Goal: Communication & Community: Connect with others

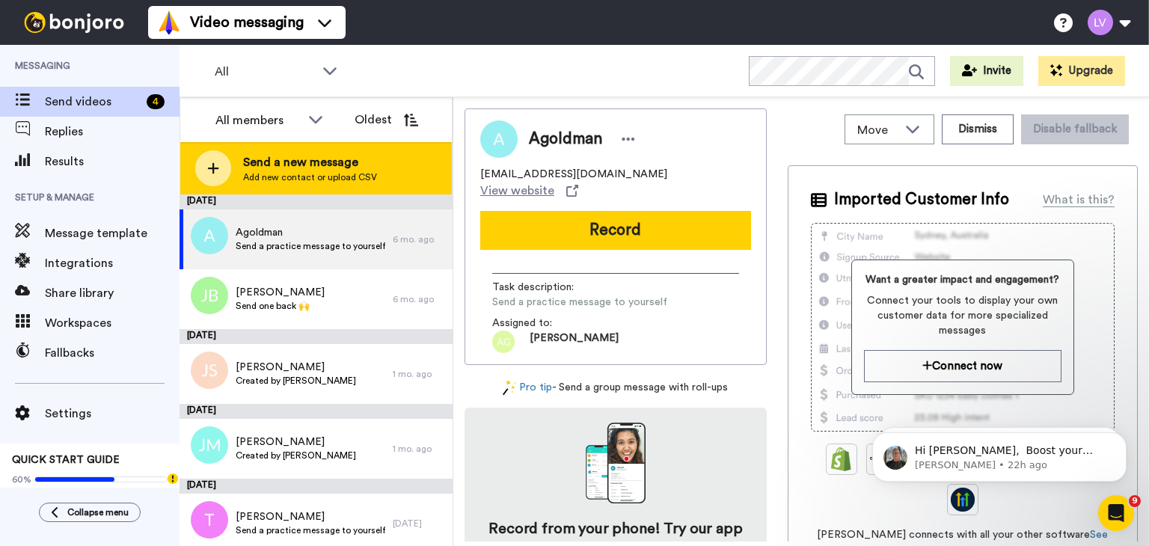
click at [304, 186] on div "Send a new message Add new contact or upload CSV" at bounding box center [315, 168] width 271 height 52
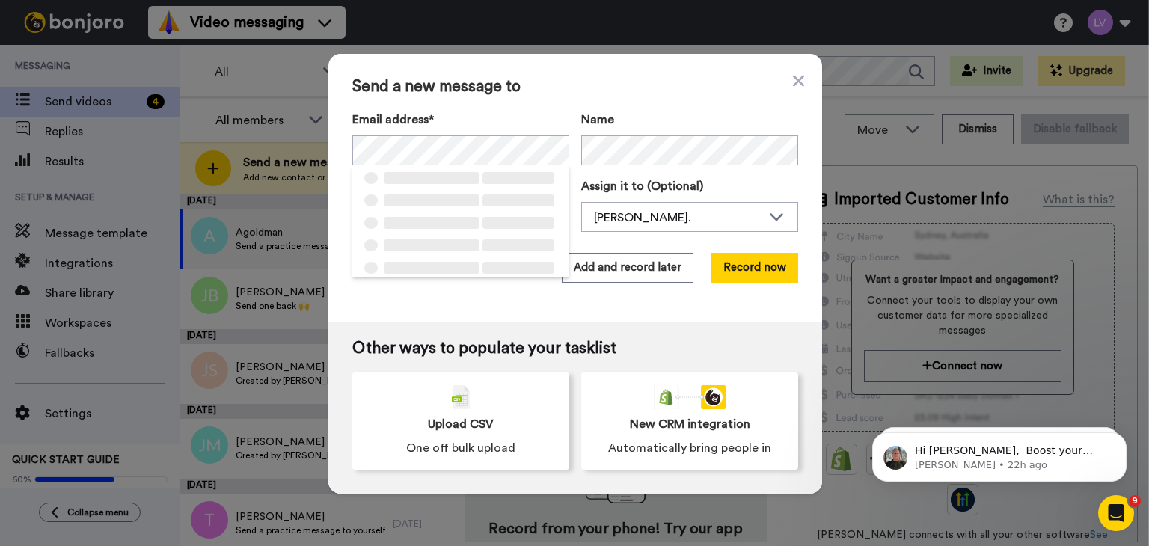
click at [773, 249] on div "Send a new message to Email address* ‌ ‌ ‌ ‌ ‌ ‌ ‌ ‌ ‌ ‌ ‌ ‌ ‌ ‌ ‌ Name Task de…" at bounding box center [575, 188] width 494 height 268
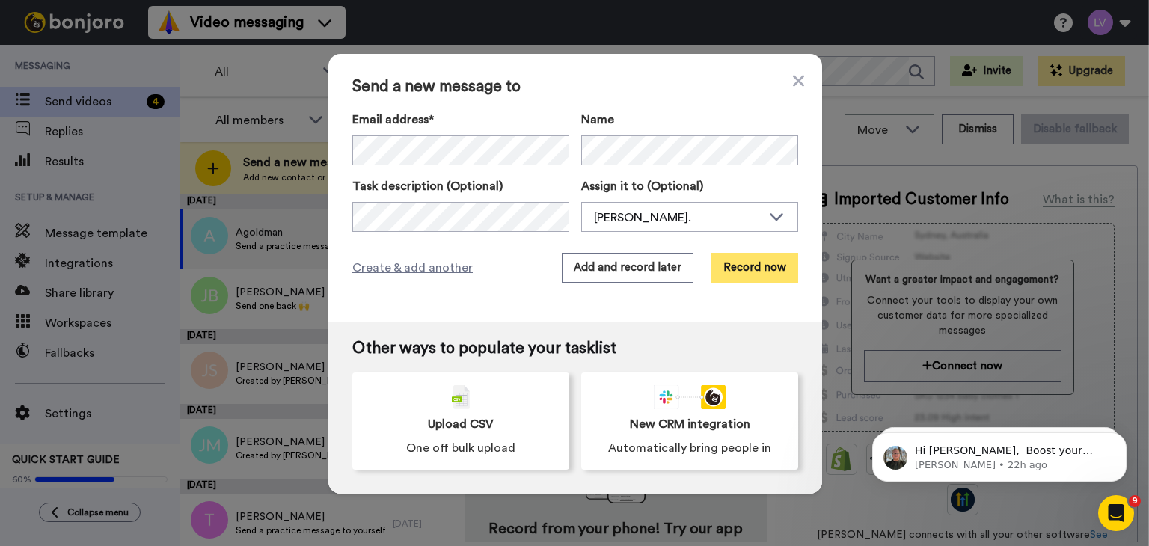
click at [763, 270] on button "Record now" at bounding box center [754, 268] width 87 height 30
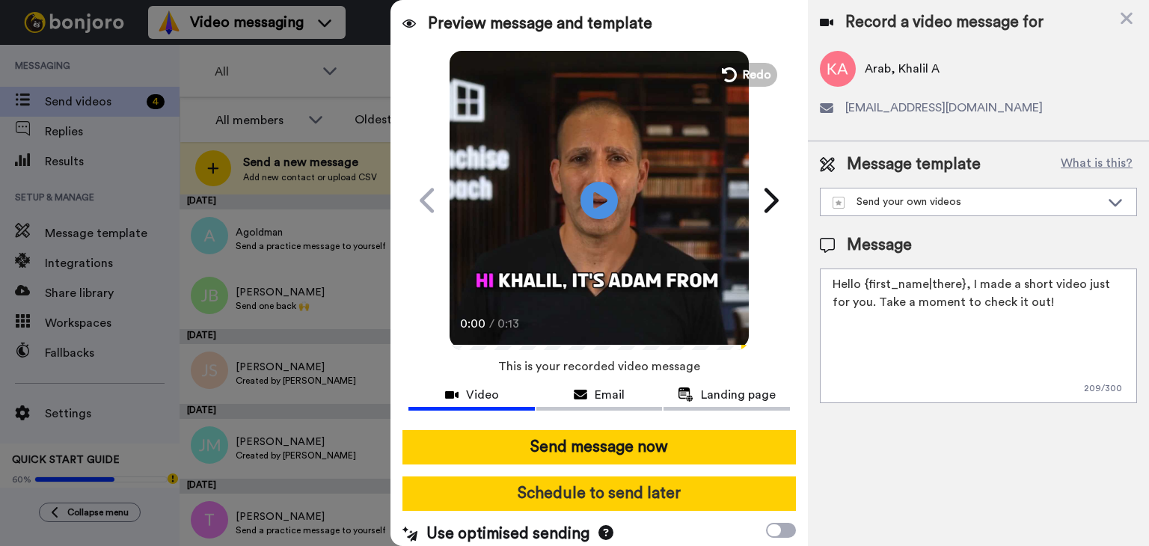
click at [628, 499] on button "Schedule to send later" at bounding box center [598, 493] width 393 height 34
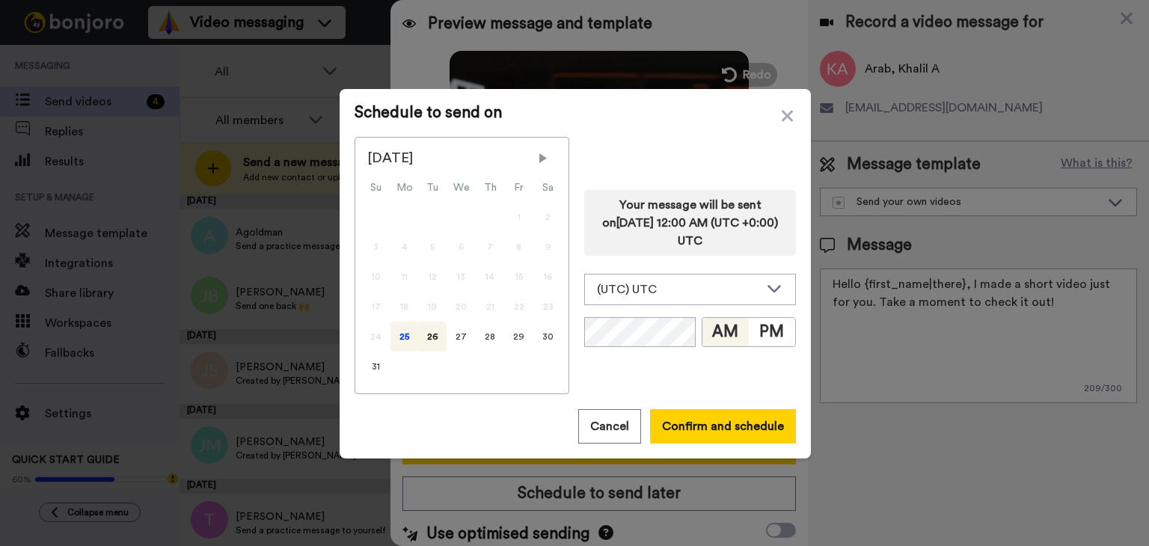
click at [404, 339] on div "25" at bounding box center [404, 337] width 28 height 30
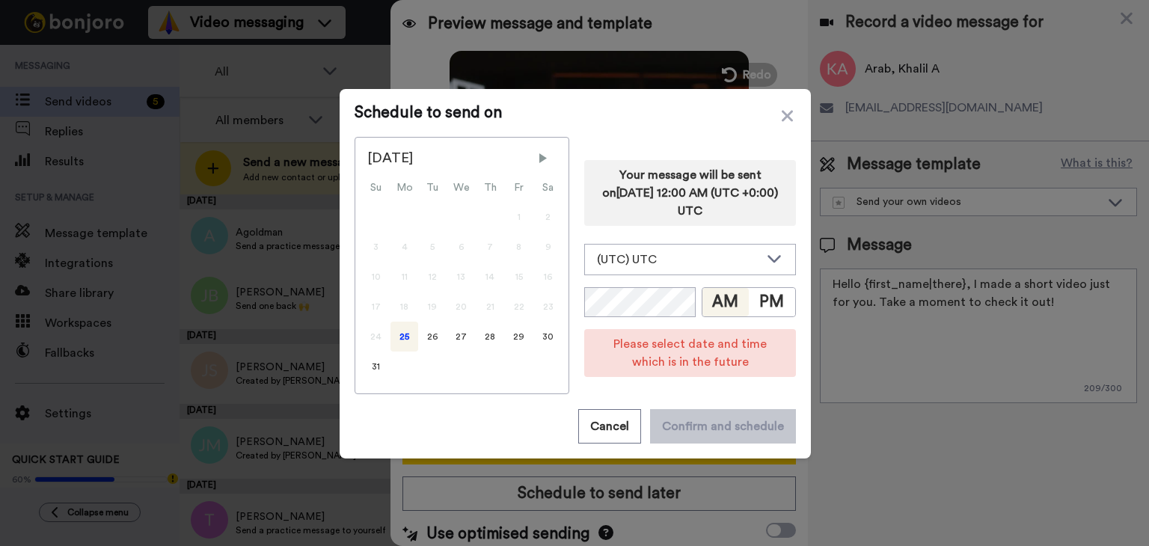
click at [675, 240] on div "Your message will be sent on 26th August 2025, 12:00 AM (UTC +0:00) UTC (UTC) U…" at bounding box center [690, 265] width 212 height 257
click at [675, 251] on div "(UTC) UTC" at bounding box center [678, 260] width 162 height 18
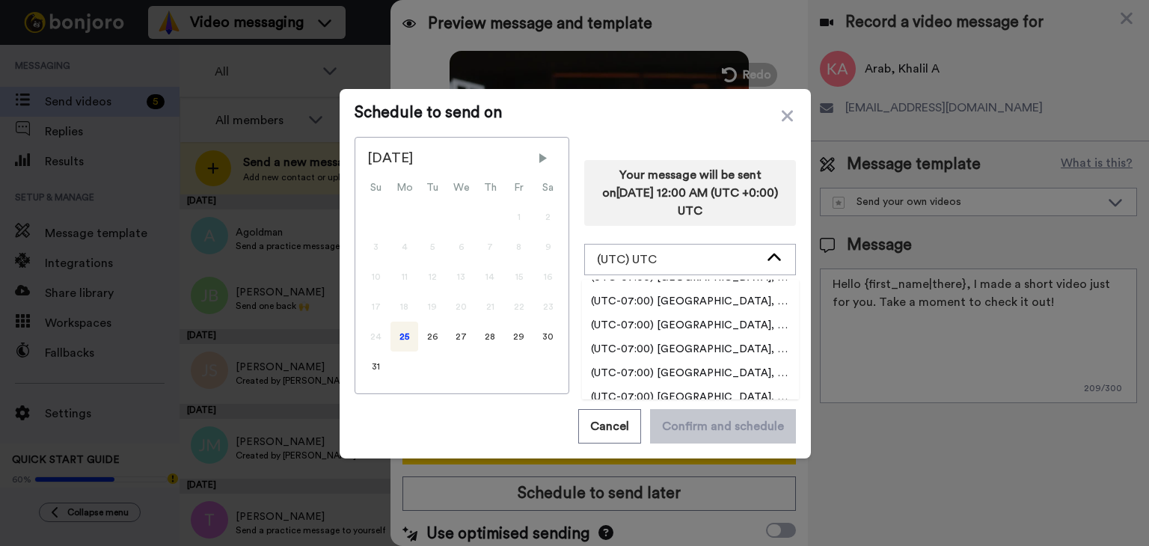
scroll to position [449, 0]
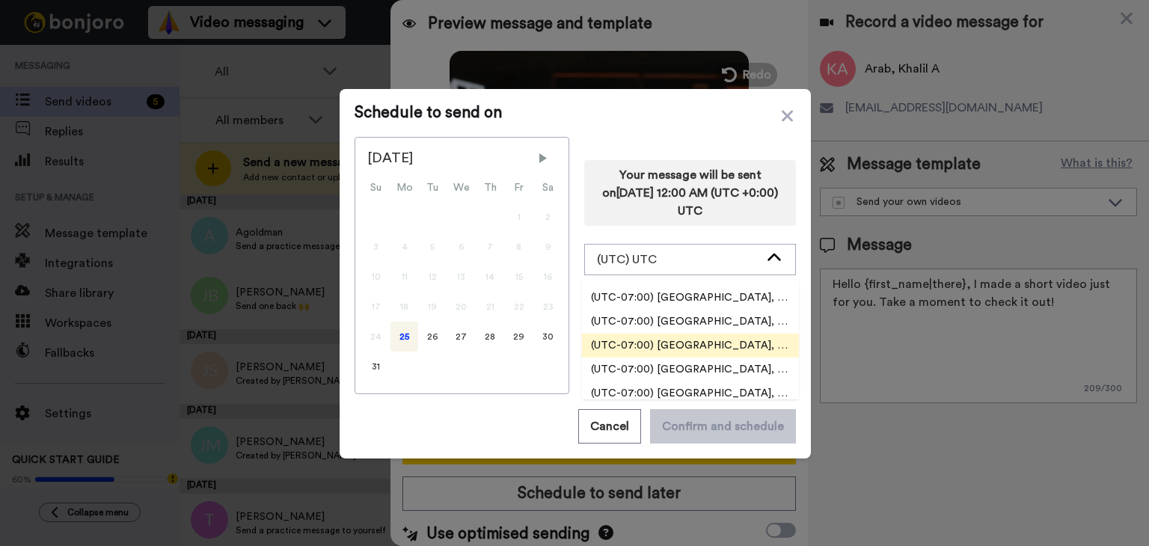
click at [729, 339] on span "(UTC-07:00) America, Los Angeles" at bounding box center [690, 345] width 217 height 15
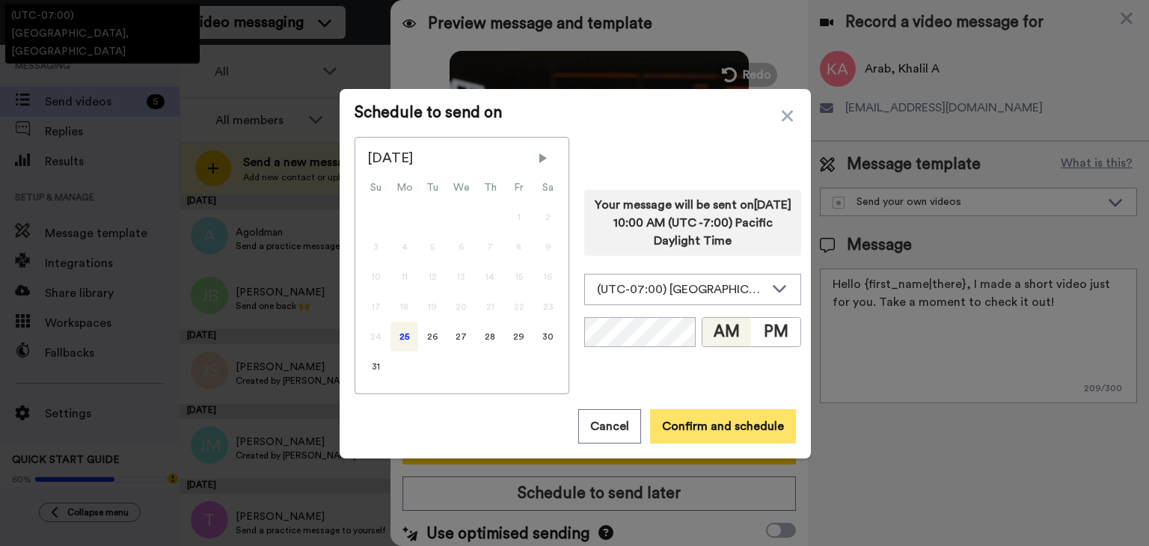
click at [701, 426] on button "Confirm and schedule" at bounding box center [723, 426] width 146 height 34
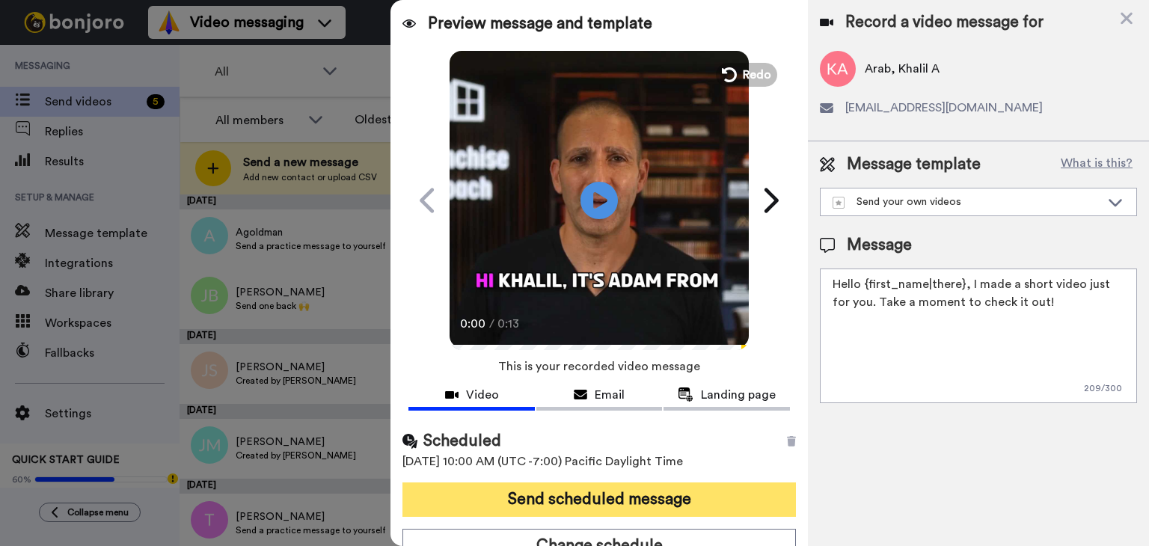
scroll to position [16, 0]
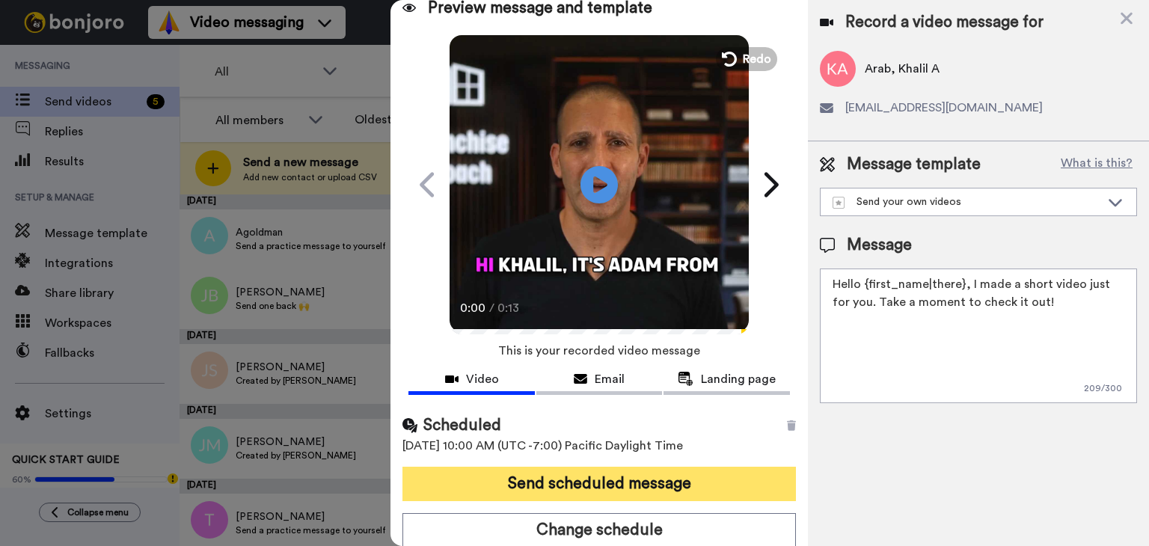
click at [624, 467] on button "Send scheduled message" at bounding box center [598, 484] width 393 height 34
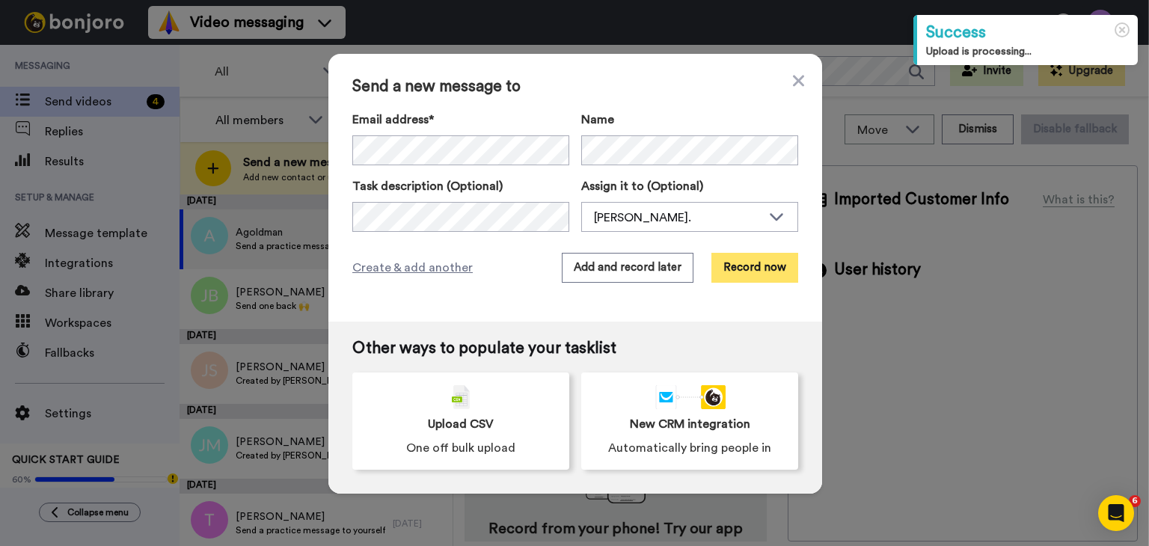
click at [739, 265] on button "Record now" at bounding box center [754, 268] width 87 height 30
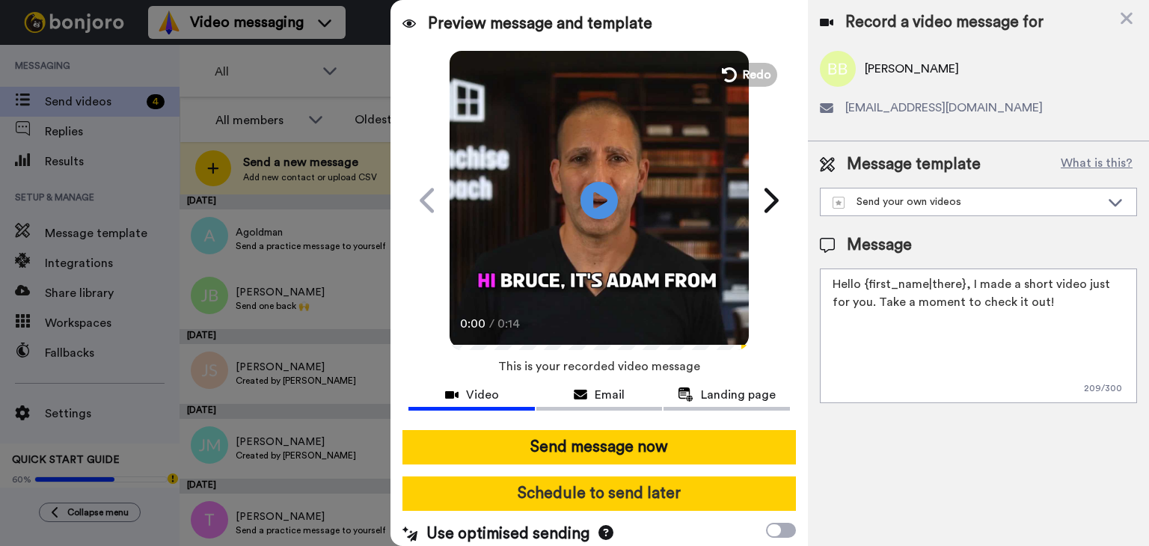
click at [652, 492] on button "Schedule to send later" at bounding box center [598, 493] width 393 height 34
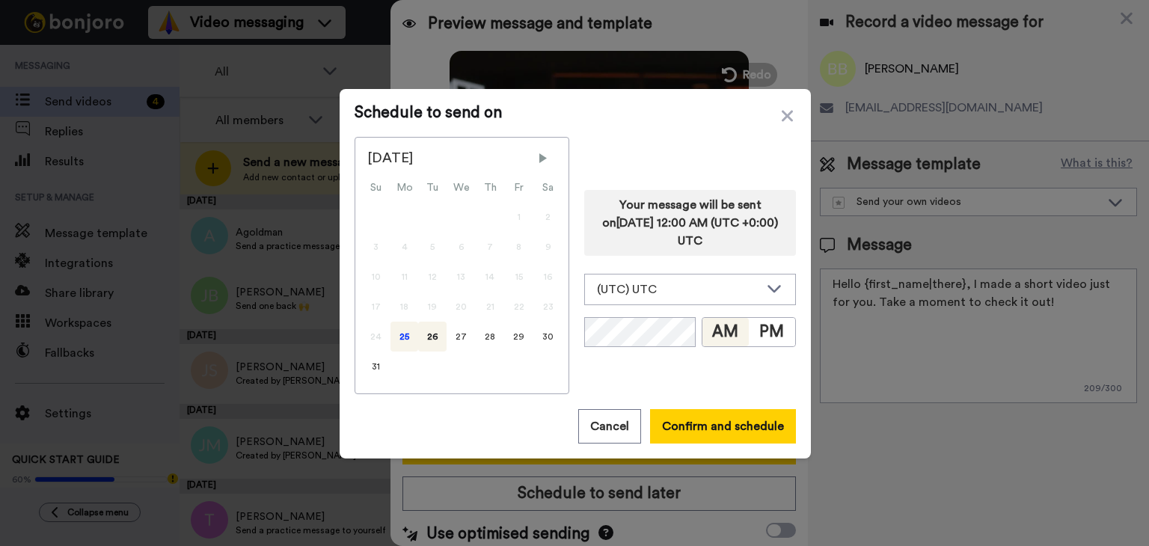
click at [398, 330] on div "25" at bounding box center [404, 337] width 28 height 30
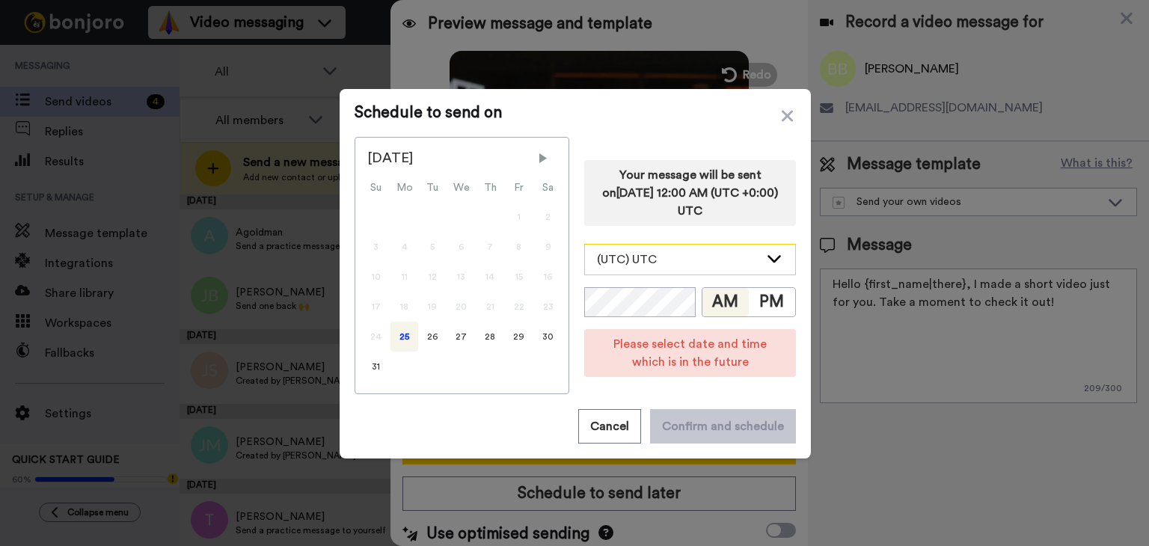
click at [694, 262] on div "(UTC) UTC" at bounding box center [678, 260] width 162 height 18
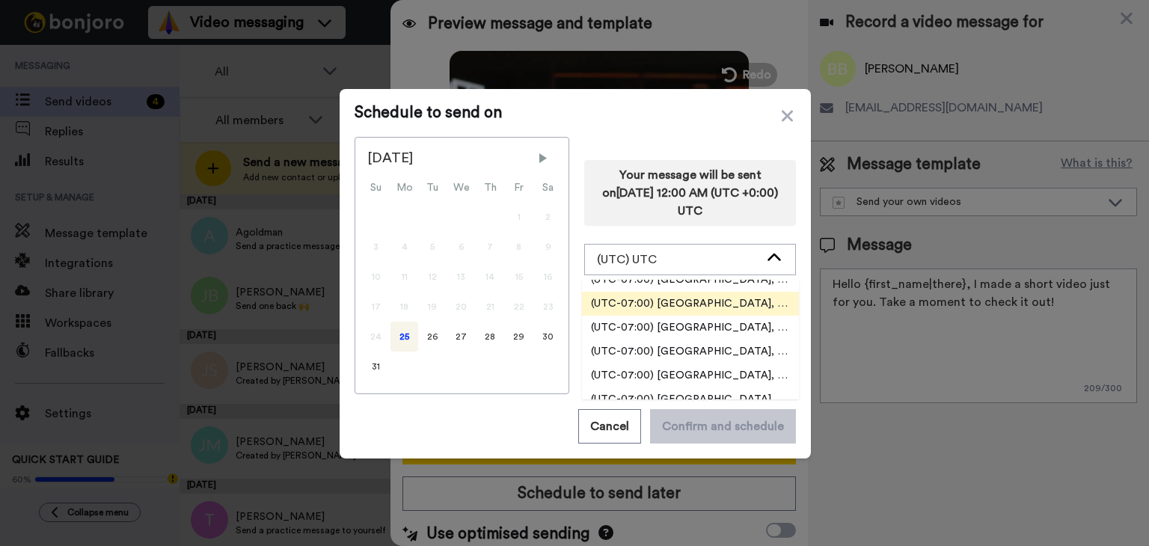
scroll to position [449, 0]
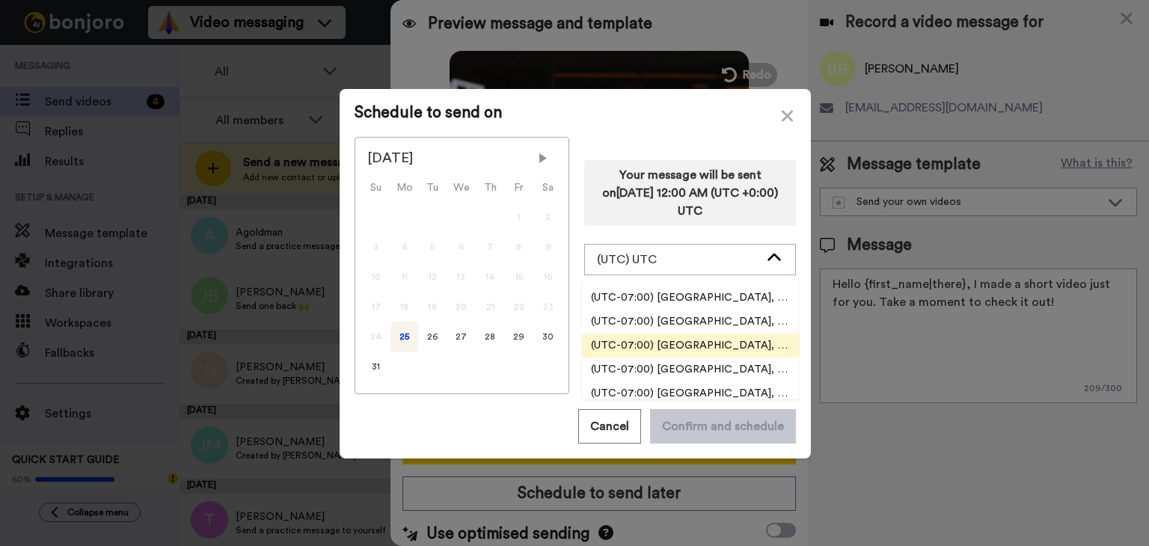
drag, startPoint x: 727, startPoint y: 362, endPoint x: 733, endPoint y: 354, distance: 10.2
click at [733, 354] on ul "(UTC-11:00) Pacific, Midway (UTC-11:00) Pacific, Niue (UTC-11:00) Pacific, Pago…" at bounding box center [690, 340] width 217 height 120
click at [733, 354] on li "(UTC-07:00) [GEOGRAPHIC_DATA], [GEOGRAPHIC_DATA]" at bounding box center [690, 346] width 217 height 24
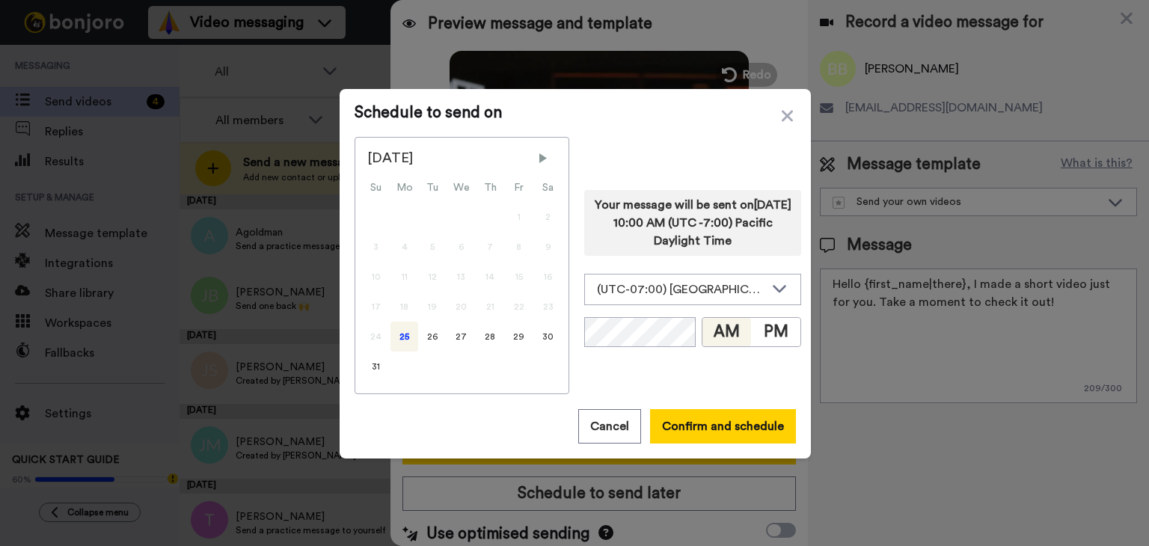
click at [721, 401] on div "Schedule to send on August 2025 Su Mo Tu We Th Fr Sa 1 2 3 4 5 6 7 8 9 10 11 12…" at bounding box center [575, 273] width 471 height 369
click at [722, 418] on button "Confirm and schedule" at bounding box center [723, 426] width 146 height 34
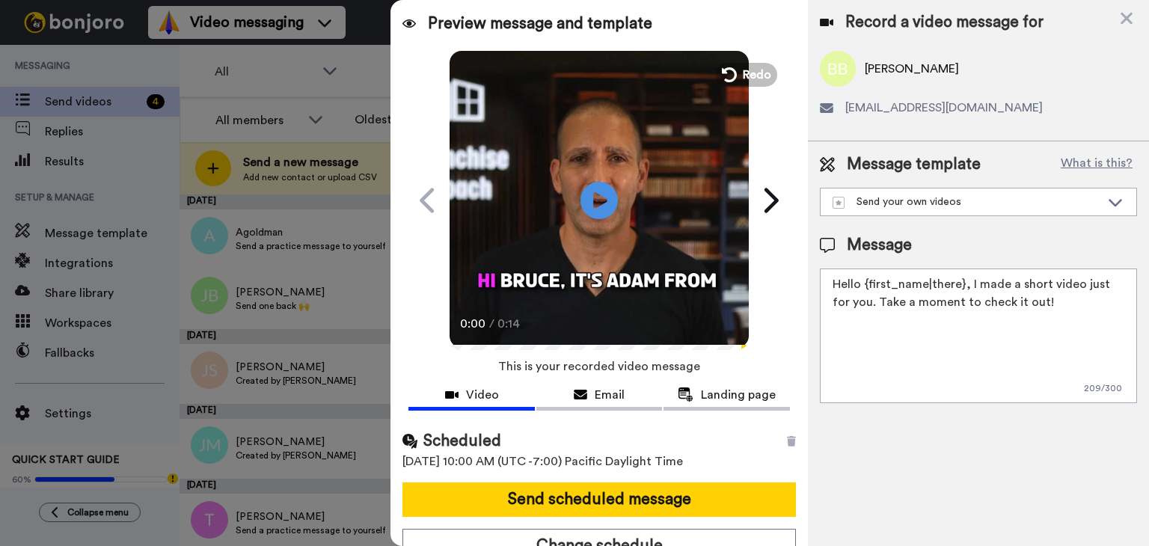
scroll to position [16, 0]
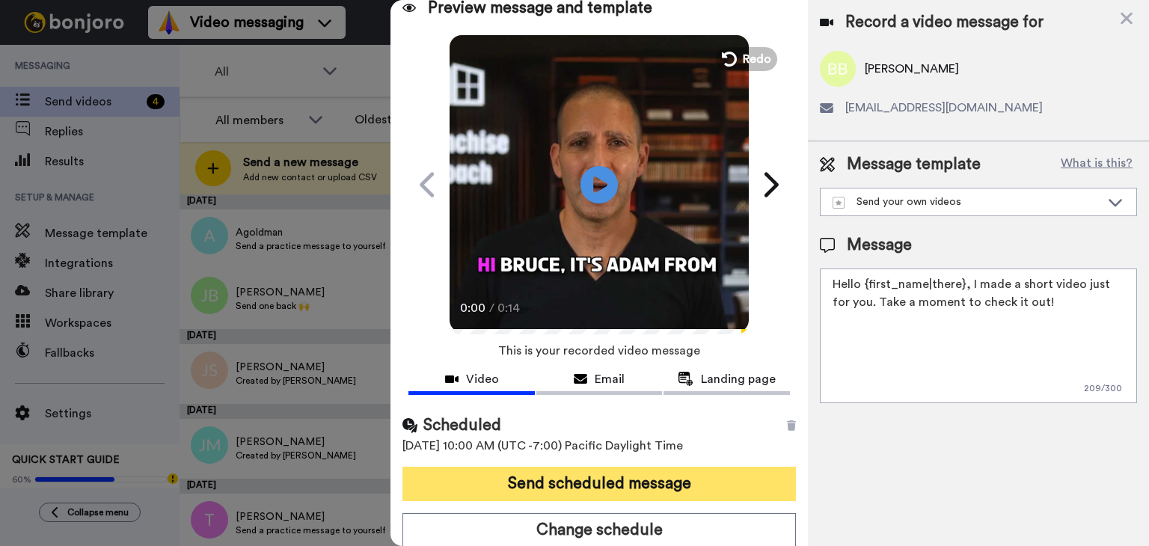
click at [590, 482] on button "Send scheduled message" at bounding box center [598, 484] width 393 height 34
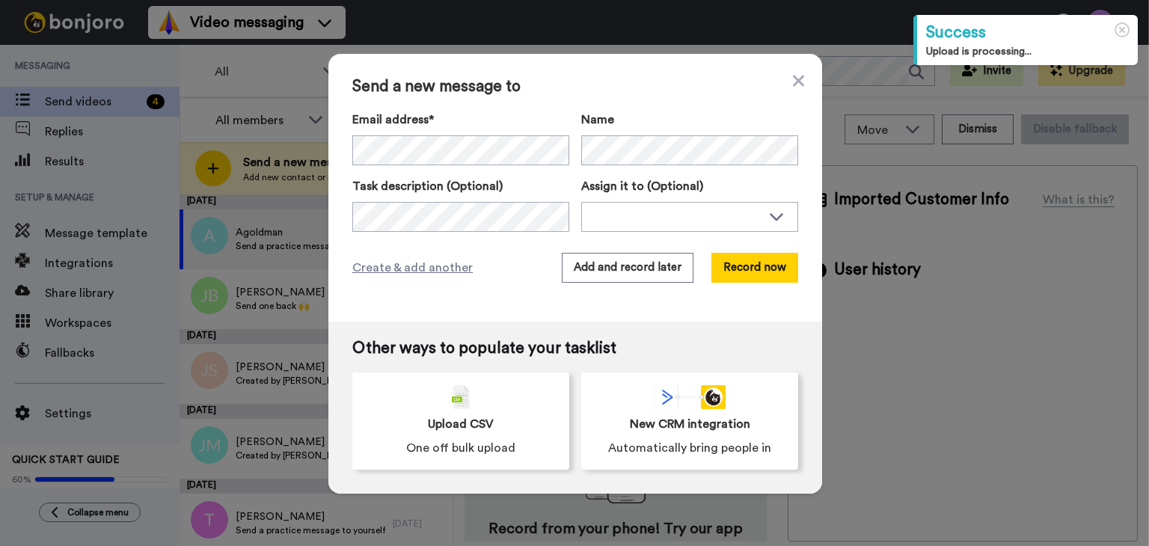
click at [797, 151] on div "Send a new message to Email address* Name Task description (Optional) Assign it…" at bounding box center [575, 188] width 494 height 268
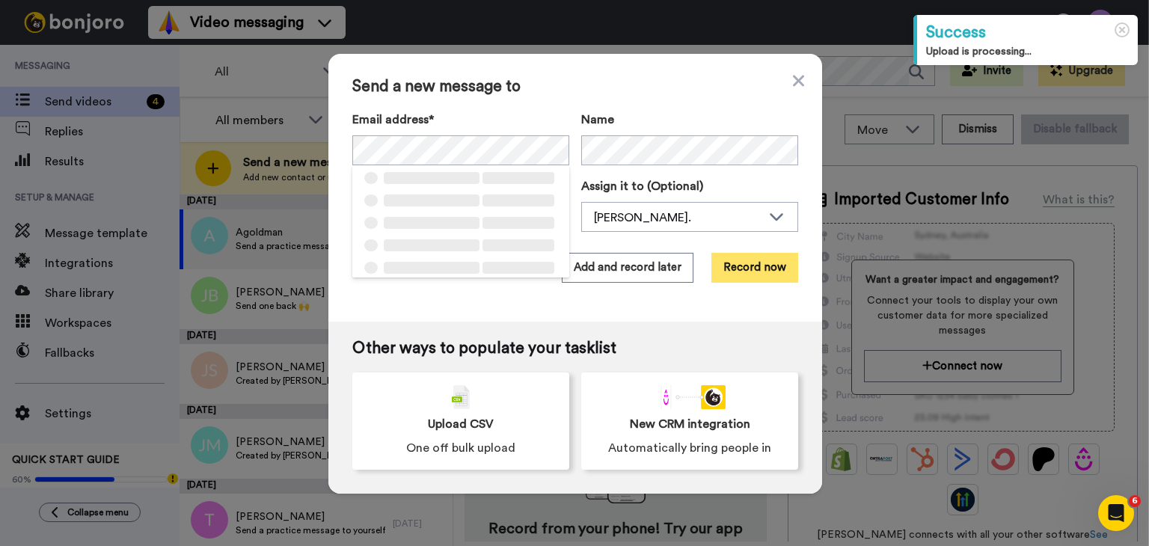
click at [746, 268] on button "Record now" at bounding box center [754, 268] width 87 height 30
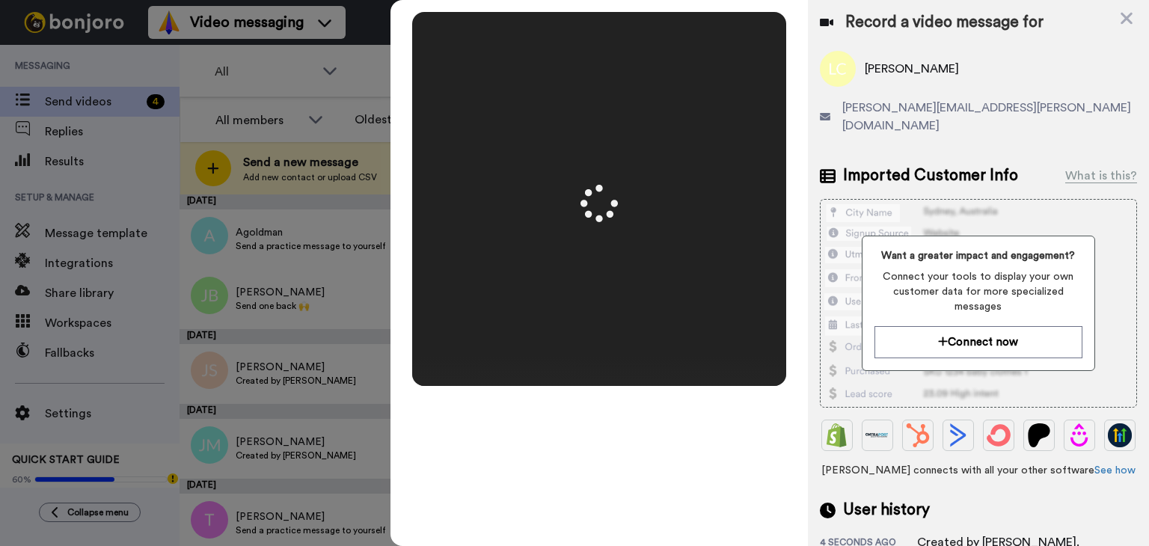
click at [568, 168] on video at bounding box center [599, 199] width 748 height 374
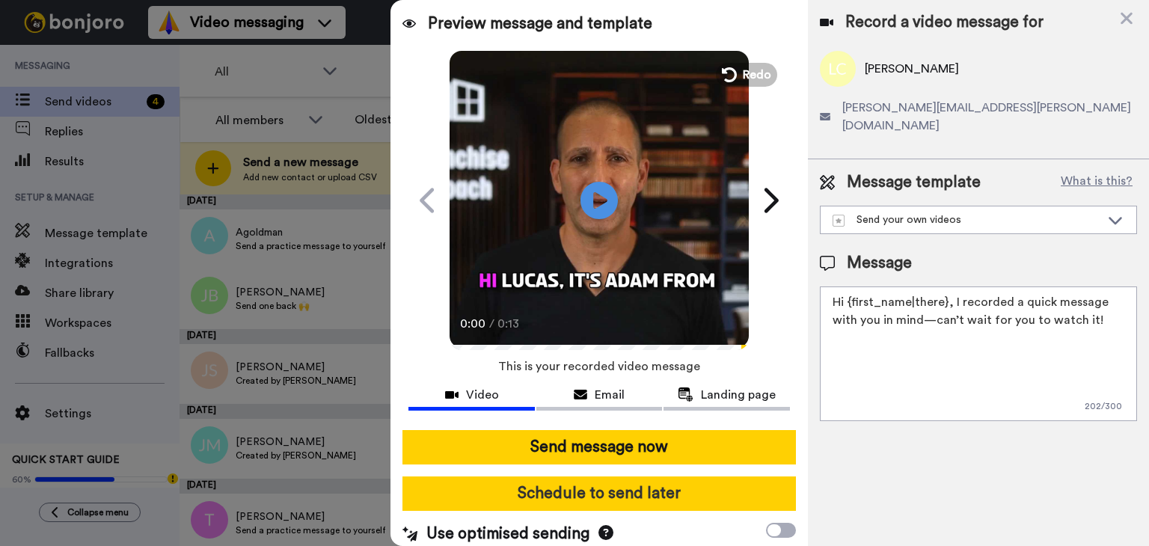
click at [655, 497] on button "Schedule to send later" at bounding box center [598, 493] width 393 height 34
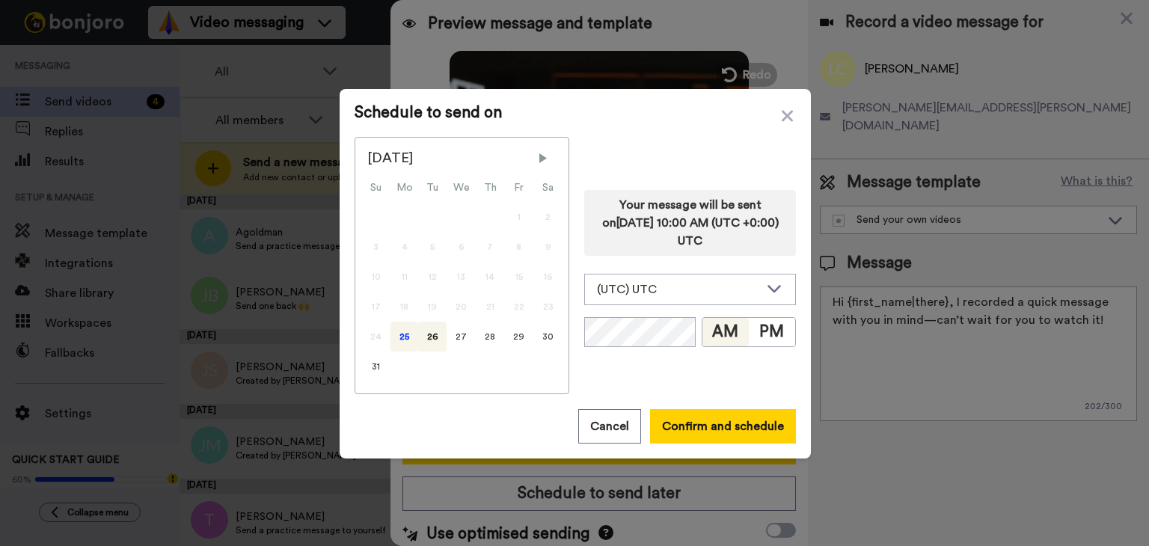
click at [395, 334] on div "25" at bounding box center [404, 337] width 28 height 30
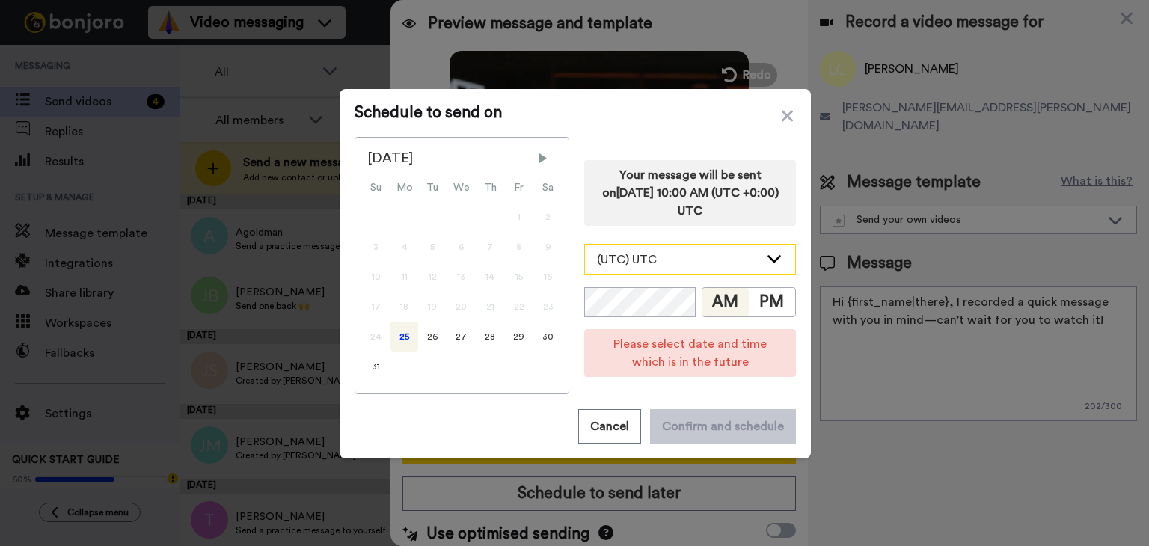
click at [658, 268] on div "(UTC) UTC" at bounding box center [678, 260] width 162 height 18
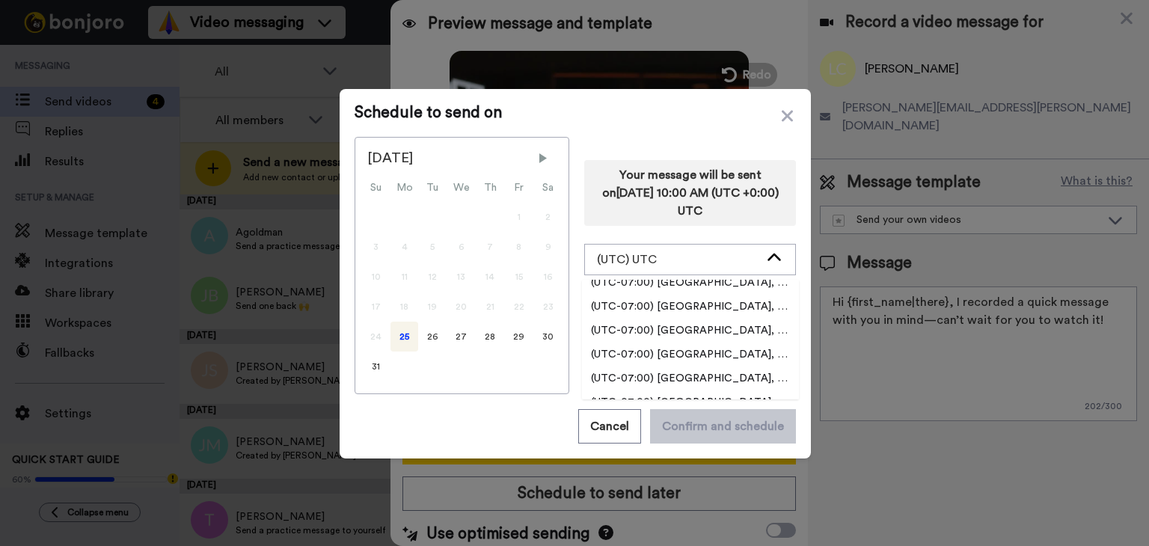
scroll to position [449, 0]
click at [690, 350] on span "(UTC-07:00) [GEOGRAPHIC_DATA], [GEOGRAPHIC_DATA]" at bounding box center [690, 345] width 217 height 15
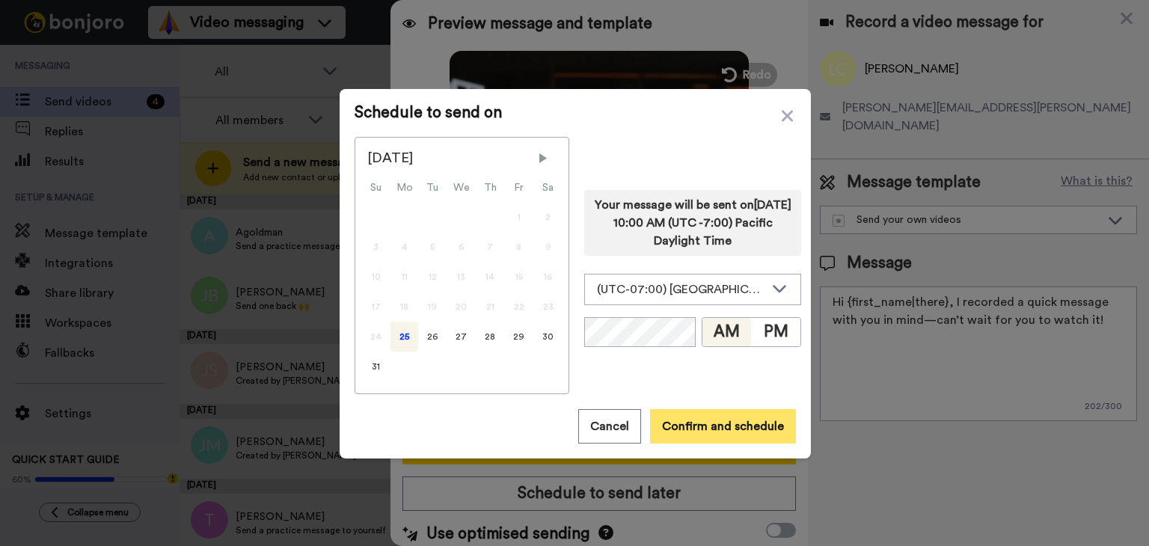
click at [696, 425] on button "Confirm and schedule" at bounding box center [723, 426] width 146 height 34
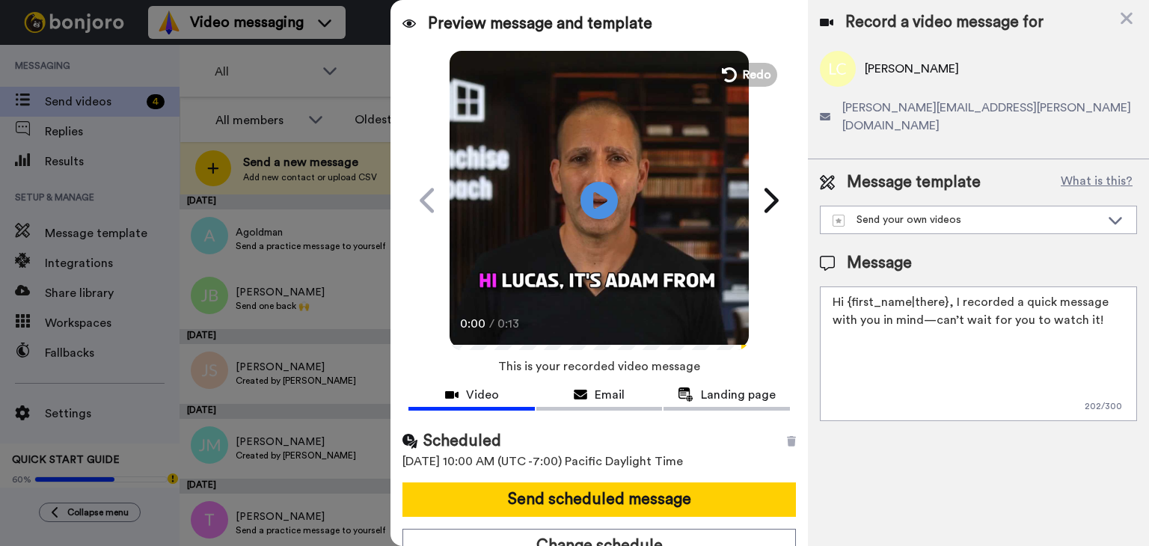
scroll to position [16, 0]
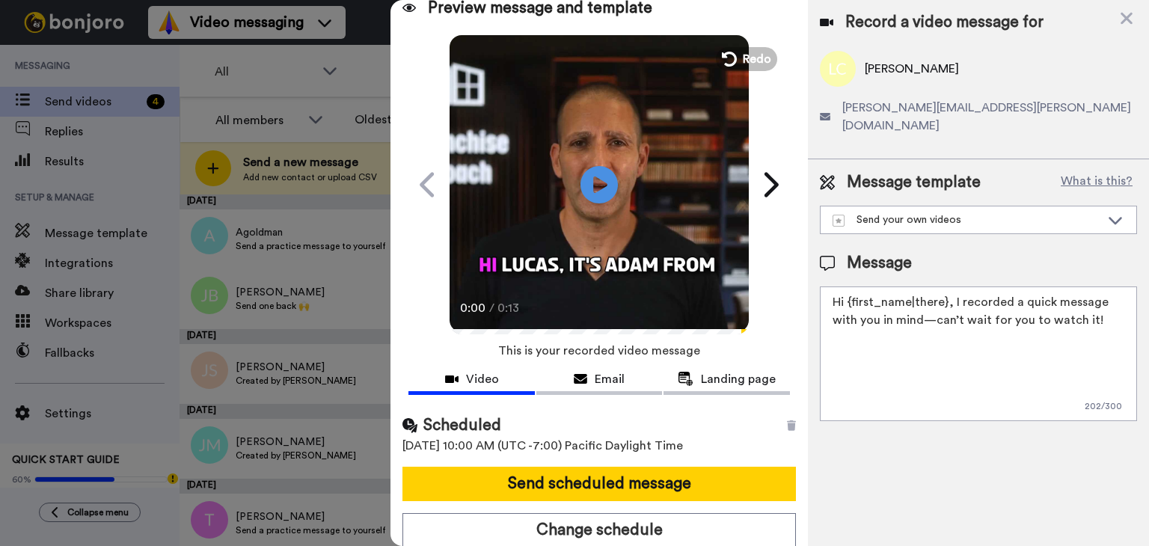
click at [609, 464] on div "Scheduled 25th August 2025, 10:00 AM (UTC -7:00) Pacific Daylight Time Send sch…" at bounding box center [598, 480] width 417 height 157
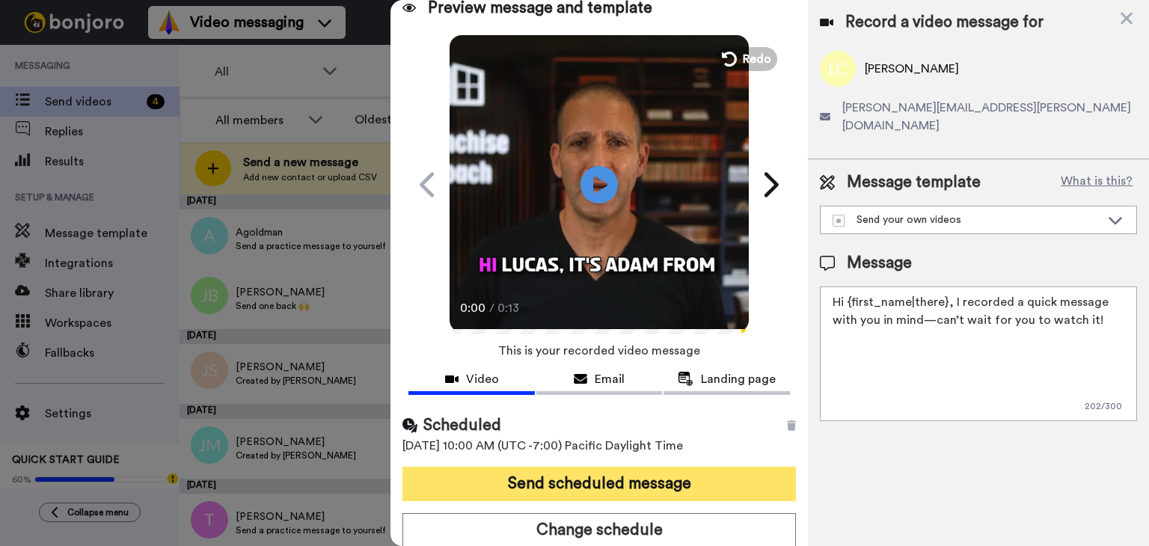
click at [609, 473] on button "Send scheduled message" at bounding box center [598, 484] width 393 height 34
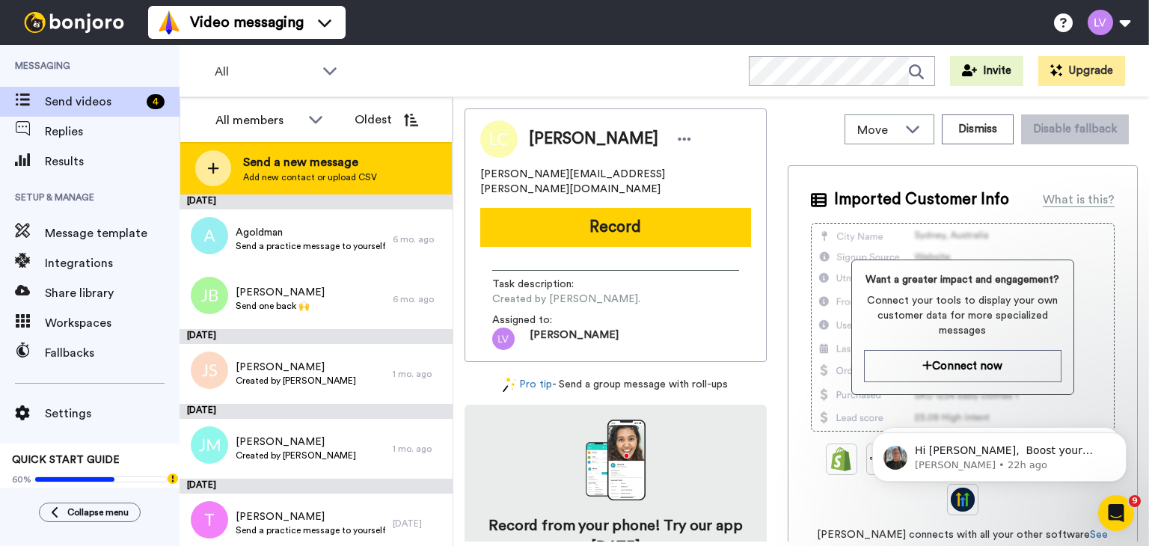
scroll to position [0, 0]
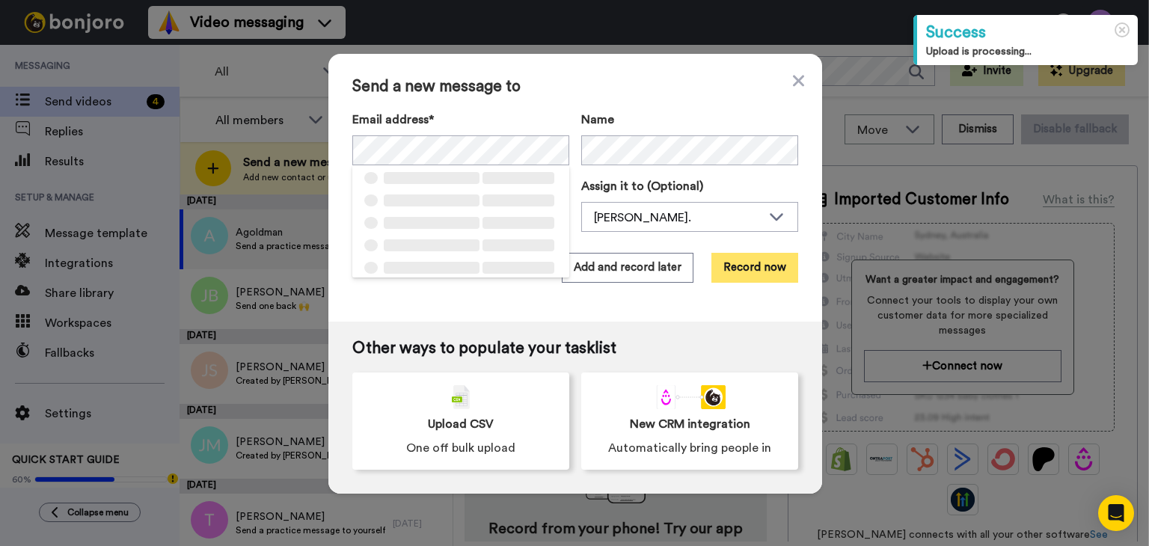
click at [725, 274] on button "Record now" at bounding box center [754, 268] width 87 height 30
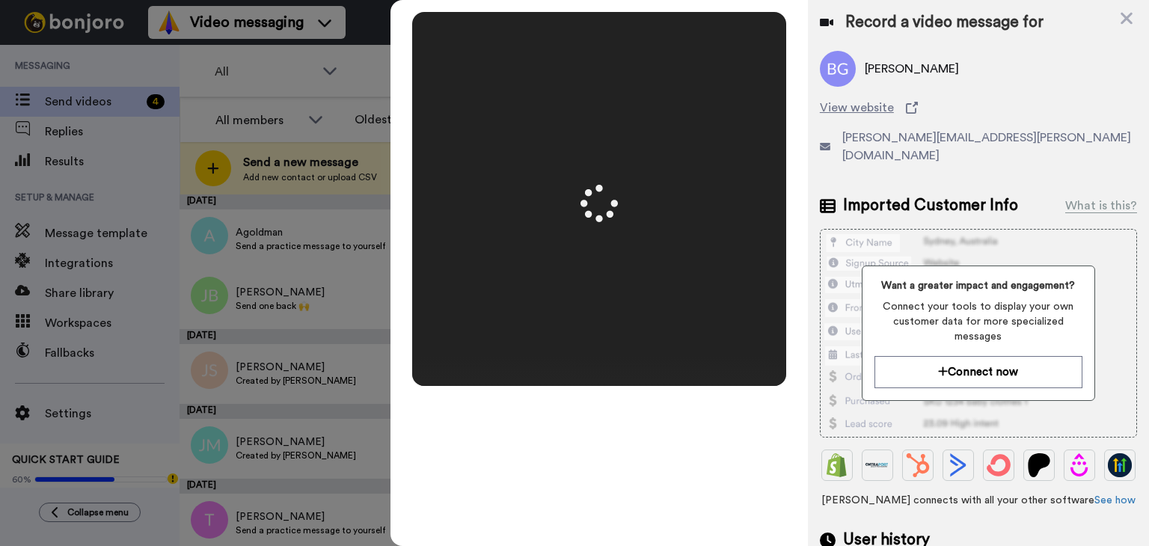
click at [645, 179] on video at bounding box center [599, 199] width 748 height 374
click at [615, 494] on div "Mirrored Redo 3 00:12" at bounding box center [598, 273] width 417 height 546
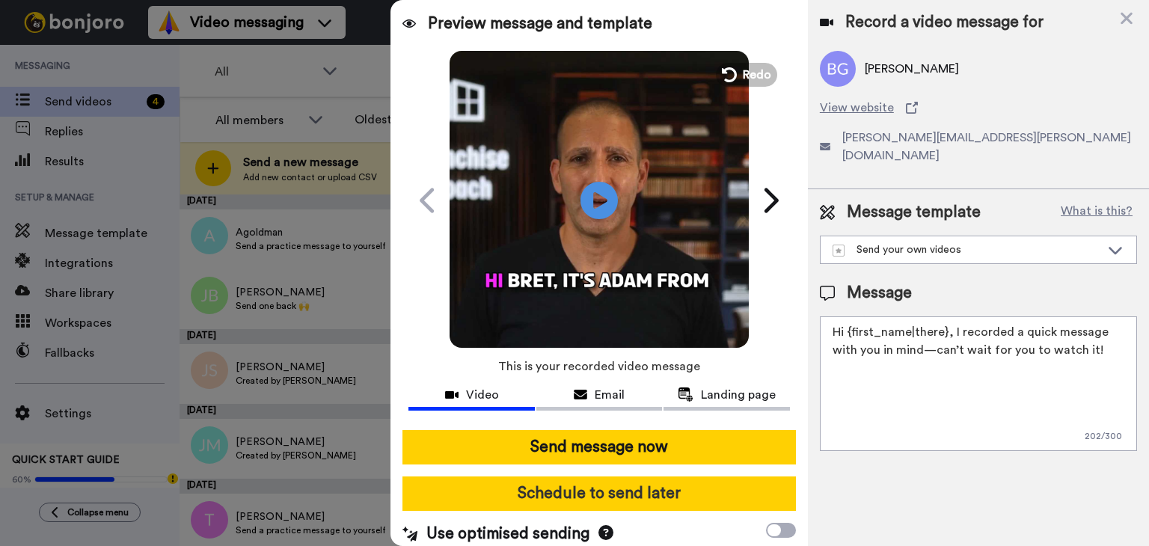
click at [618, 485] on button "Schedule to send later" at bounding box center [598, 493] width 393 height 34
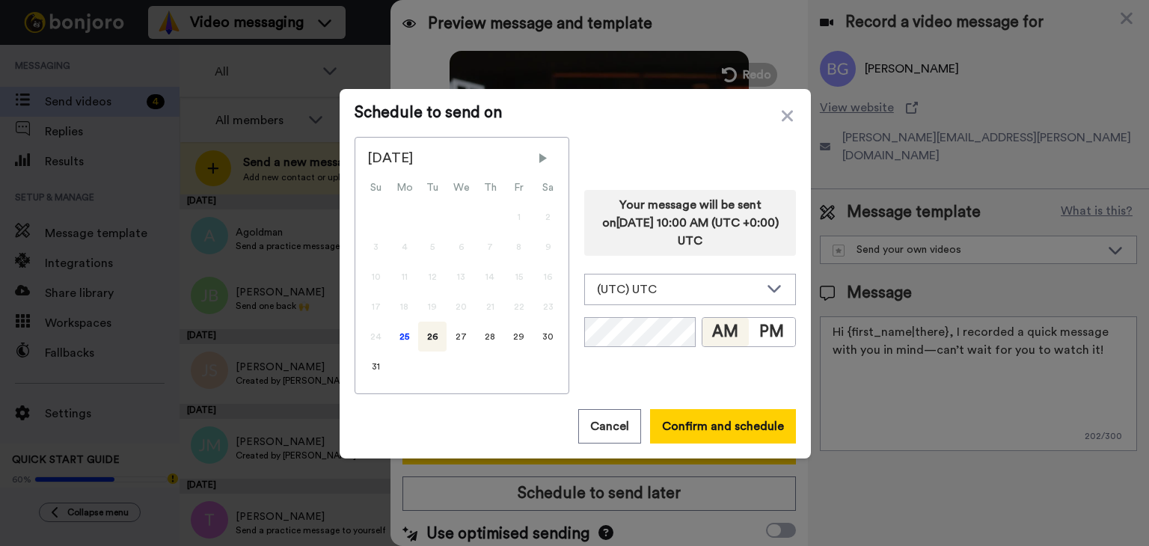
drag, startPoint x: 401, startPoint y: 334, endPoint x: 567, endPoint y: 297, distance: 170.2
click at [402, 334] on div "25" at bounding box center [404, 337] width 28 height 30
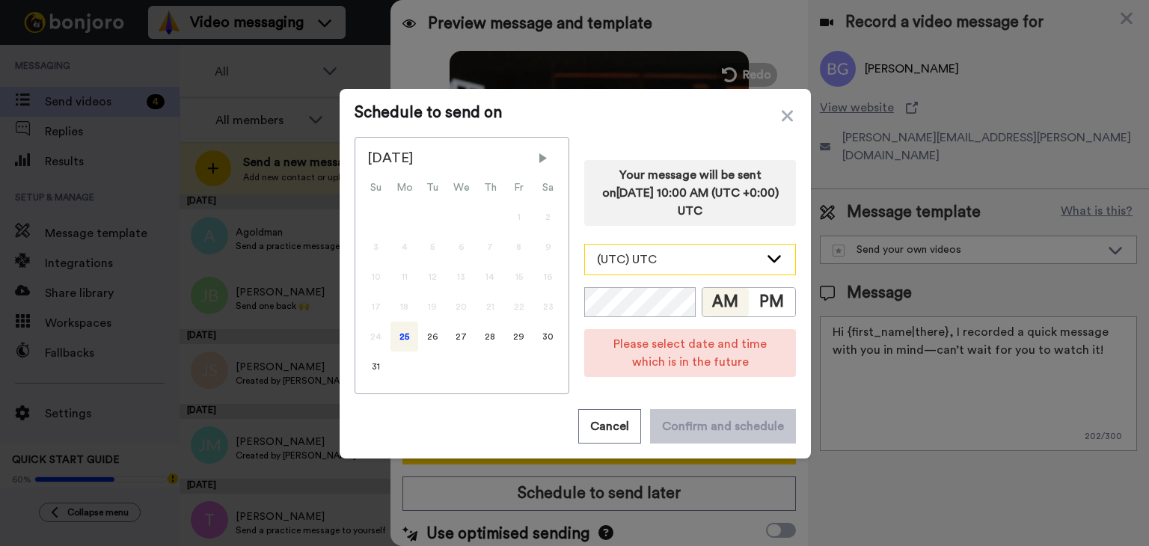
click at [657, 274] on div "(UTC) UTC" at bounding box center [690, 259] width 212 height 31
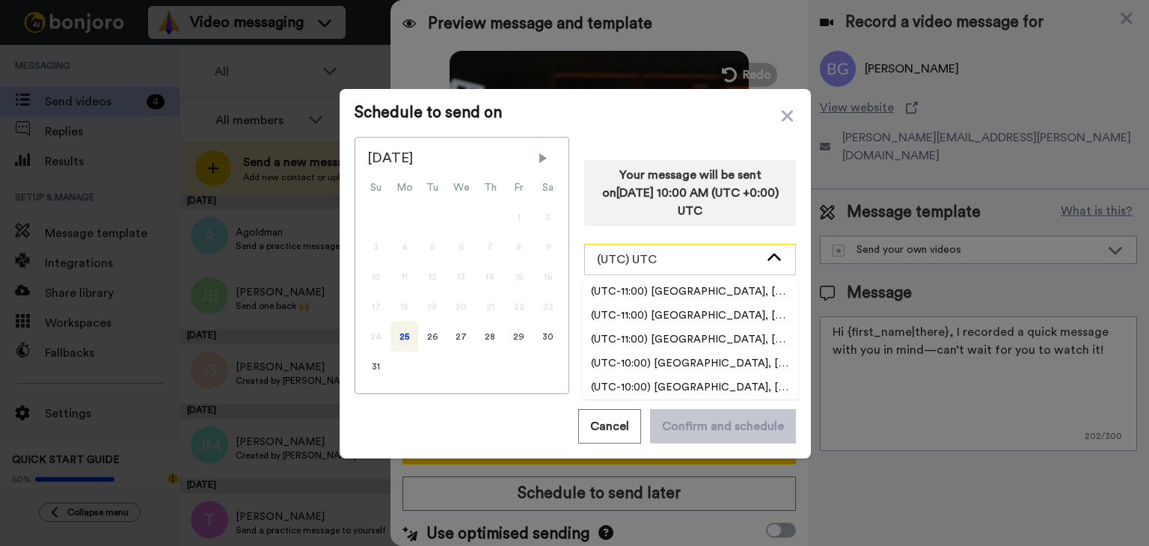
click at [662, 259] on div "(UTC) UTC" at bounding box center [678, 260] width 162 height 18
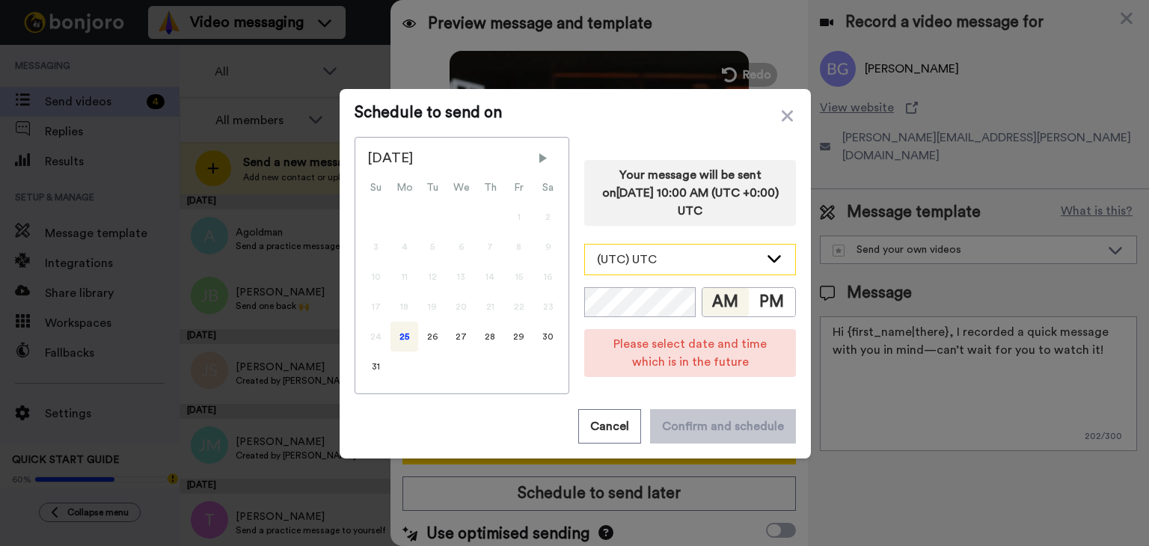
click at [682, 271] on div "(UTC) UTC" at bounding box center [690, 260] width 210 height 30
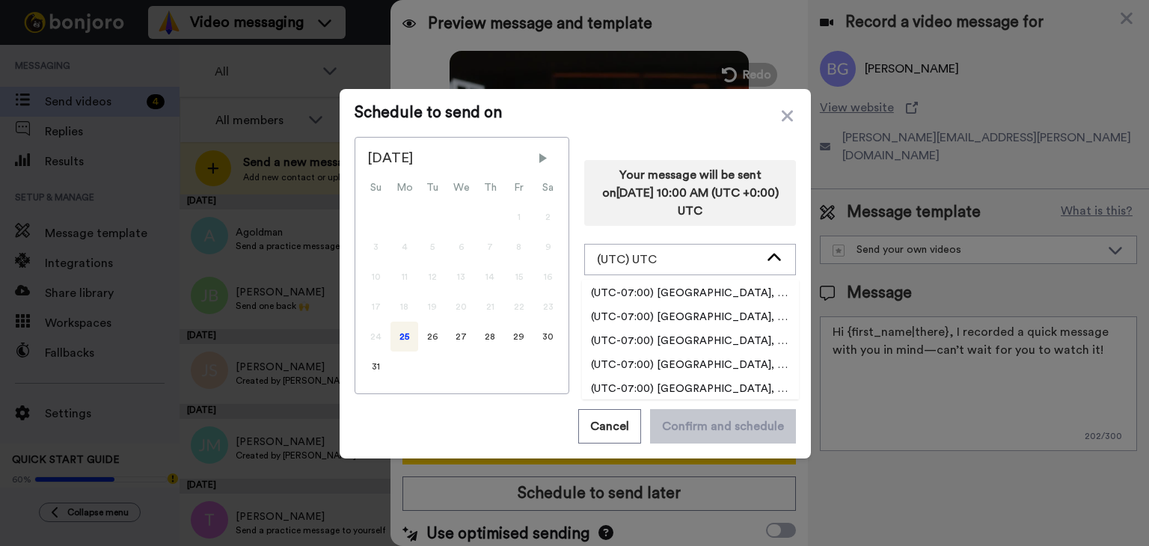
scroll to position [449, 0]
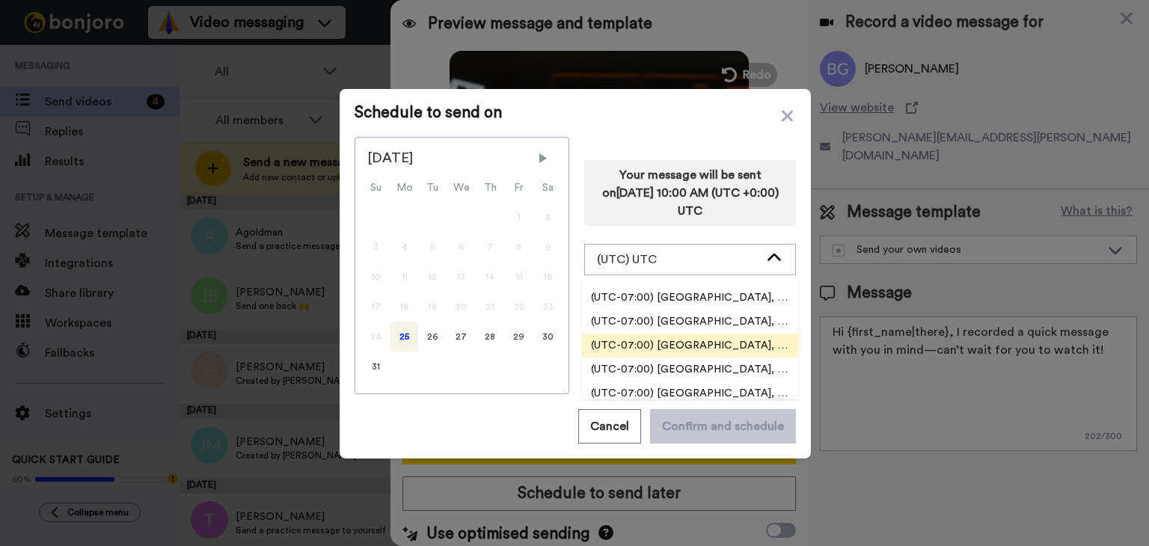
click at [714, 343] on span "(UTC-07:00) [GEOGRAPHIC_DATA], [GEOGRAPHIC_DATA]" at bounding box center [690, 345] width 217 height 15
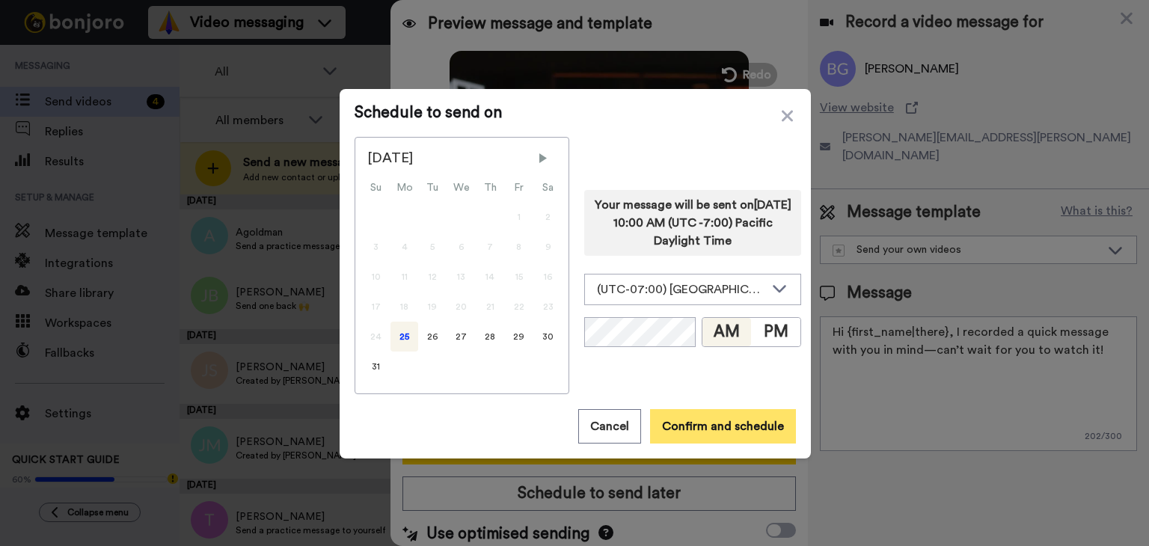
click at [695, 437] on button "Confirm and schedule" at bounding box center [723, 426] width 146 height 34
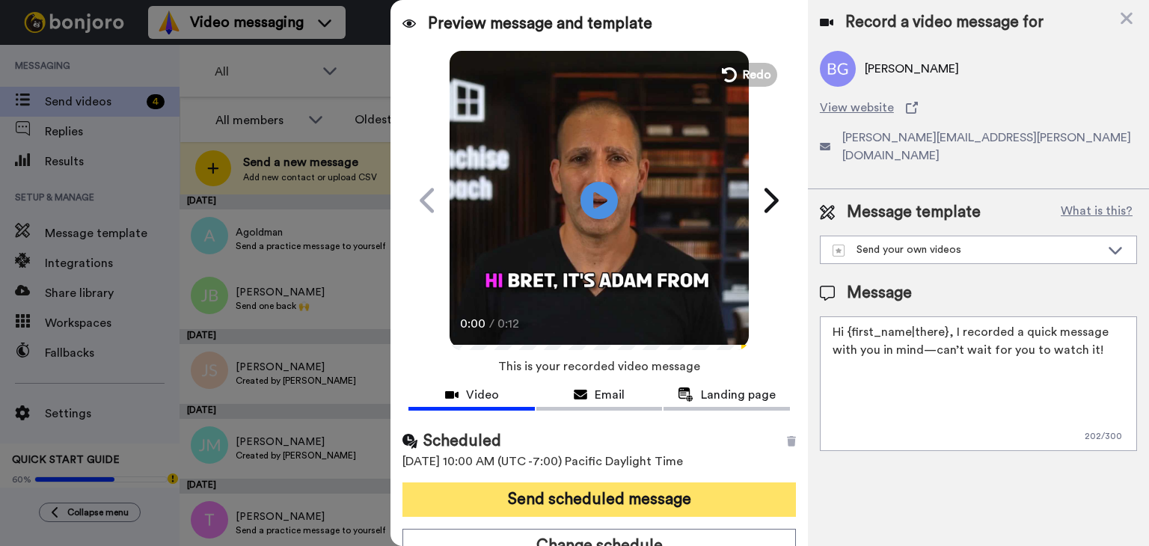
scroll to position [16, 0]
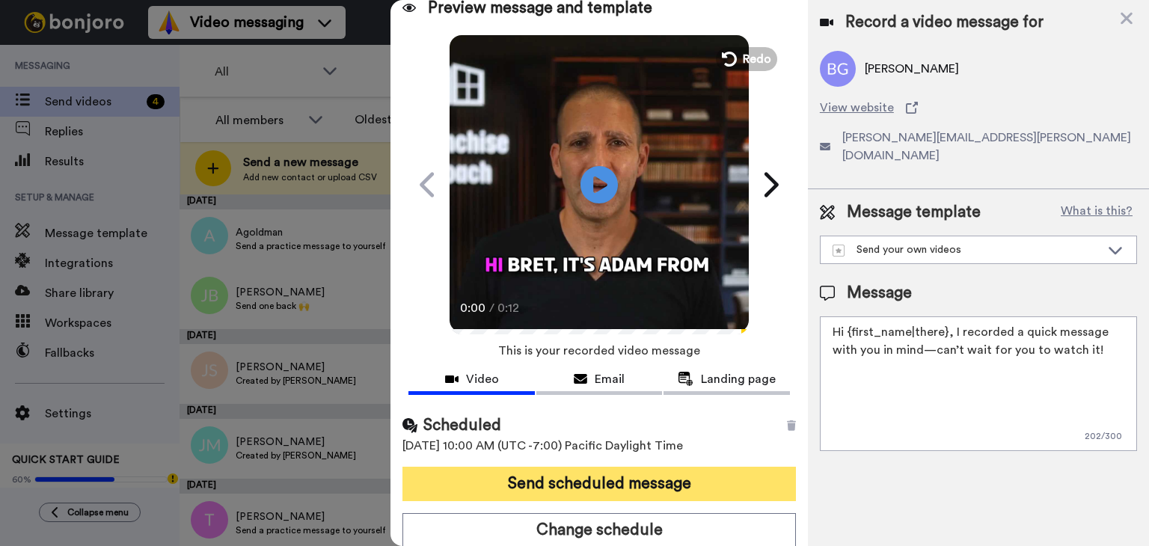
click at [586, 494] on button "Send scheduled message" at bounding box center [598, 484] width 393 height 34
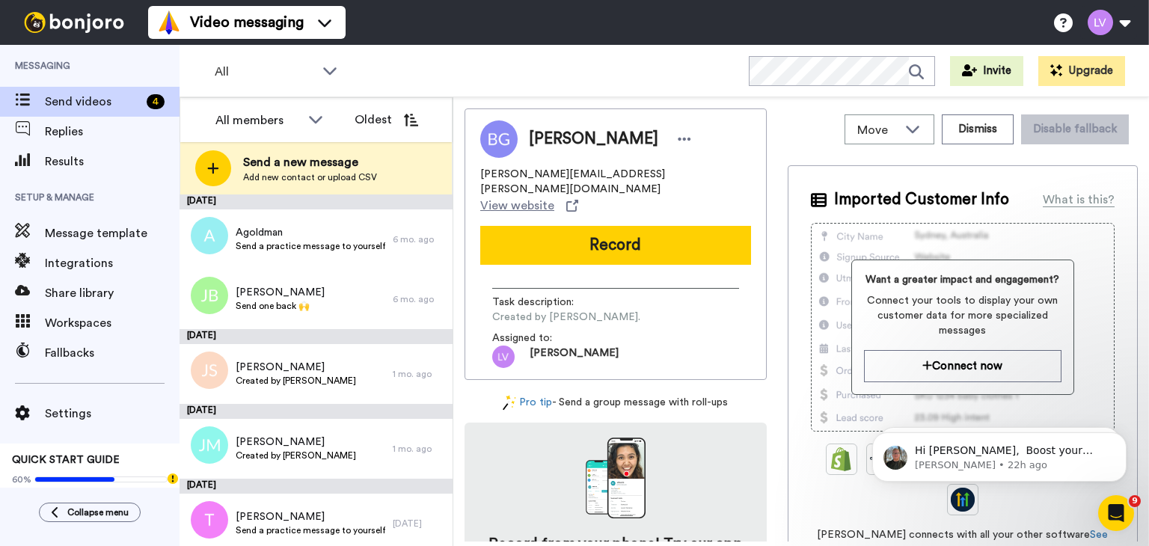
scroll to position [0, 0]
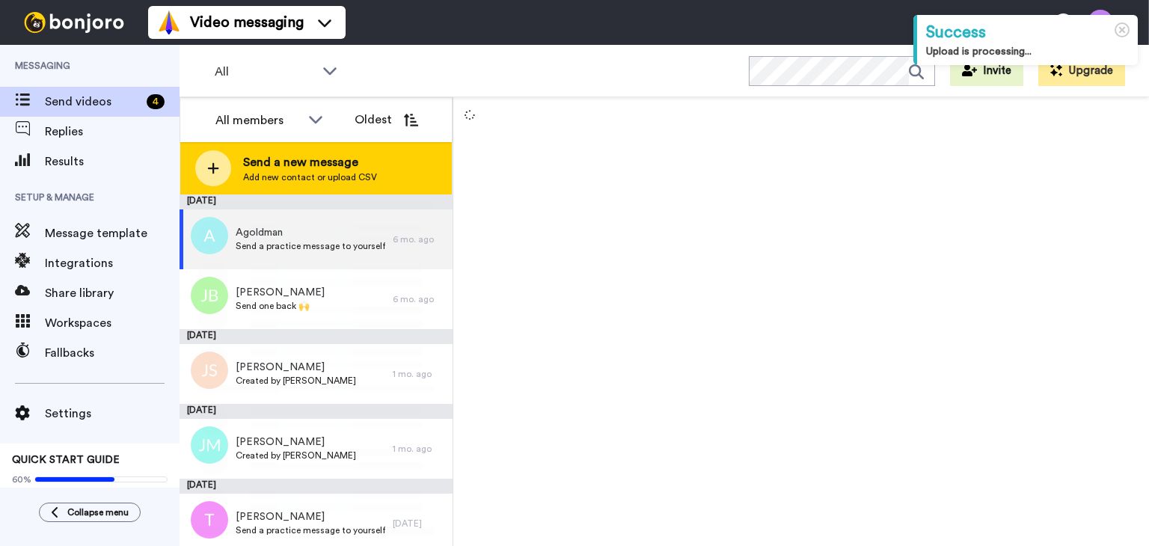
click at [408, 153] on div "Send a new message Add new contact or upload CSV" at bounding box center [315, 168] width 271 height 52
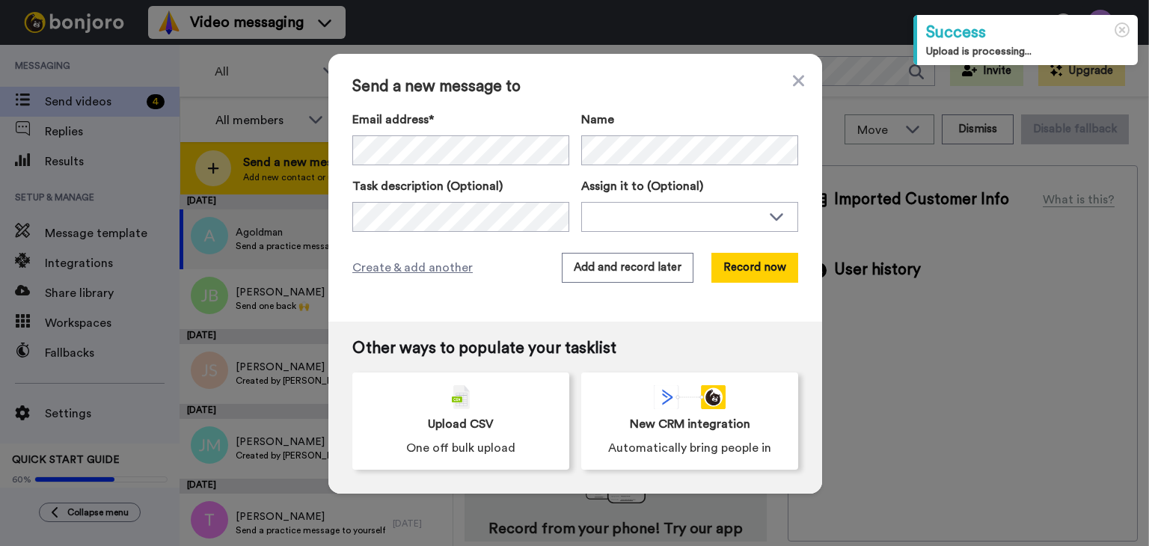
click at [692, 129] on div "Name" at bounding box center [689, 138] width 217 height 55
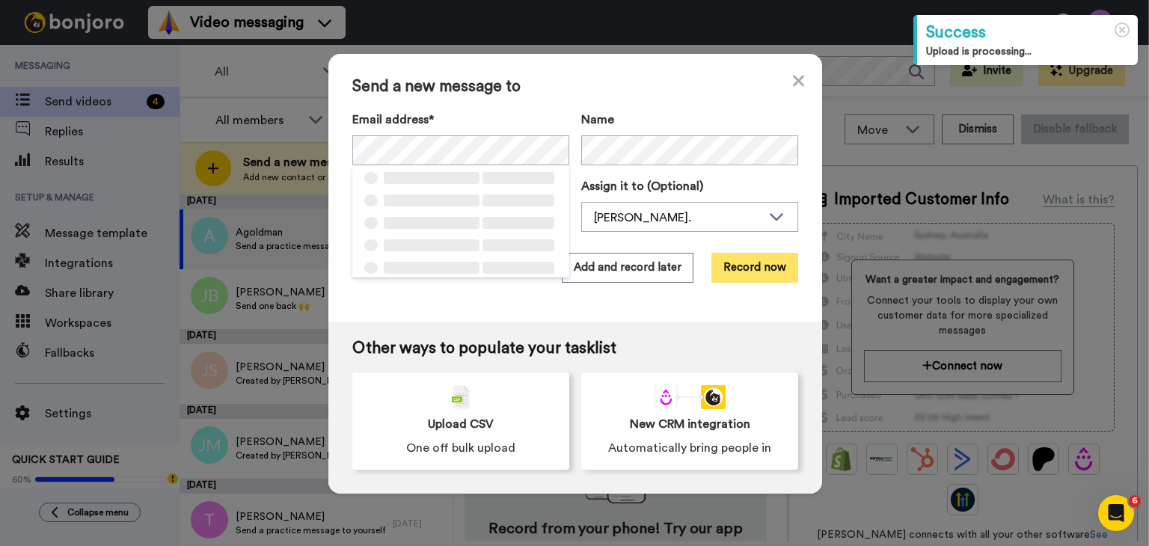
click at [738, 268] on button "Record now" at bounding box center [754, 268] width 87 height 30
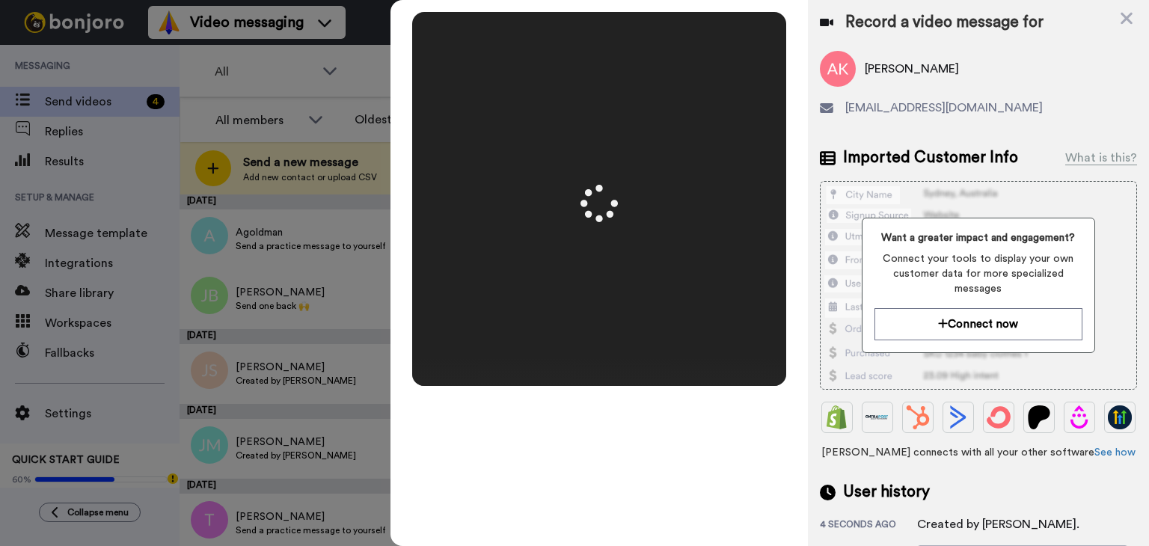
click at [693, 126] on video at bounding box center [599, 199] width 748 height 374
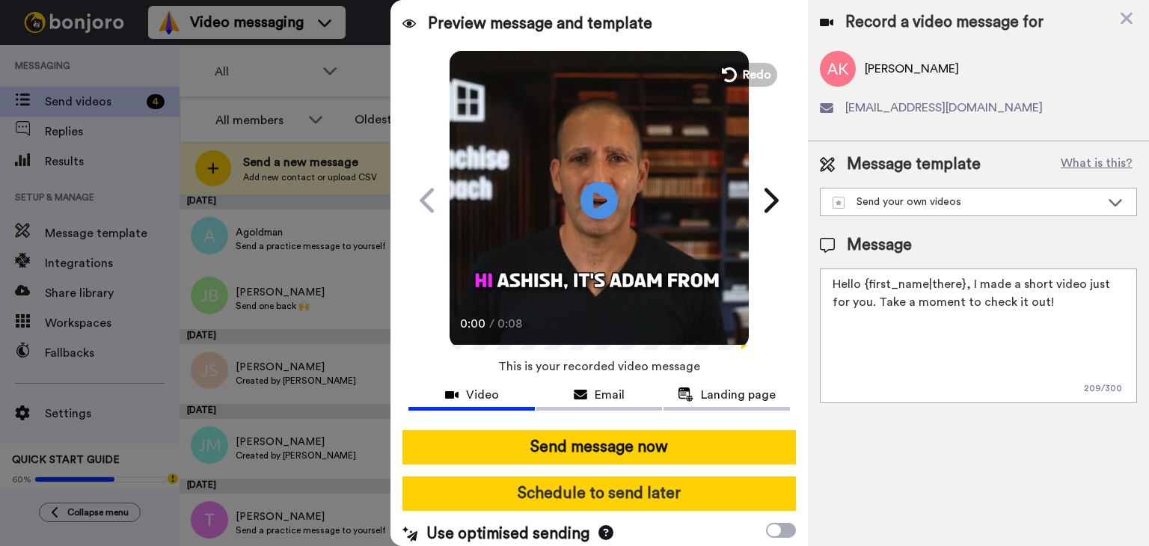
click at [618, 491] on button "Schedule to send later" at bounding box center [598, 493] width 393 height 34
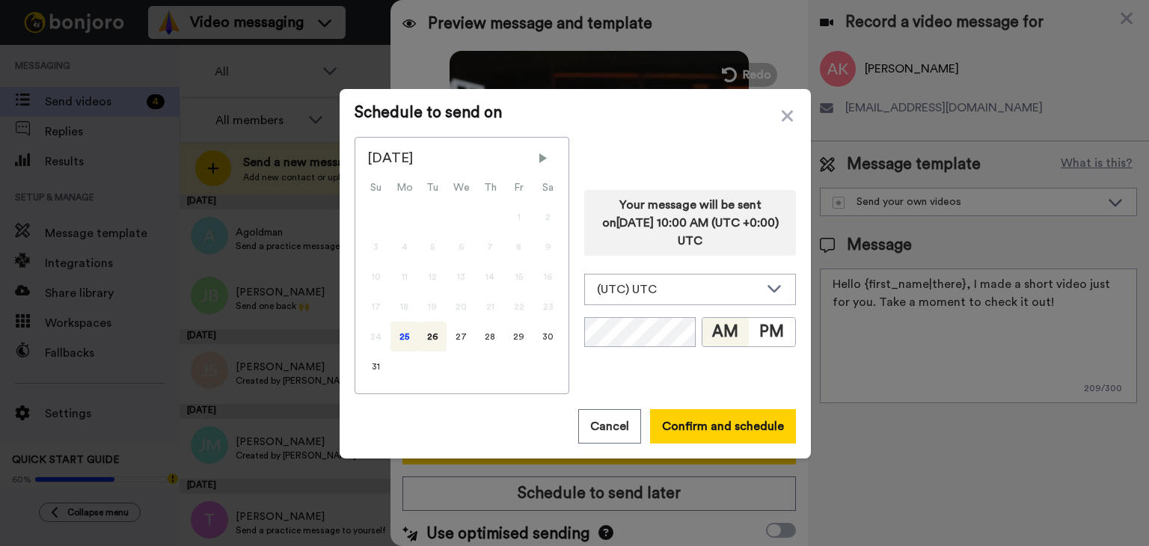
click at [390, 338] on div "25" at bounding box center [404, 337] width 28 height 30
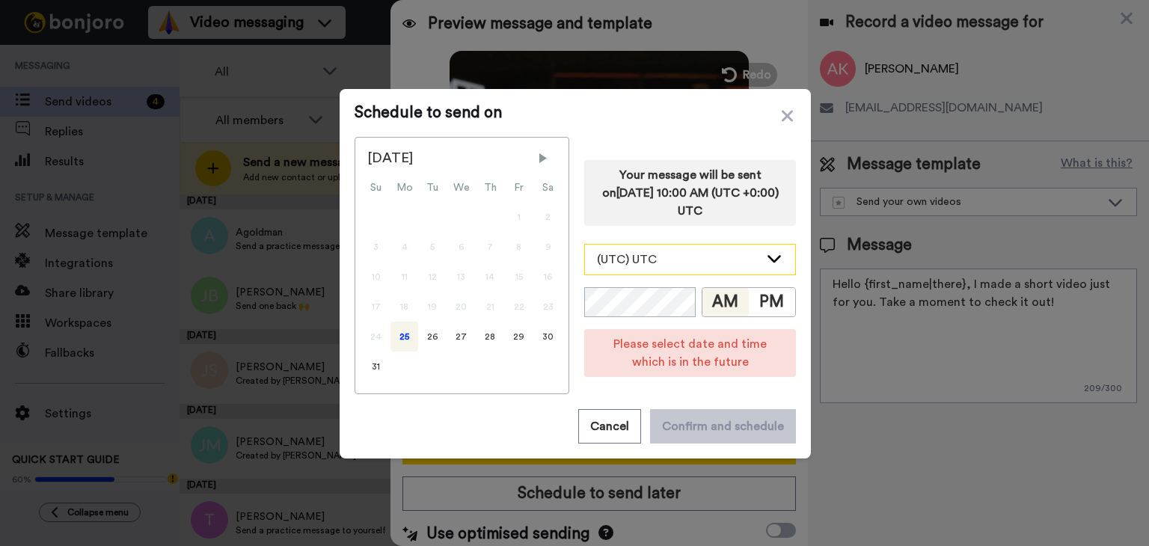
click at [696, 266] on div "(UTC) UTC" at bounding box center [678, 260] width 162 height 18
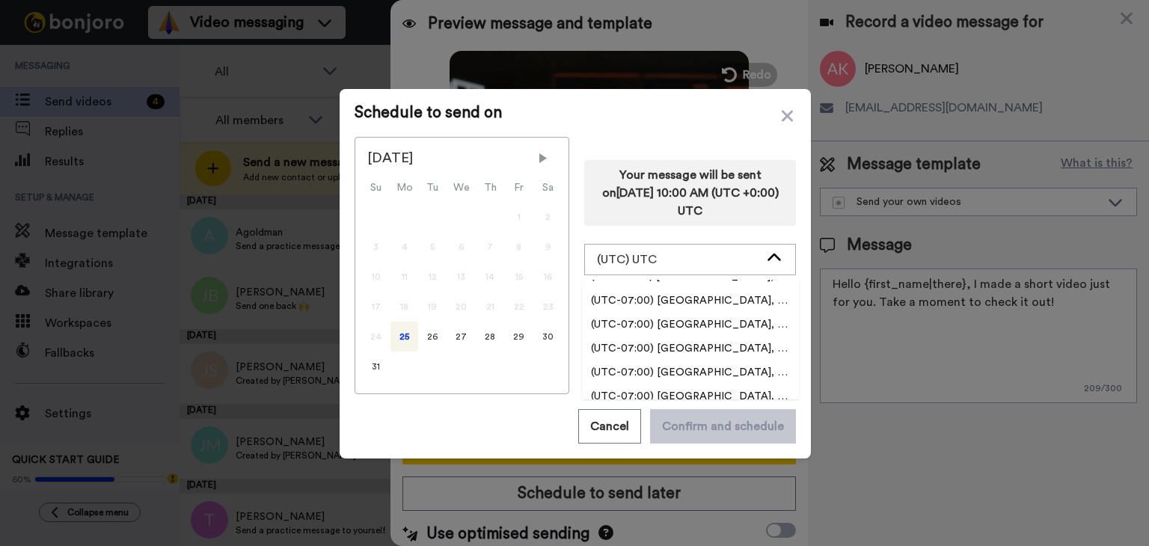
scroll to position [449, 0]
click at [695, 347] on span "(UTC-07:00) [GEOGRAPHIC_DATA], [GEOGRAPHIC_DATA]" at bounding box center [690, 345] width 217 height 15
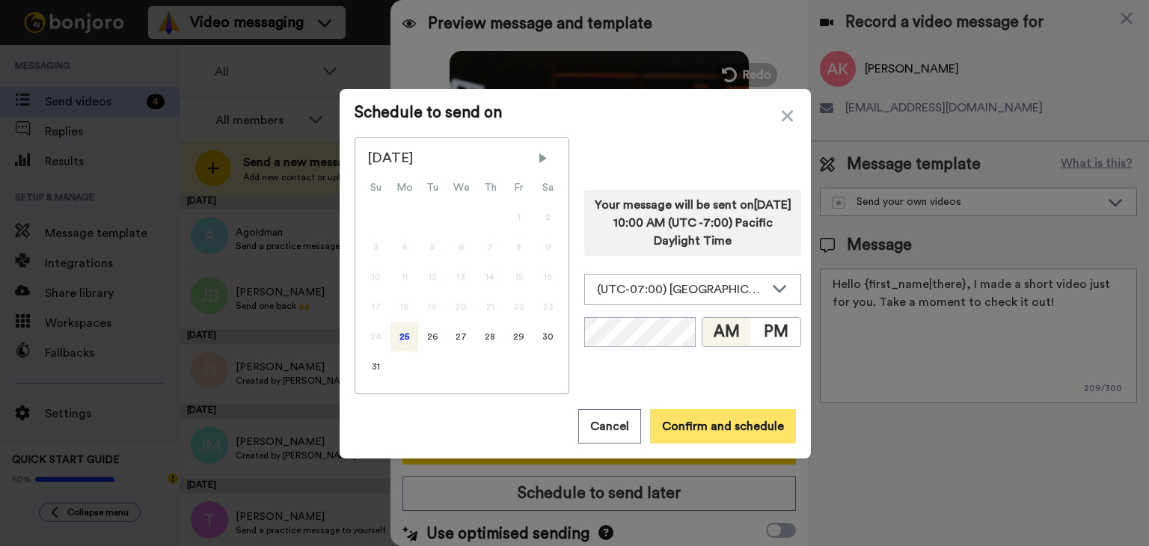
click at [680, 434] on button "Confirm and schedule" at bounding box center [723, 426] width 146 height 34
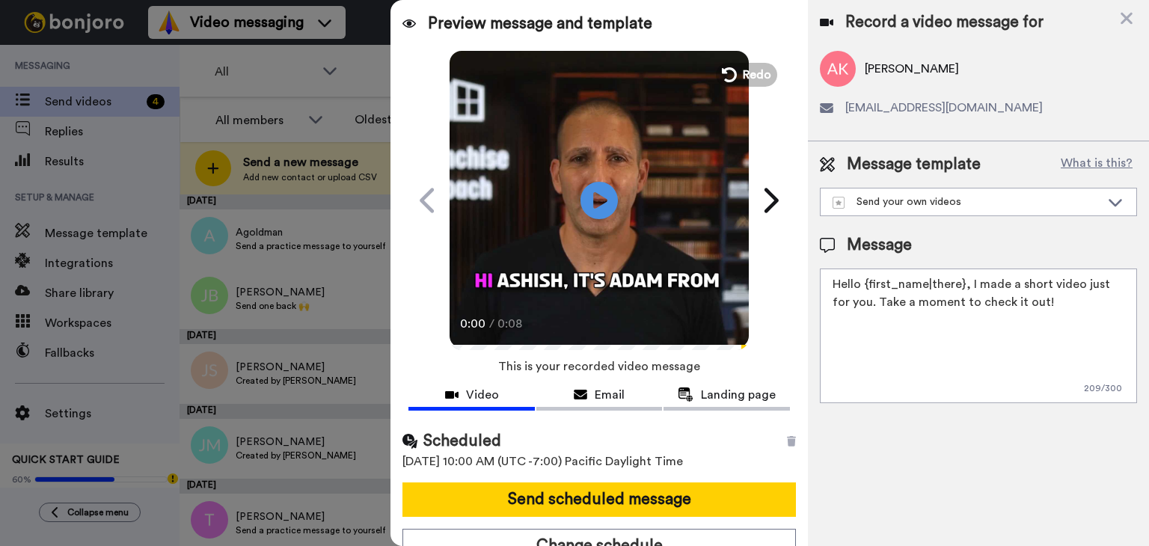
scroll to position [16, 0]
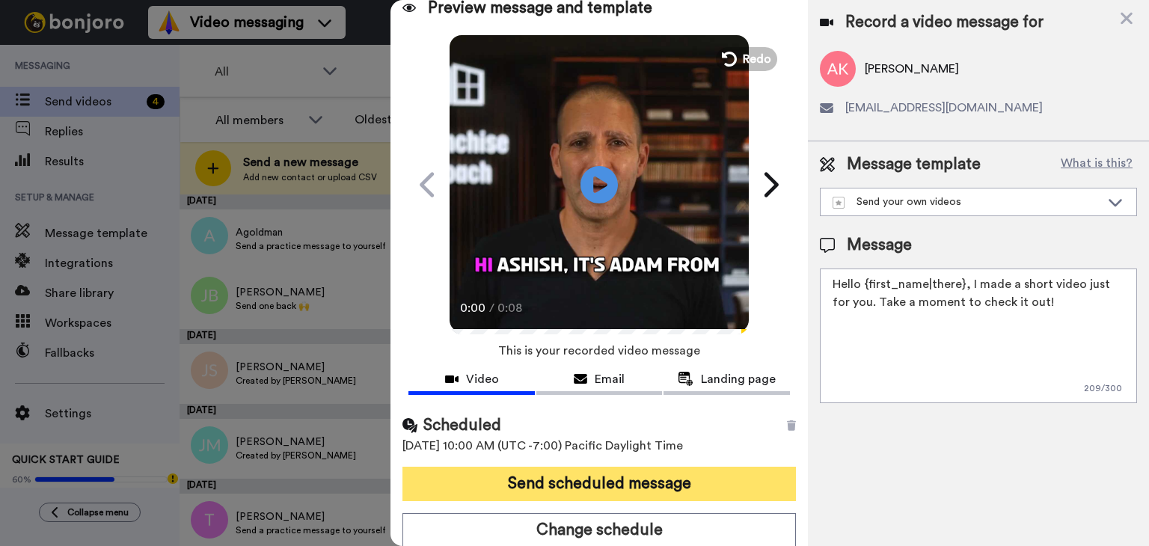
drag, startPoint x: 654, startPoint y: 452, endPoint x: 649, endPoint y: 467, distance: 15.8
click at [652, 461] on div "Scheduled 25th August 2025, 10:00 AM (UTC -7:00) Pacific Daylight Time Send sch…" at bounding box center [598, 480] width 417 height 157
click at [648, 472] on button "Send scheduled message" at bounding box center [598, 484] width 393 height 34
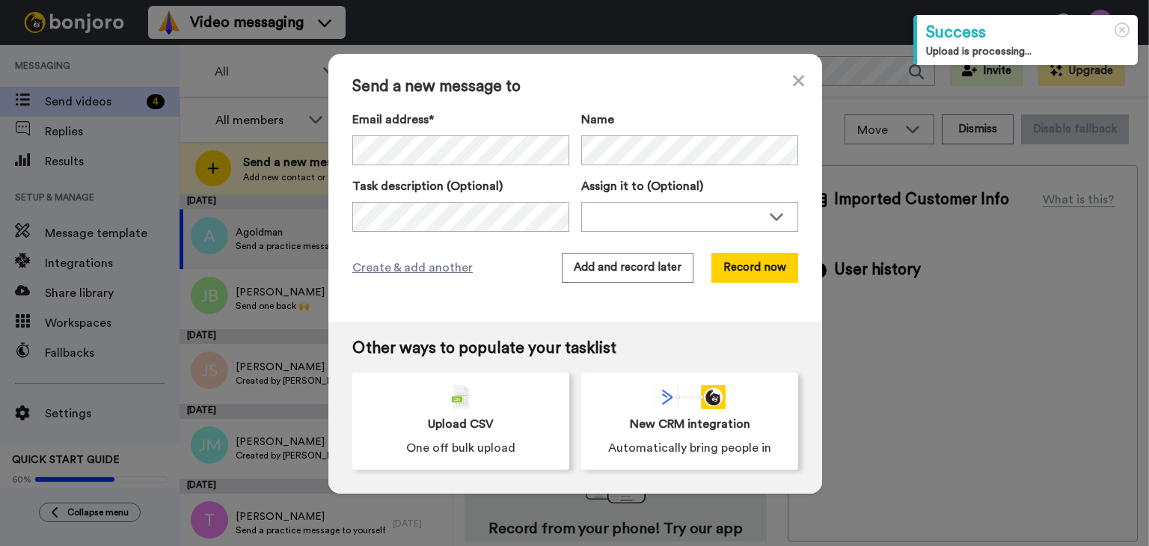
click at [683, 131] on div "Name" at bounding box center [689, 138] width 217 height 55
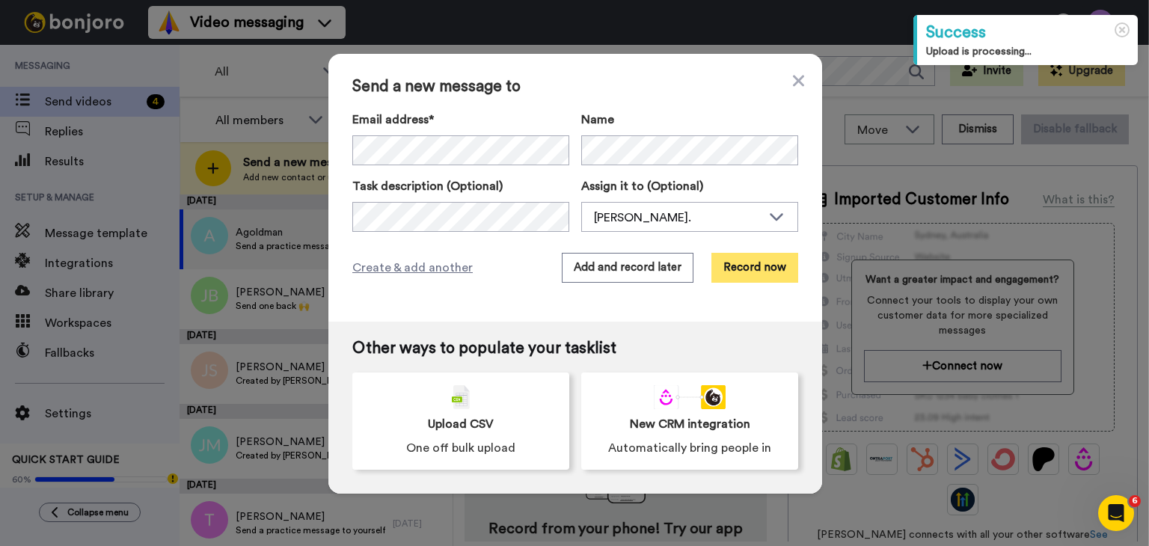
click at [737, 258] on button "Record now" at bounding box center [754, 268] width 87 height 30
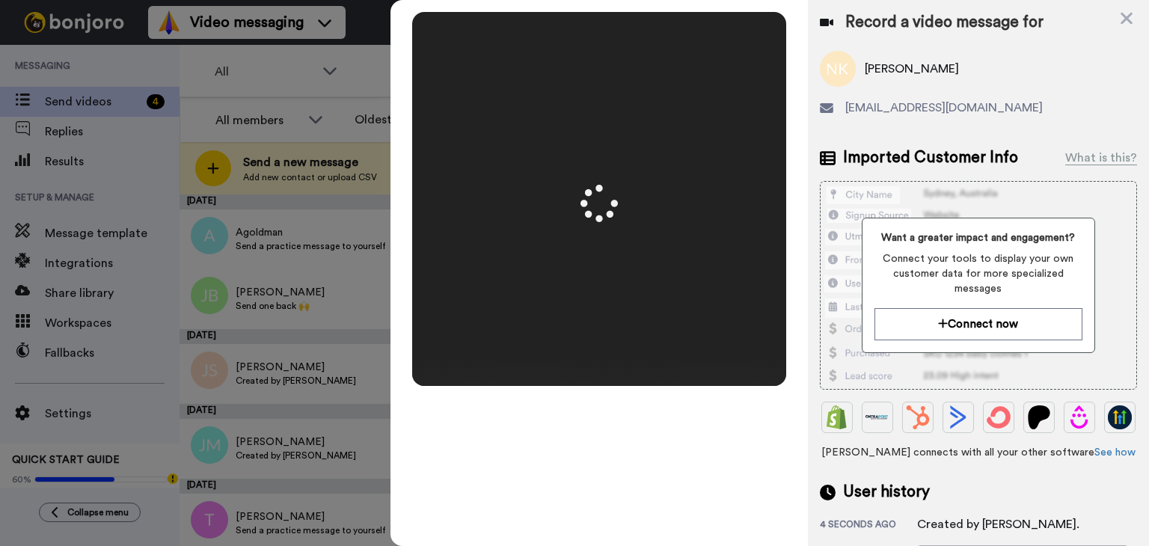
click at [657, 162] on video at bounding box center [599, 199] width 748 height 374
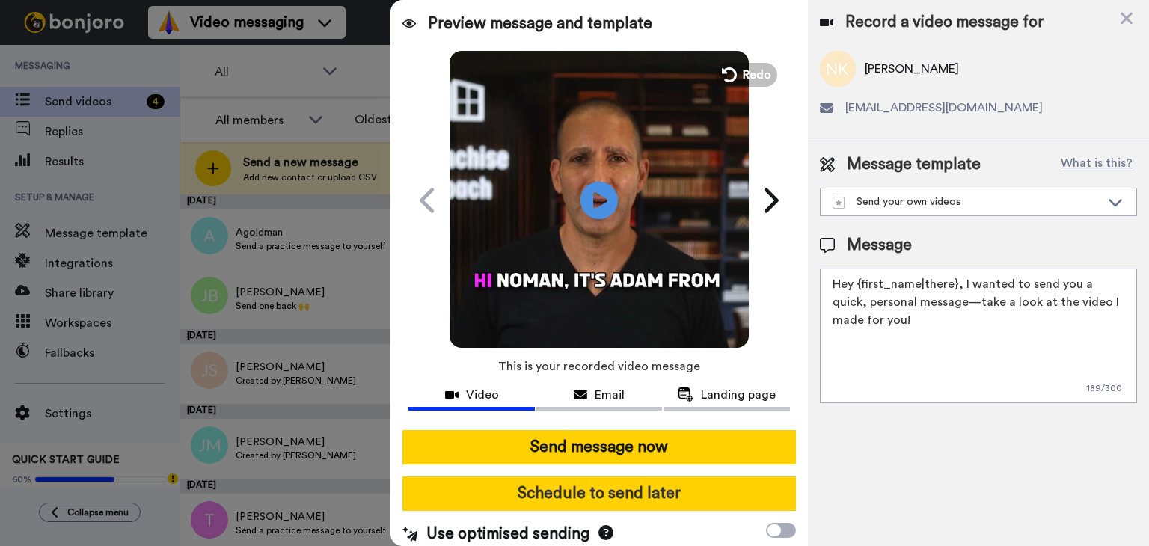
click at [633, 491] on button "Schedule to send later" at bounding box center [598, 493] width 393 height 34
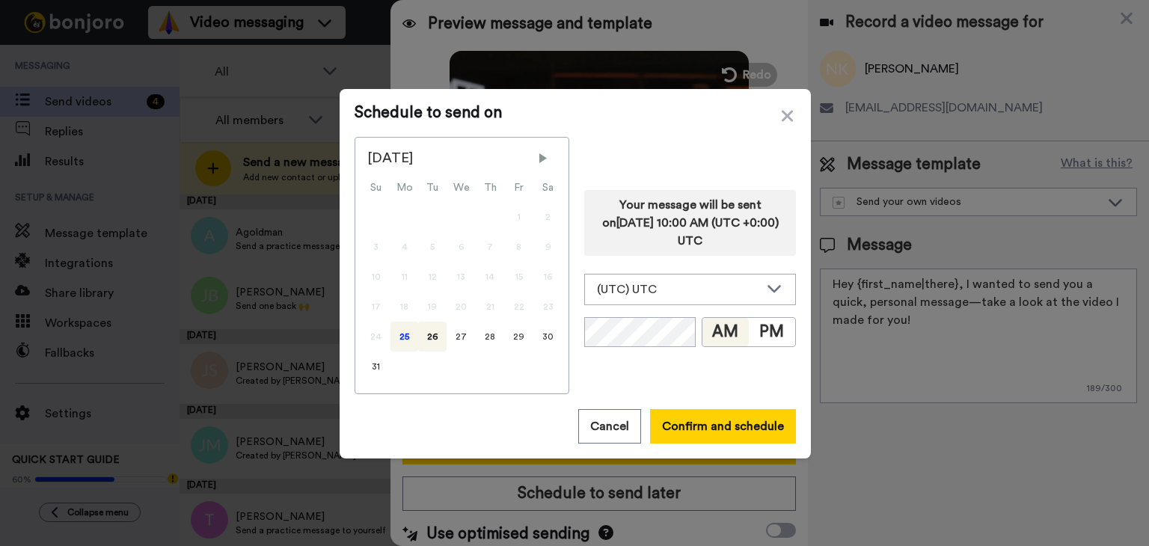
click at [407, 343] on div "25" at bounding box center [404, 337] width 28 height 30
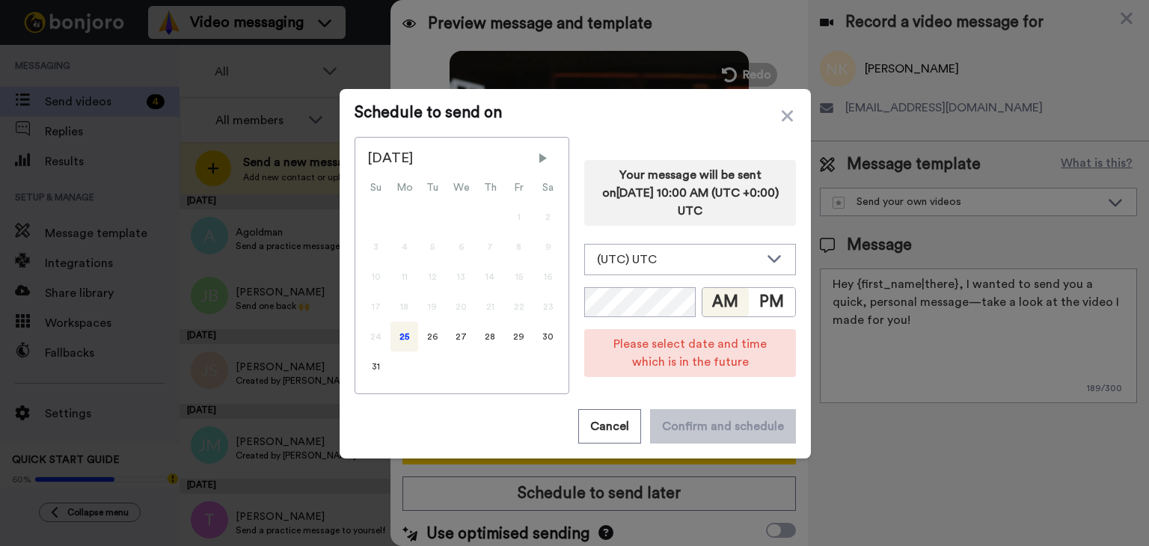
click at [704, 275] on div "Your message will be sent on [DATE] 10:00 AM (UTC +0:00) UTC (UTC) UTC (UTC-11:…" at bounding box center [690, 265] width 212 height 257
click at [712, 265] on div "(UTC) UTC" at bounding box center [678, 260] width 162 height 18
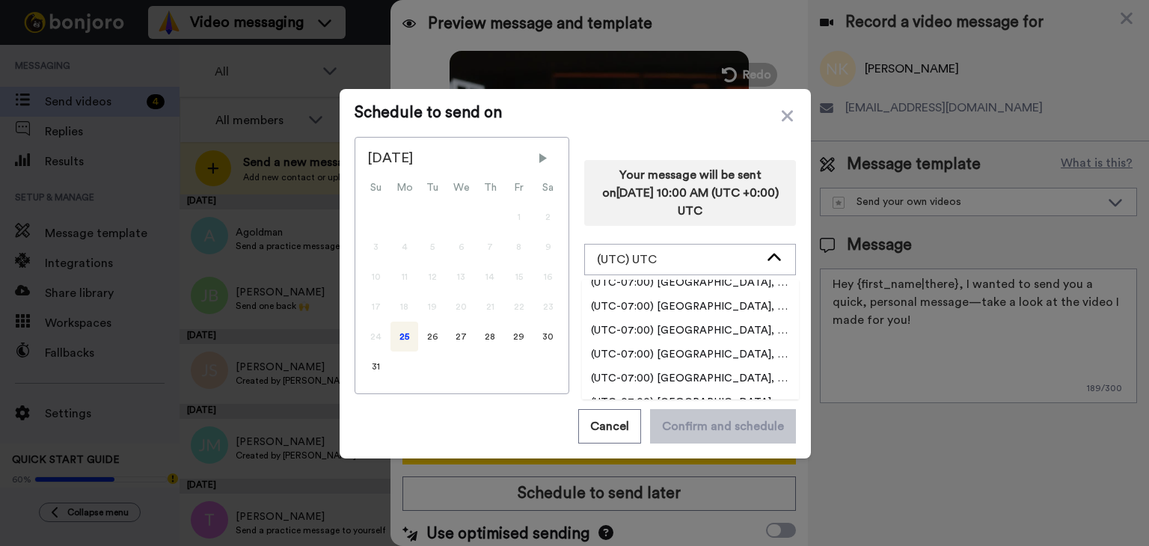
scroll to position [449, 0]
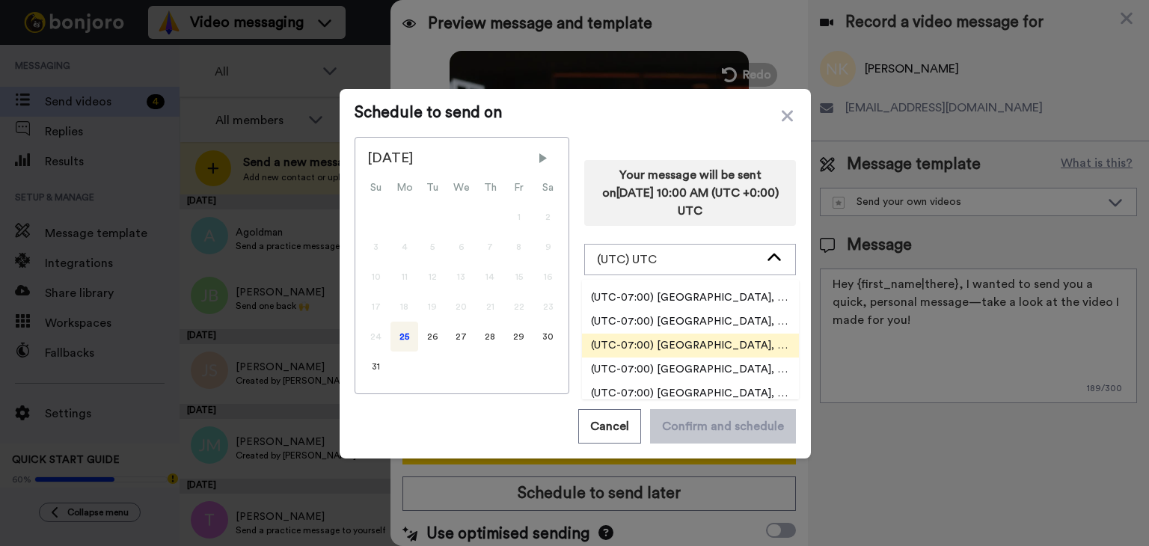
click at [701, 336] on li "(UTC-07:00) [GEOGRAPHIC_DATA], [GEOGRAPHIC_DATA]" at bounding box center [690, 346] width 217 height 24
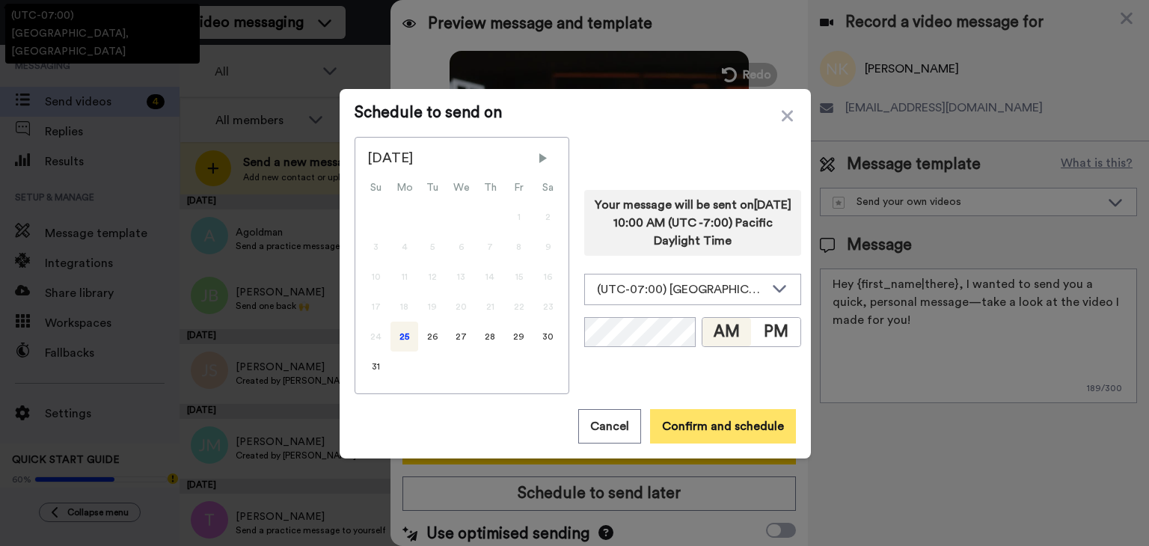
click at [698, 417] on button "Confirm and schedule" at bounding box center [723, 426] width 146 height 34
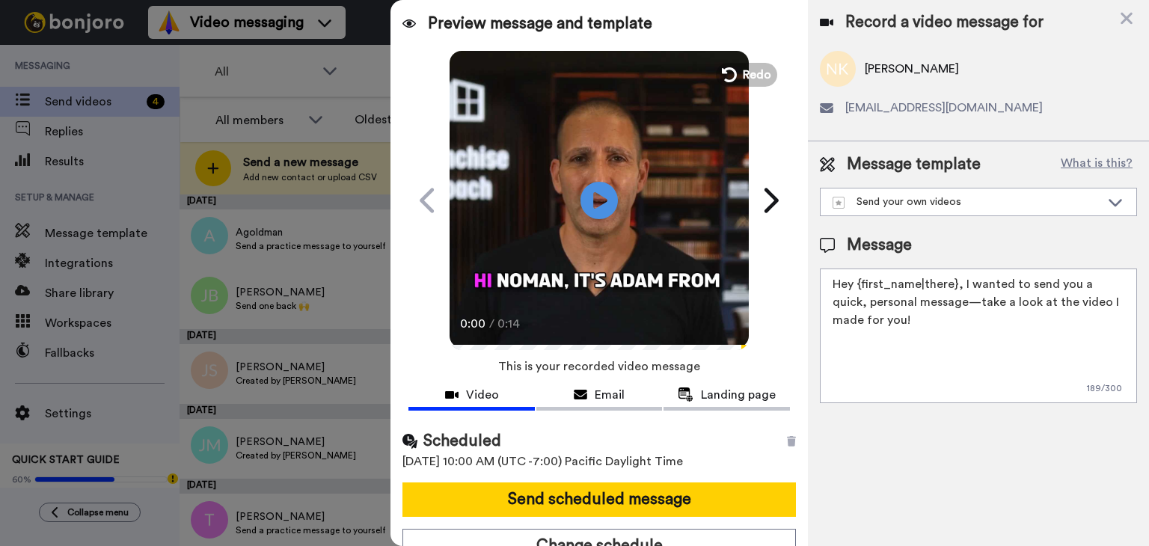
scroll to position [16, 0]
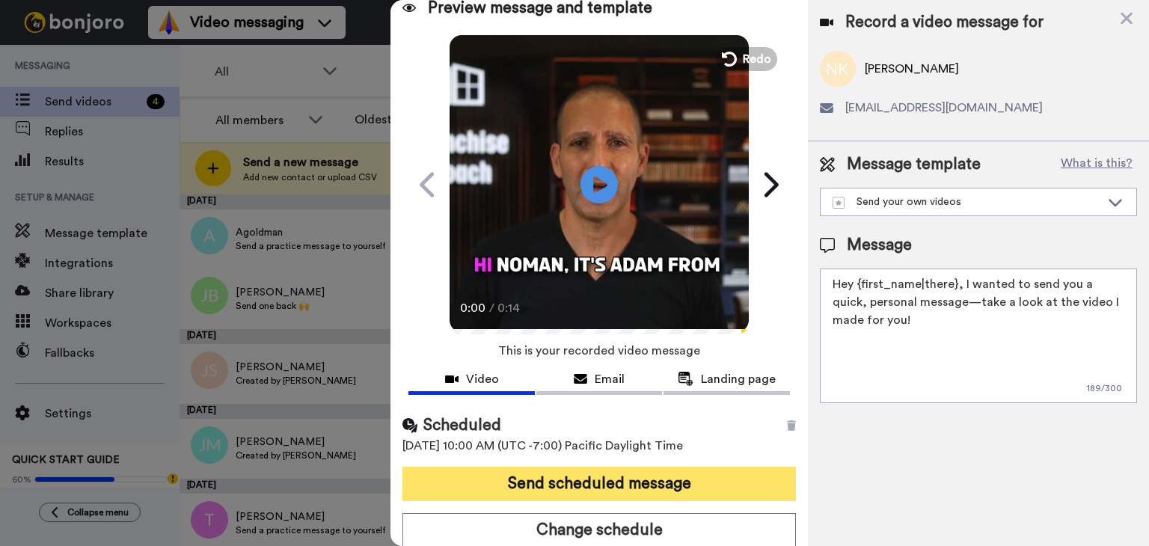
click at [622, 477] on button "Send scheduled message" at bounding box center [598, 484] width 393 height 34
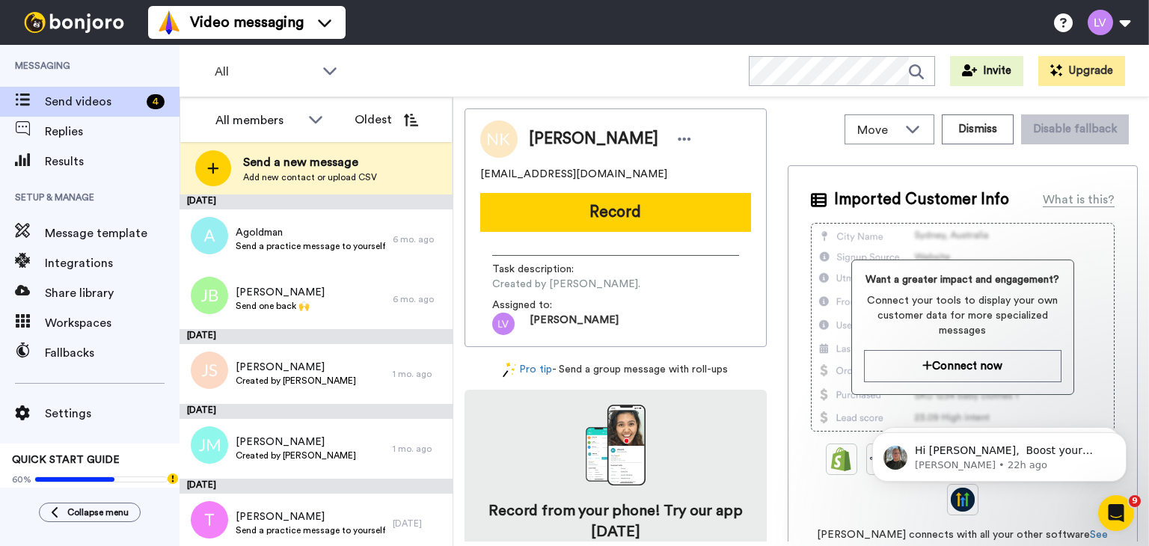
scroll to position [0, 0]
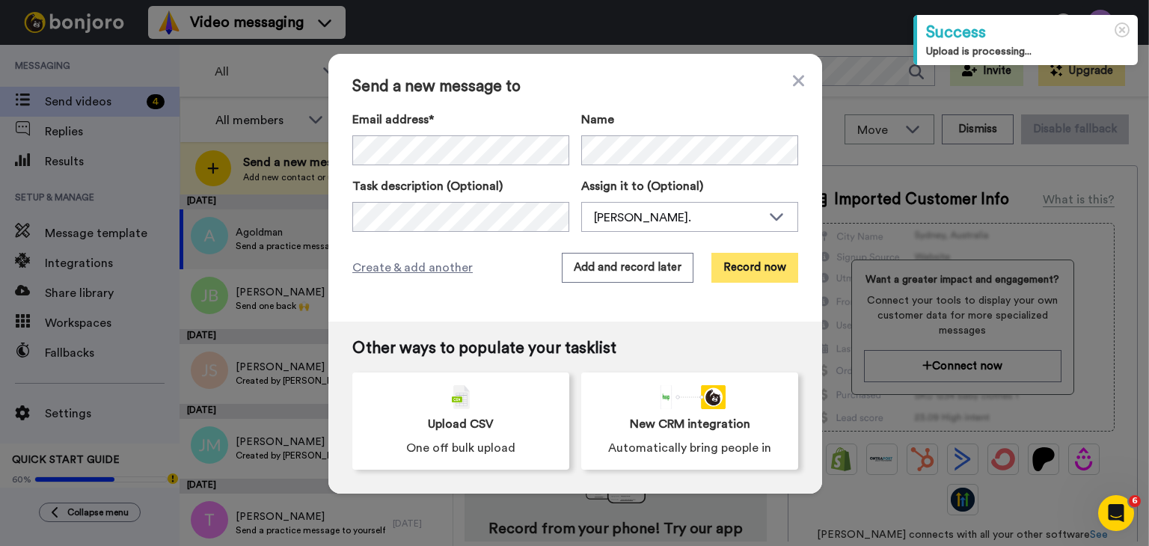
click at [765, 261] on button "Record now" at bounding box center [754, 268] width 87 height 30
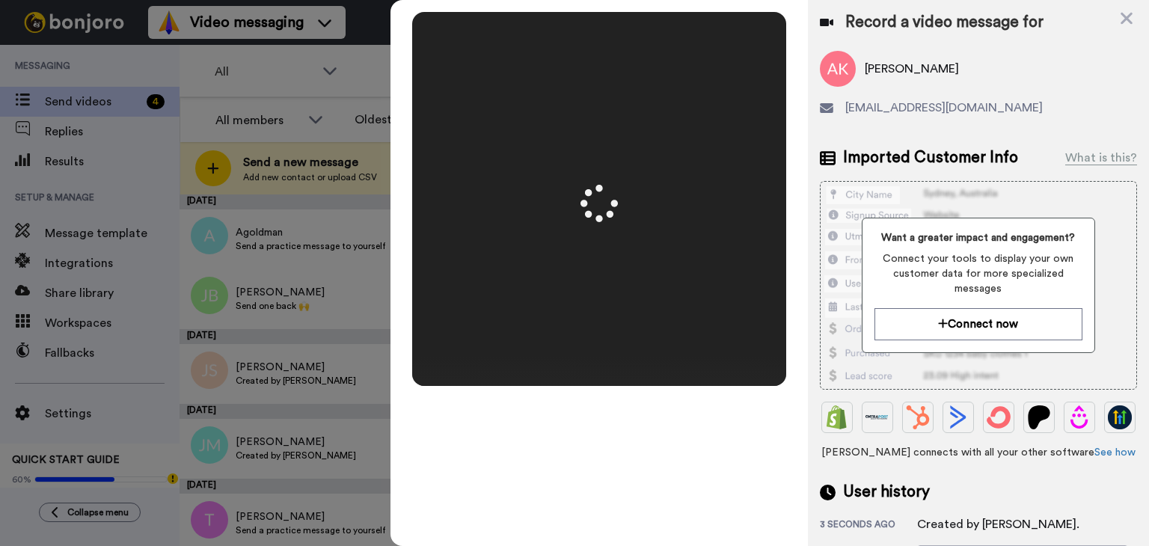
click at [606, 167] on video at bounding box center [599, 199] width 748 height 374
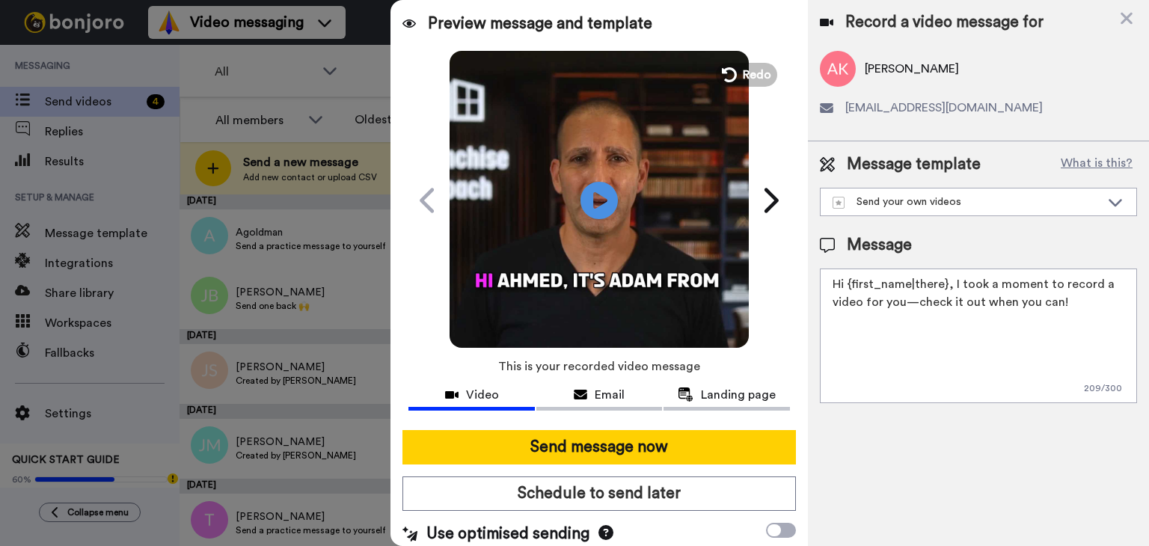
click at [626, 509] on button "Schedule to send later" at bounding box center [598, 493] width 393 height 34
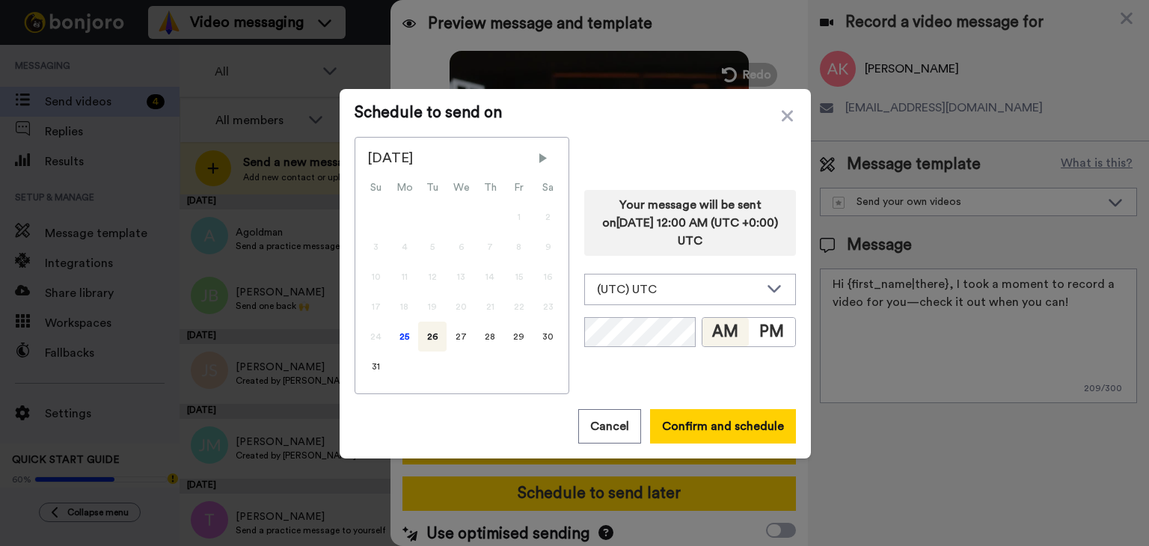
click at [634, 489] on div "Schedule to send on [DATE] Su Mo Tu We Th Fr Sa 1 2 3 4 5 6 7 8 9 10 11 12 13 1…" at bounding box center [574, 273] width 1149 height 546
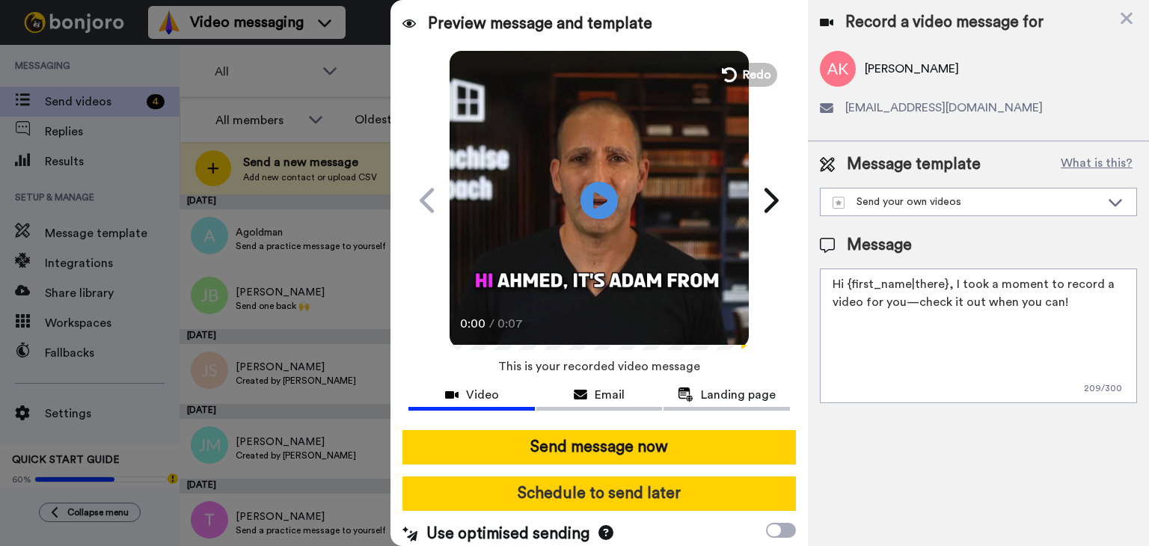
click at [635, 482] on button "Schedule to send later" at bounding box center [598, 493] width 393 height 34
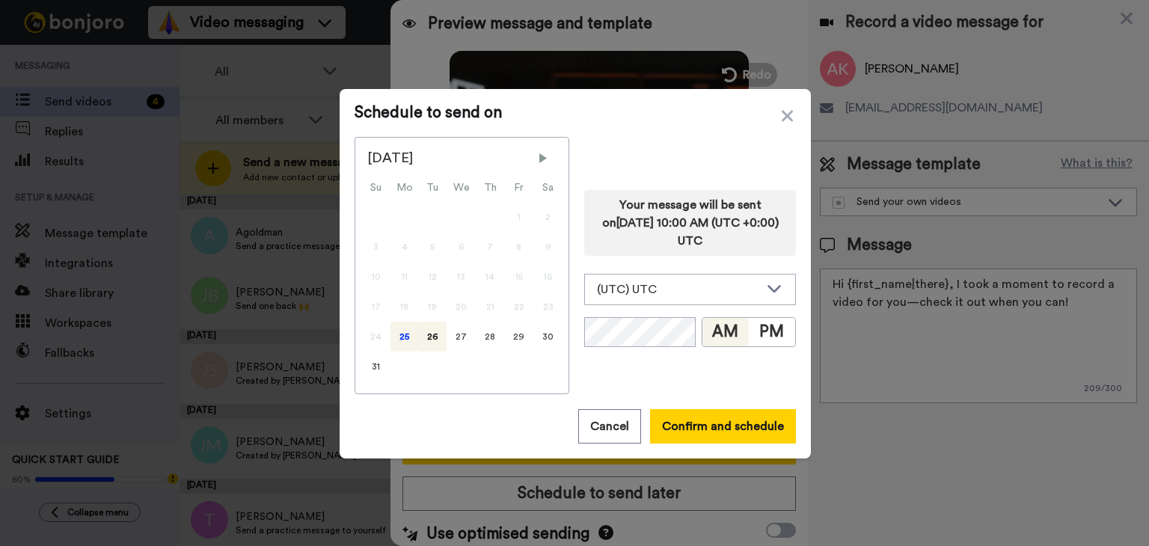
click at [393, 337] on div "25" at bounding box center [404, 337] width 28 height 30
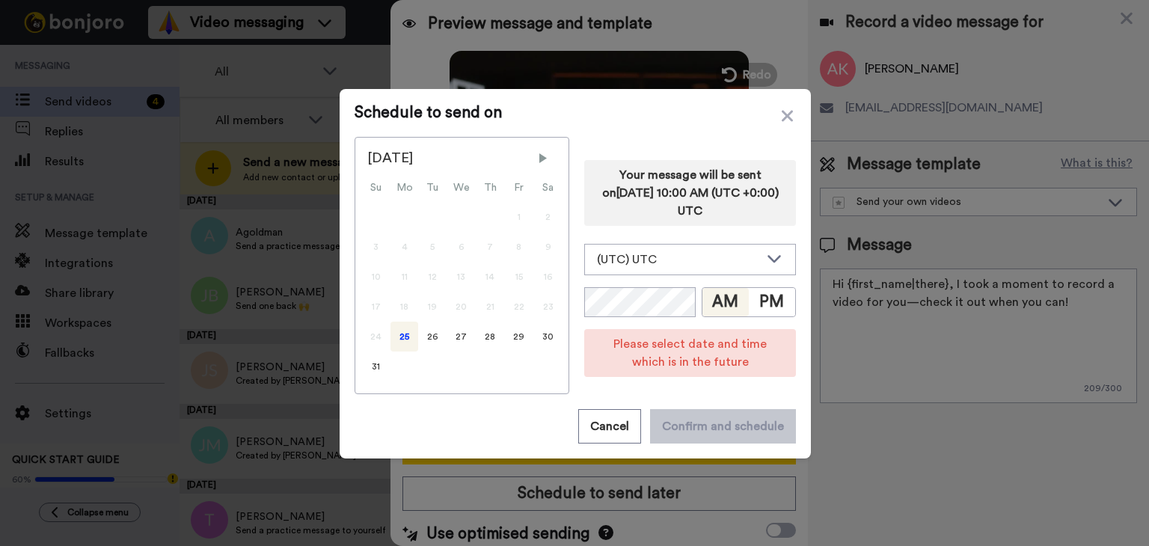
click at [628, 275] on div "Your message will be sent on [DATE] 10:00 AM (UTC +0:00) UTC (UTC) UTC (UTC-11:…" at bounding box center [690, 265] width 212 height 257
click at [630, 273] on div "(UTC) UTC" at bounding box center [690, 260] width 210 height 30
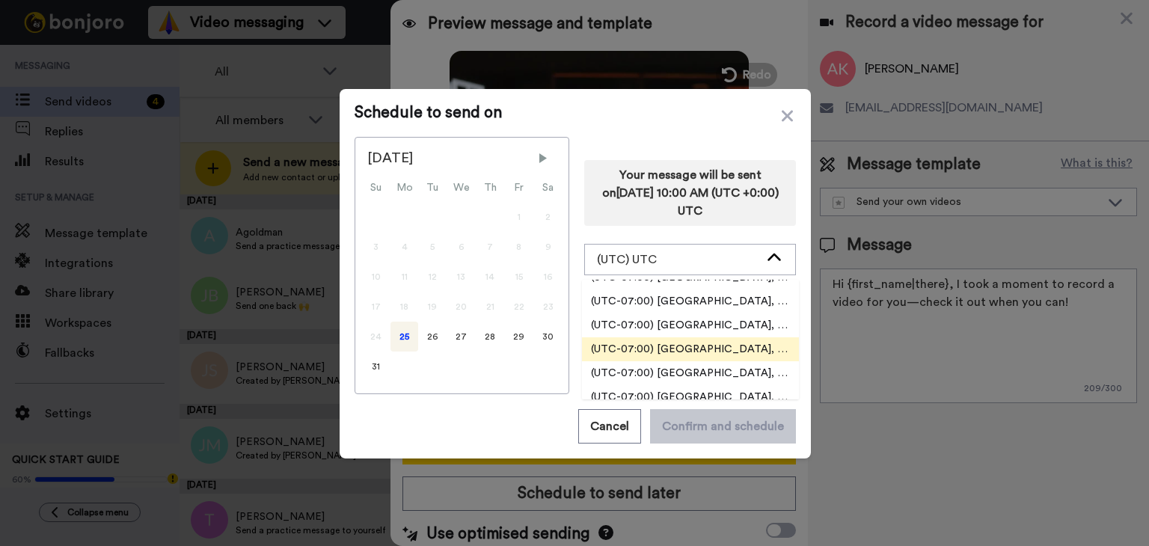
scroll to position [449, 0]
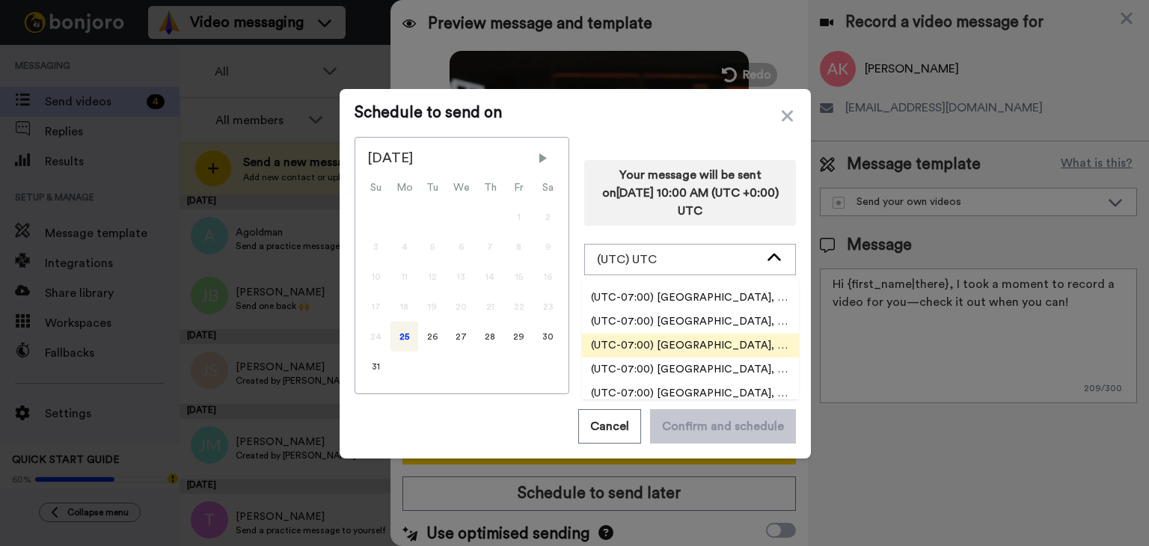
click at [730, 346] on span "(UTC-07:00) [GEOGRAPHIC_DATA], [GEOGRAPHIC_DATA]" at bounding box center [690, 345] width 217 height 15
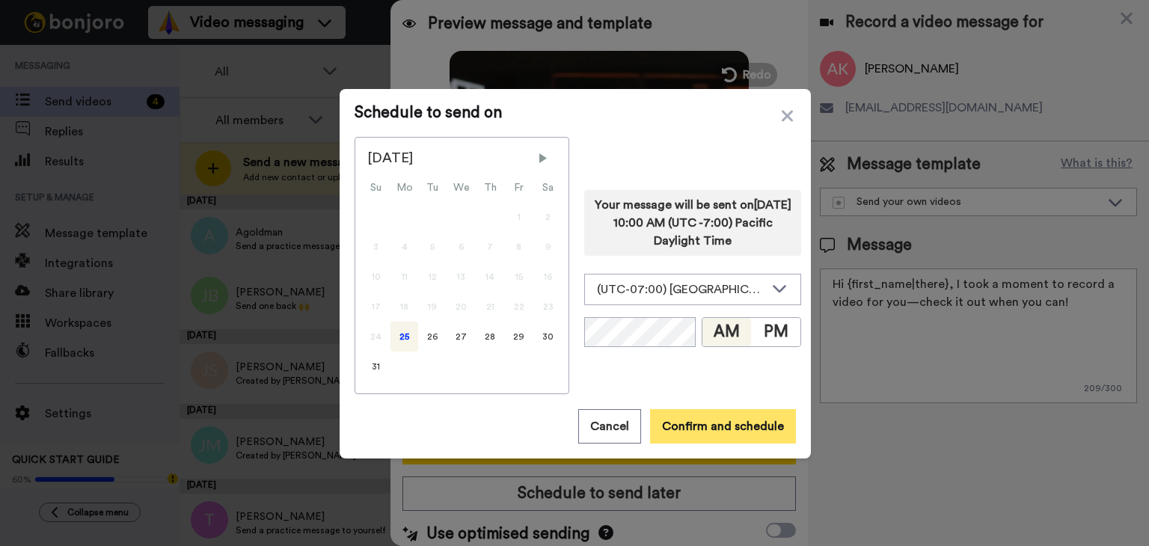
click at [701, 422] on button "Confirm and schedule" at bounding box center [723, 426] width 146 height 34
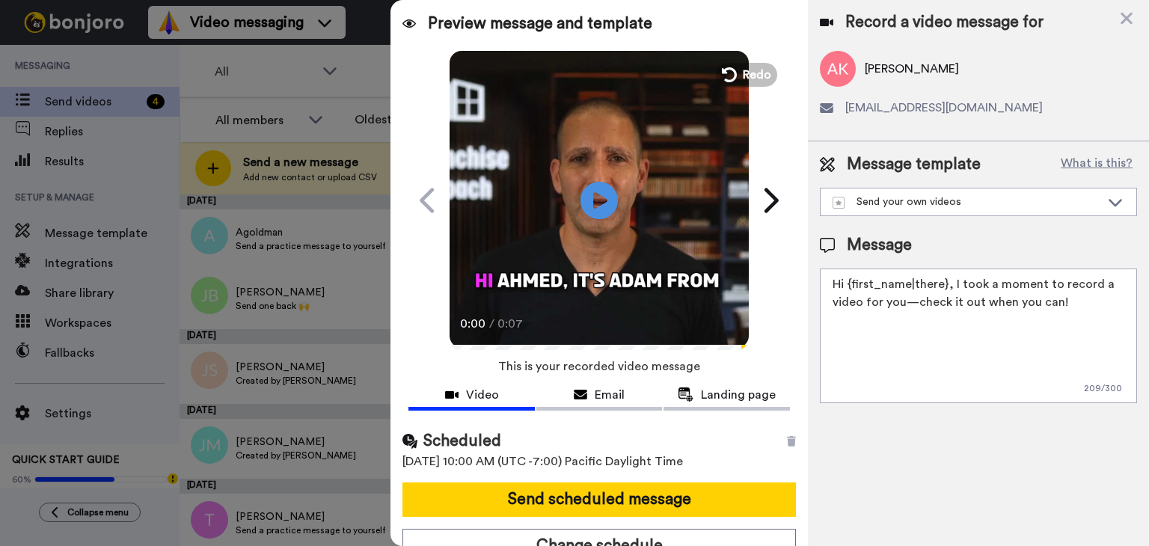
scroll to position [16, 0]
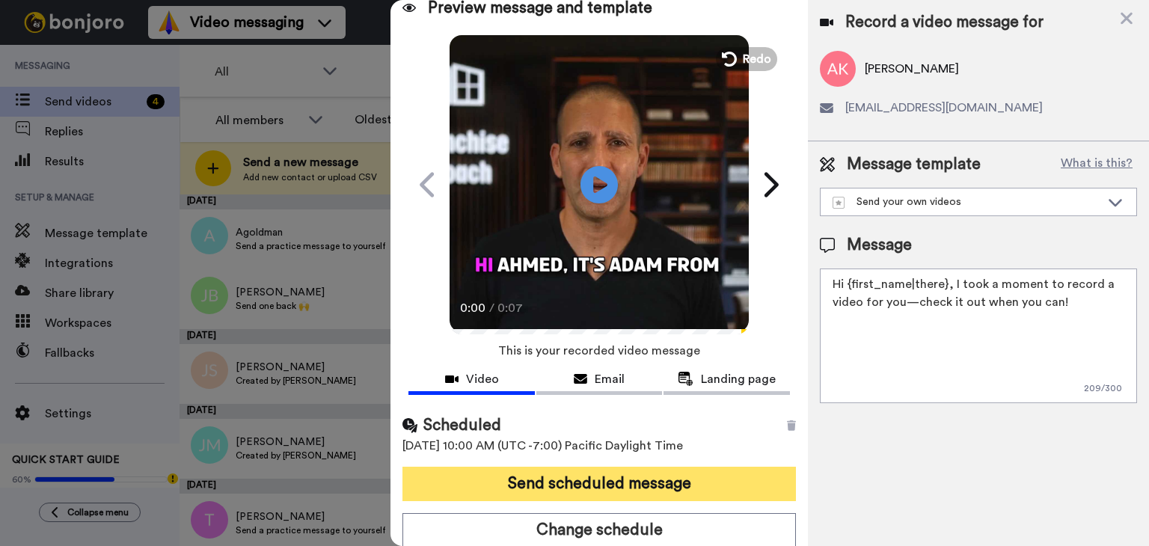
click at [592, 472] on button "Send scheduled message" at bounding box center [598, 484] width 393 height 34
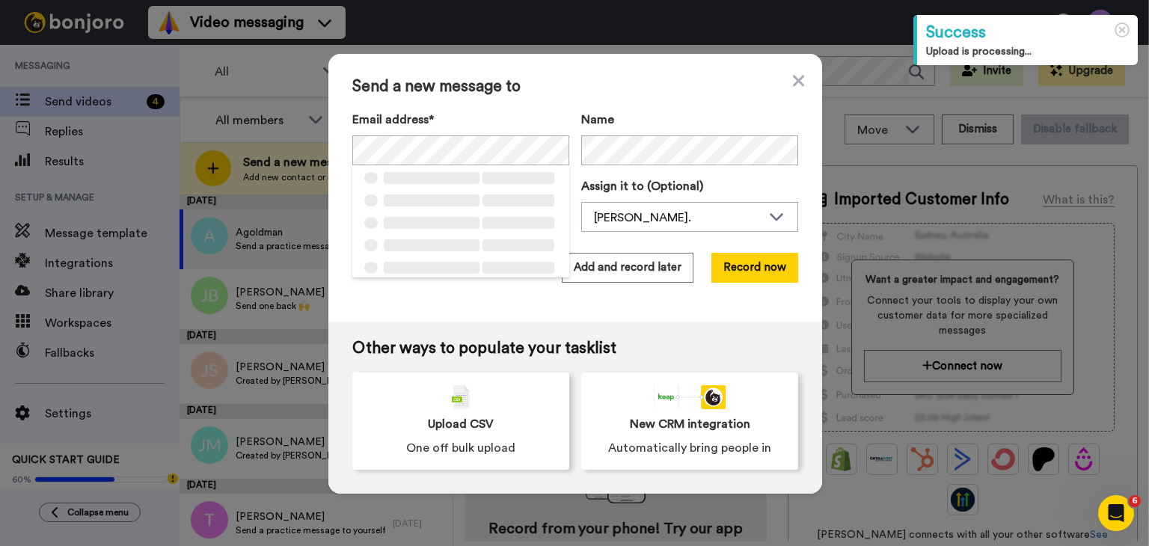
click at [797, 256] on div "Send a new message to Email address* ‌ ‌ ‌ ‌ ‌ ‌ ‌ ‌ ‌ ‌ ‌ ‌ ‌ ‌ ‌ Name Task de…" at bounding box center [575, 188] width 494 height 268
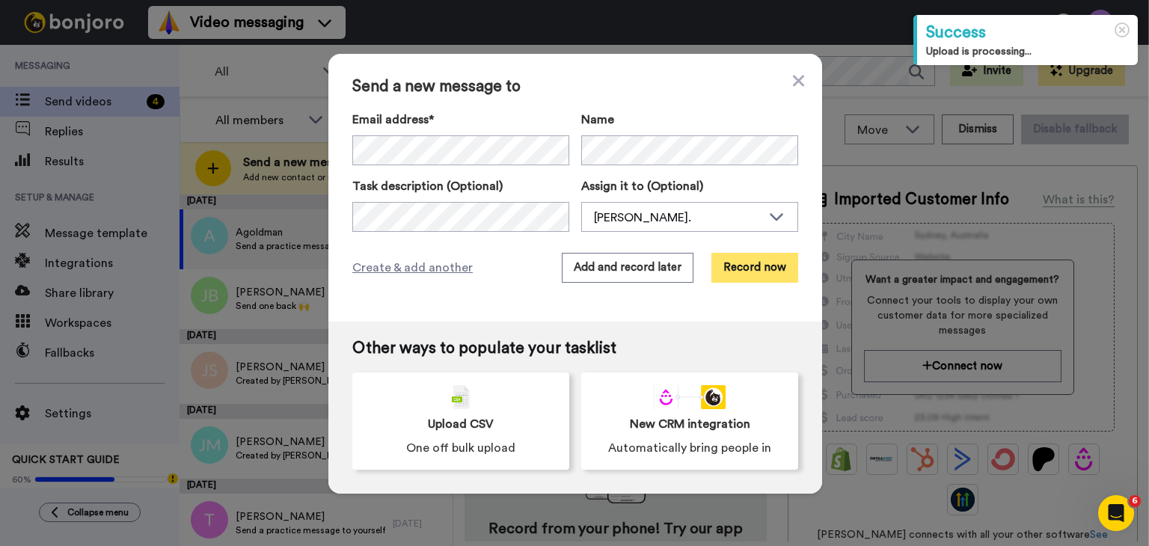
click at [783, 267] on button "Record now" at bounding box center [754, 268] width 87 height 30
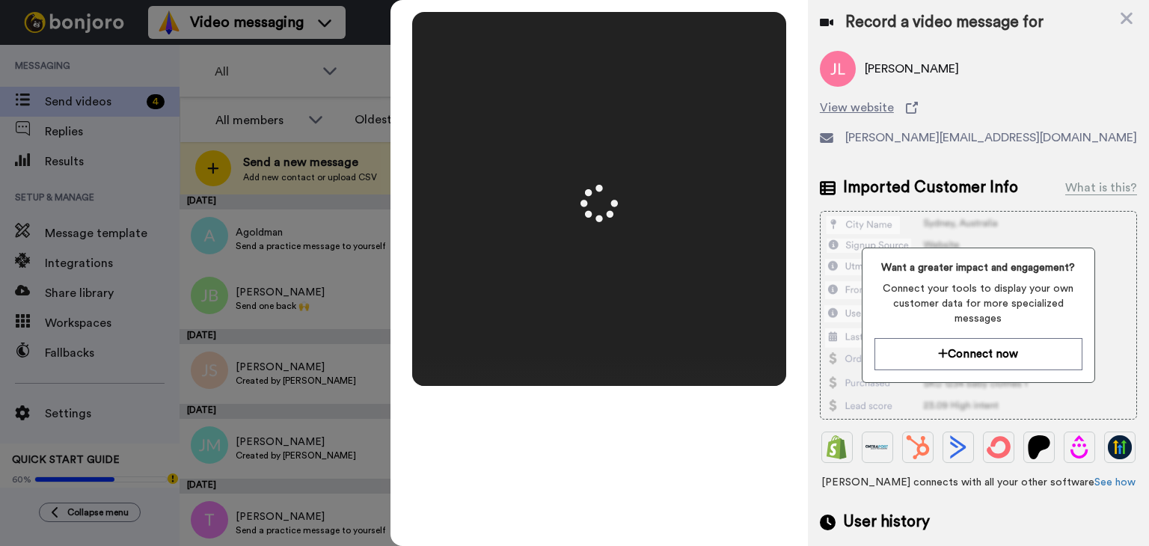
click at [610, 494] on div "Mirrored Redo 3 00:12" at bounding box center [598, 273] width 417 height 546
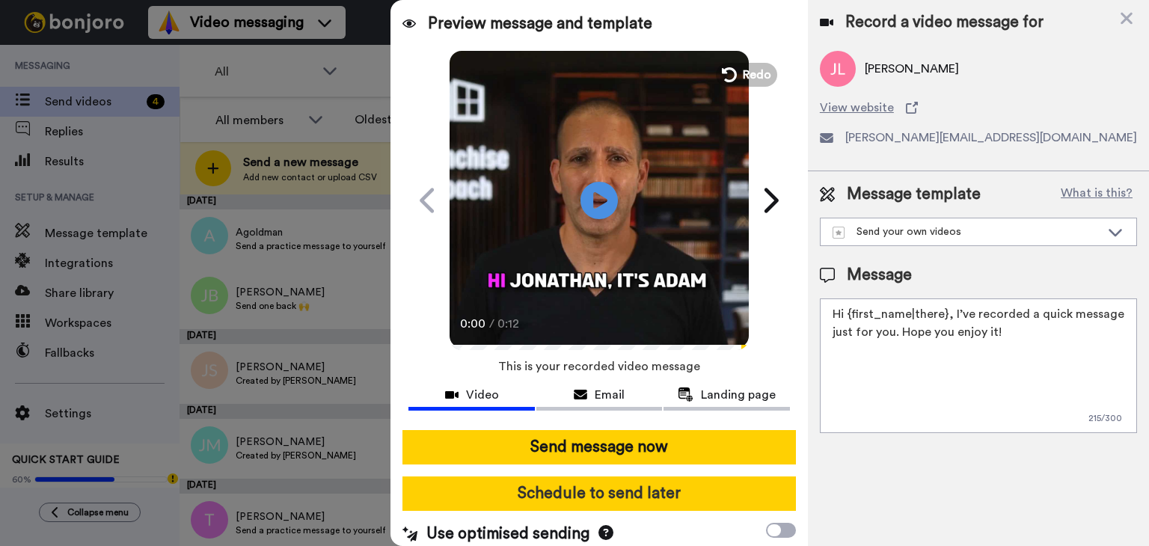
click at [610, 493] on button "Schedule to send later" at bounding box center [598, 493] width 393 height 34
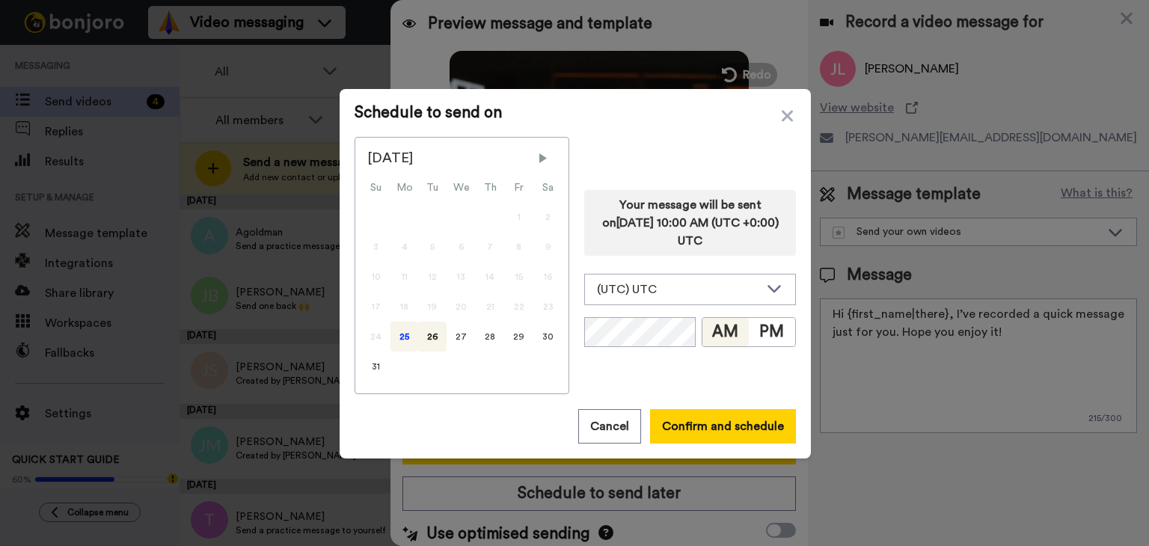
click at [408, 341] on div "25" at bounding box center [404, 337] width 28 height 30
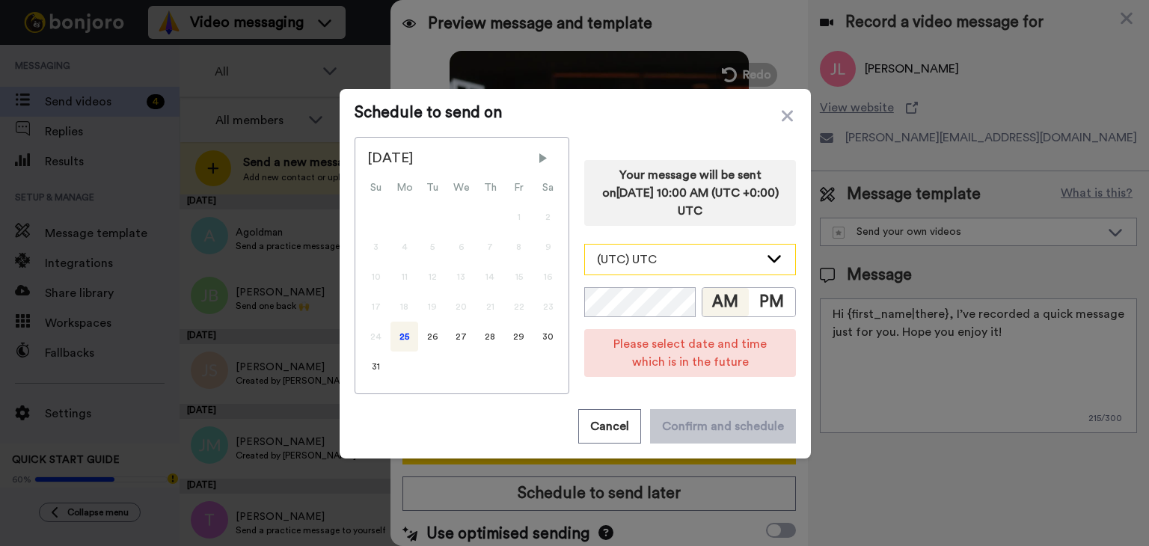
click at [643, 272] on div "(UTC) UTC" at bounding box center [690, 260] width 210 height 30
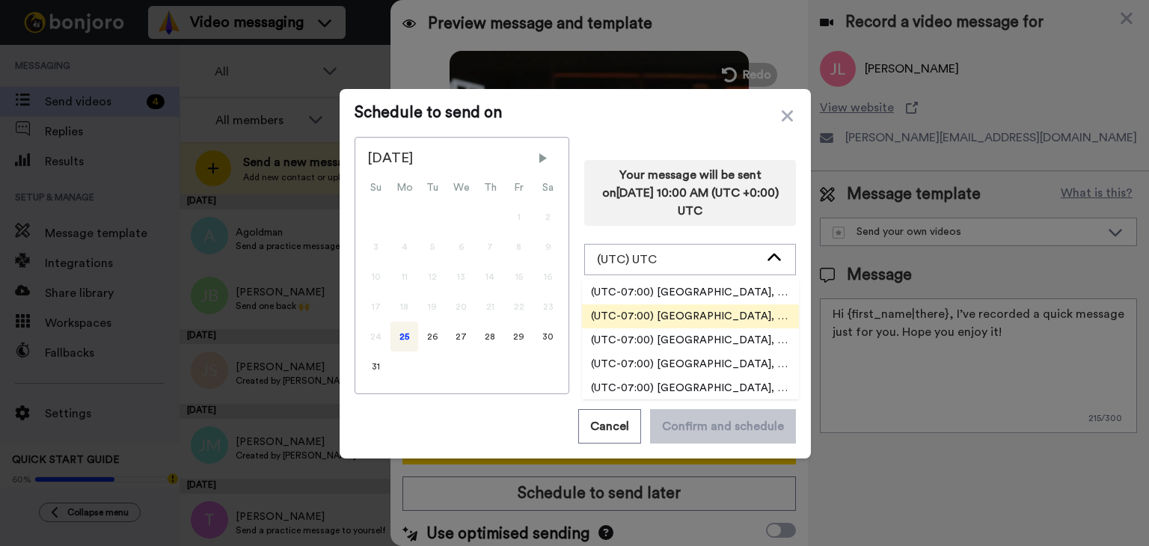
scroll to position [449, 0]
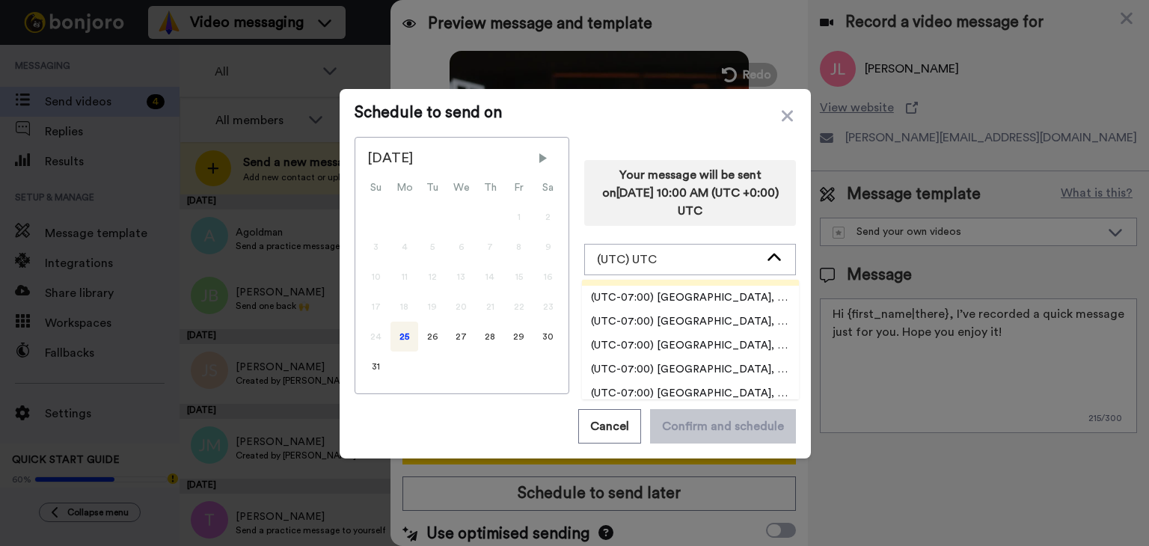
click at [682, 341] on span "(UTC-07:00) America, Los Angeles" at bounding box center [690, 345] width 217 height 15
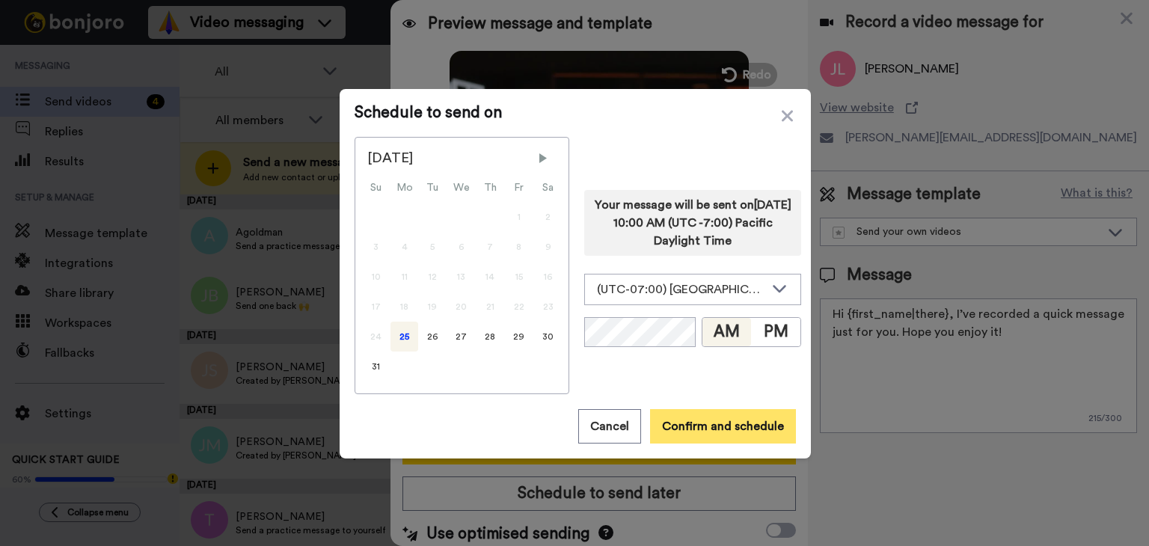
click at [710, 427] on button "Confirm and schedule" at bounding box center [723, 426] width 146 height 34
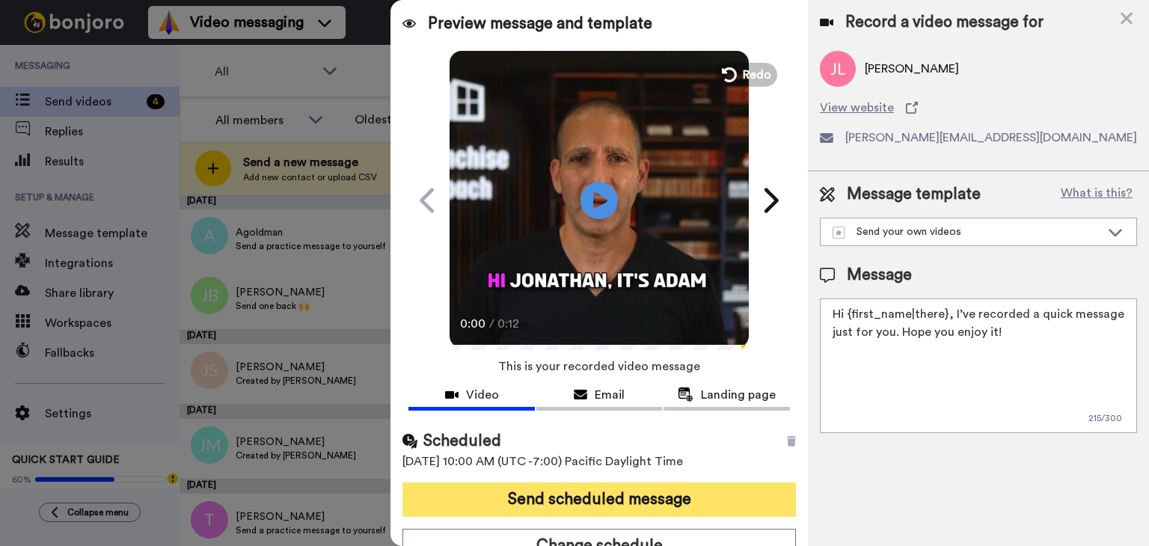
scroll to position [16, 0]
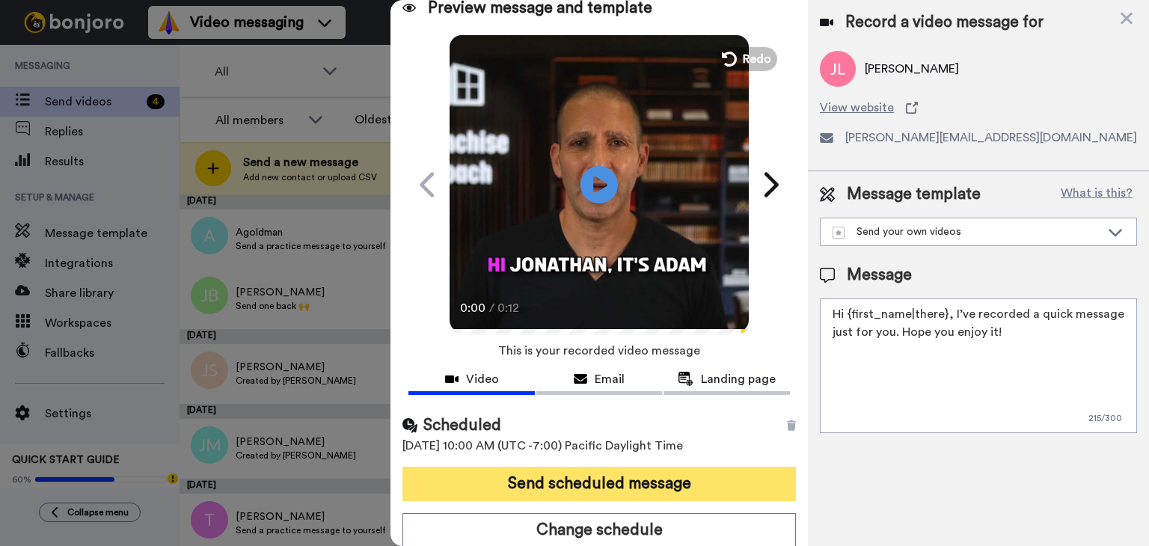
click at [636, 468] on button "Send scheduled message" at bounding box center [598, 484] width 393 height 34
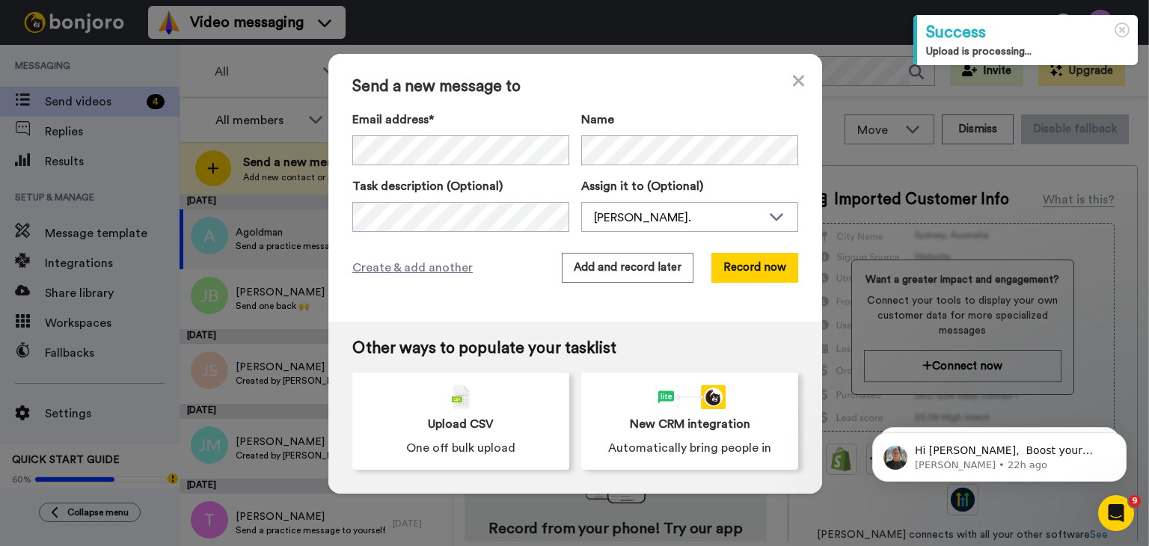
click at [703, 168] on div "Email address* [PERSON_NAME] <[PERSON_NAME][EMAIL_ADDRESS][PERSON_NAME][DOMAIN_…" at bounding box center [575, 171] width 446 height 121
click at [739, 293] on div "Send a new message to Email address* [PERSON_NAME] <[PERSON_NAME][EMAIL_ADDRESS…" at bounding box center [575, 188] width 494 height 268
click at [747, 272] on button "Record now" at bounding box center [754, 268] width 87 height 30
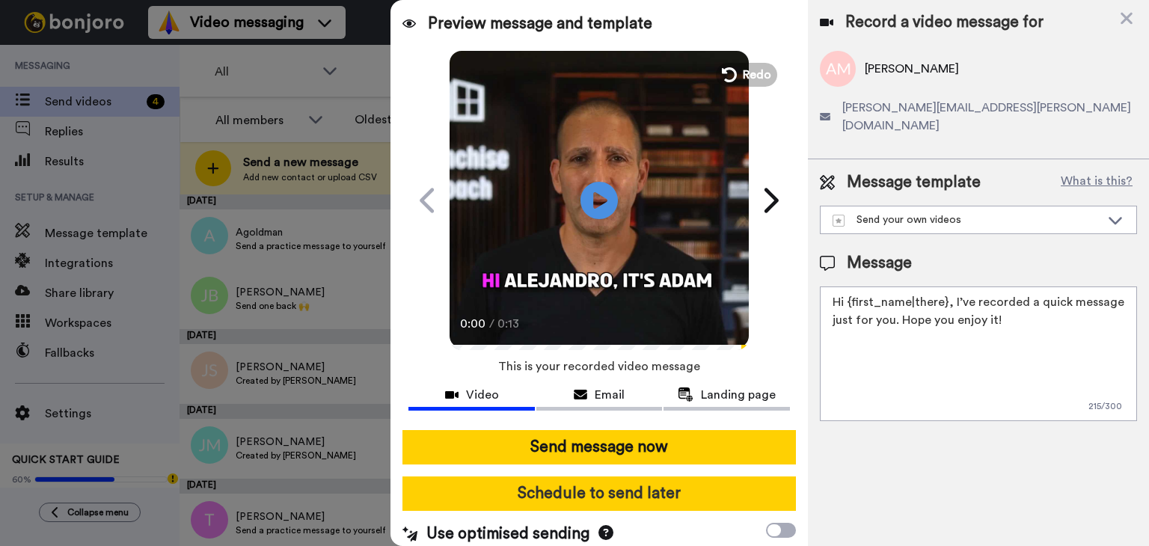
click at [644, 494] on button "Schedule to send later" at bounding box center [598, 493] width 393 height 34
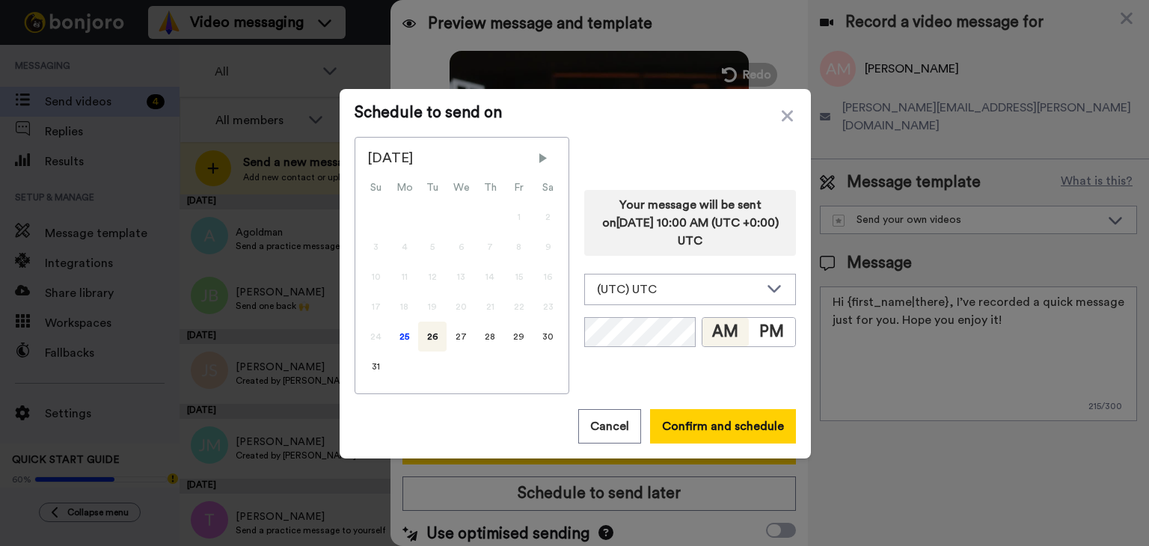
click at [377, 342] on div "24" at bounding box center [375, 337] width 29 height 30
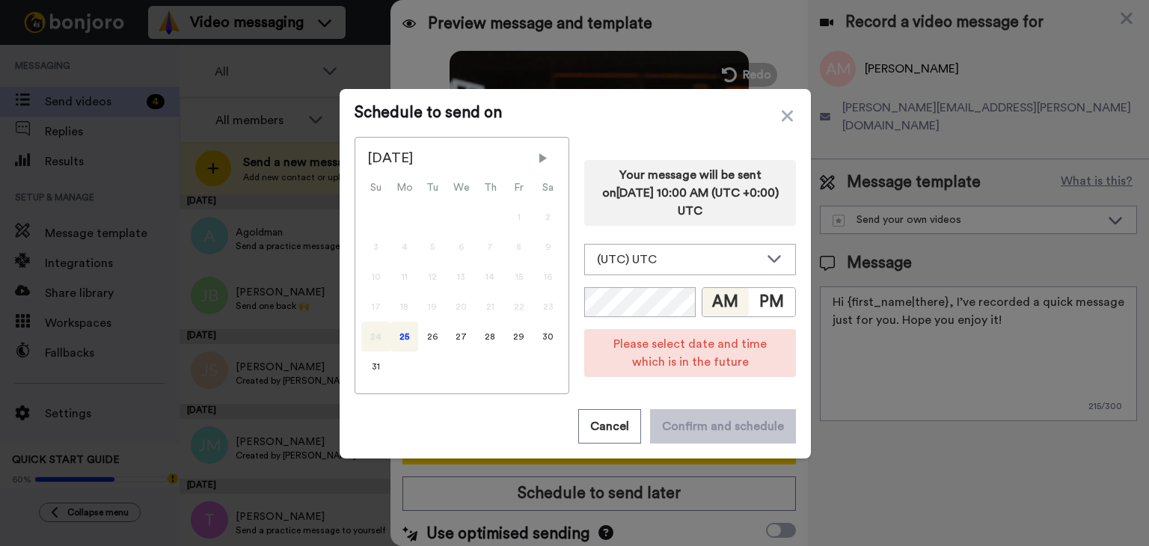
click at [400, 337] on div "25" at bounding box center [404, 337] width 28 height 30
click at [646, 264] on div "(UTC) UTC" at bounding box center [678, 260] width 162 height 18
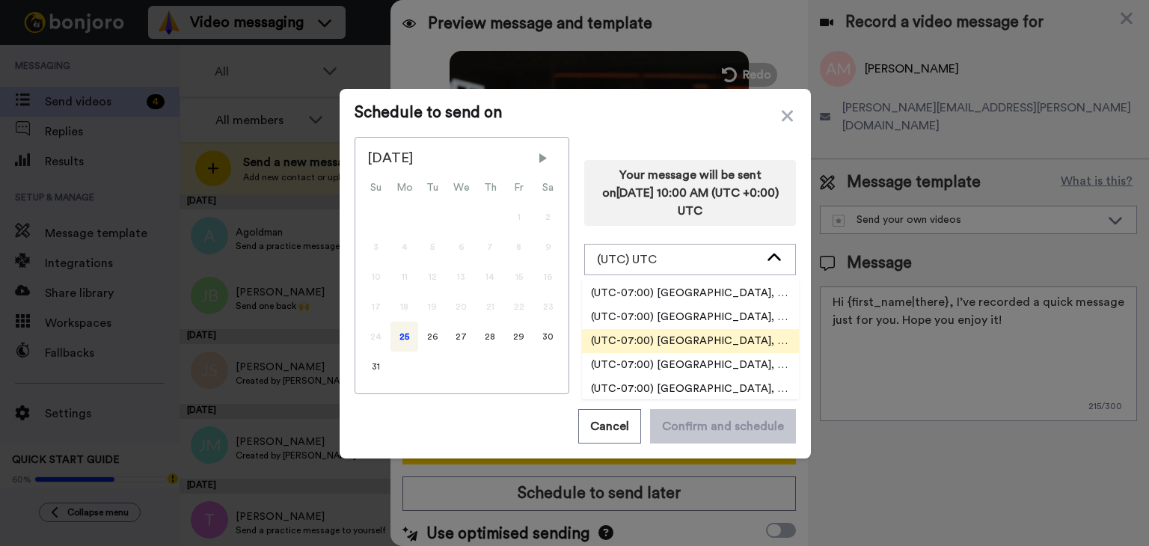
scroll to position [449, 0]
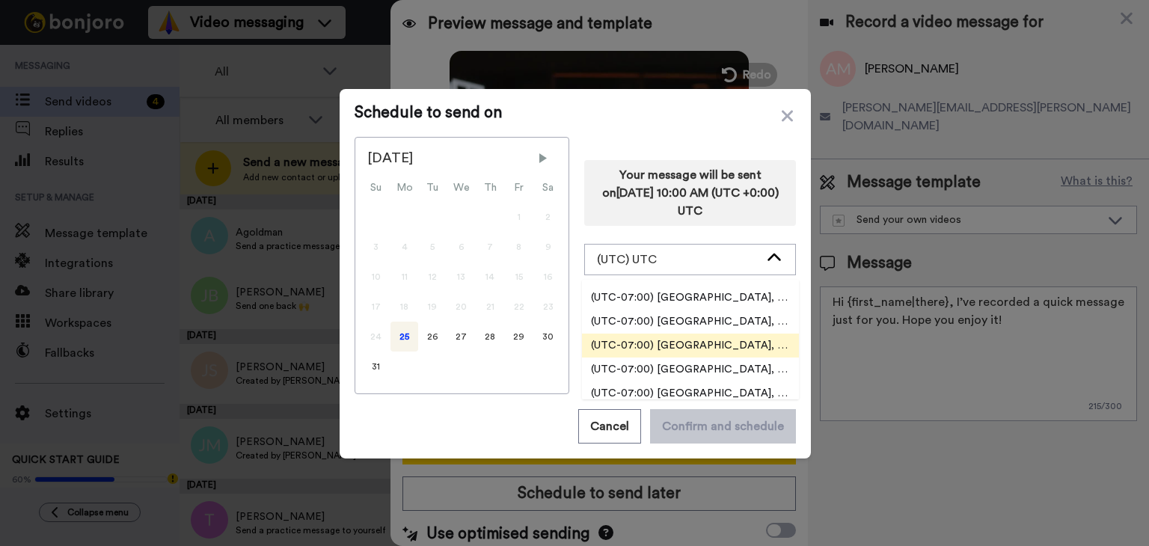
click at [695, 337] on li "(UTC-07:00) [GEOGRAPHIC_DATA], [GEOGRAPHIC_DATA]" at bounding box center [690, 346] width 217 height 24
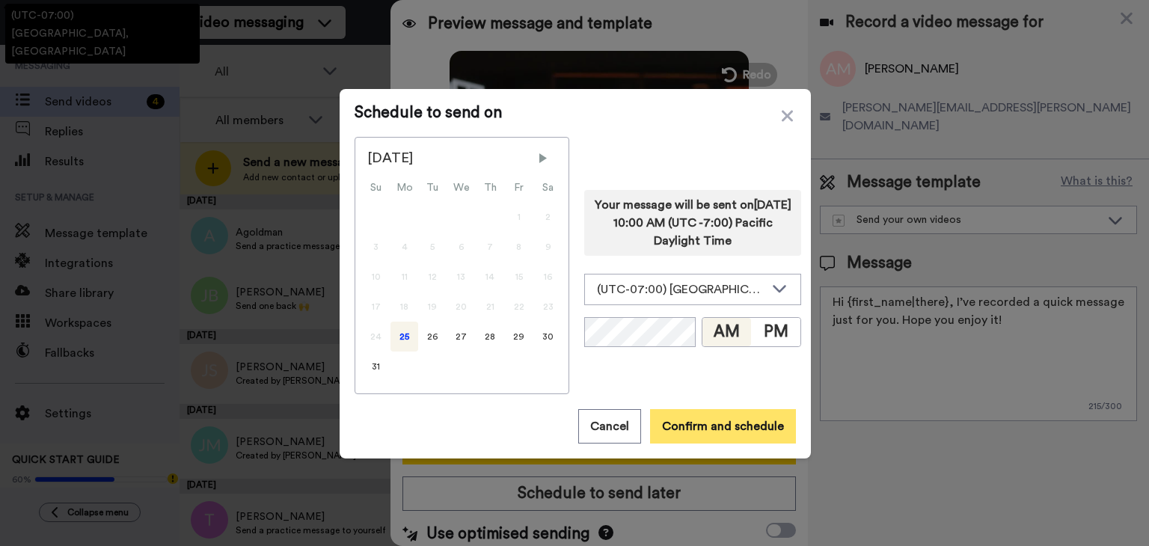
click at [703, 421] on button "Confirm and schedule" at bounding box center [723, 426] width 146 height 34
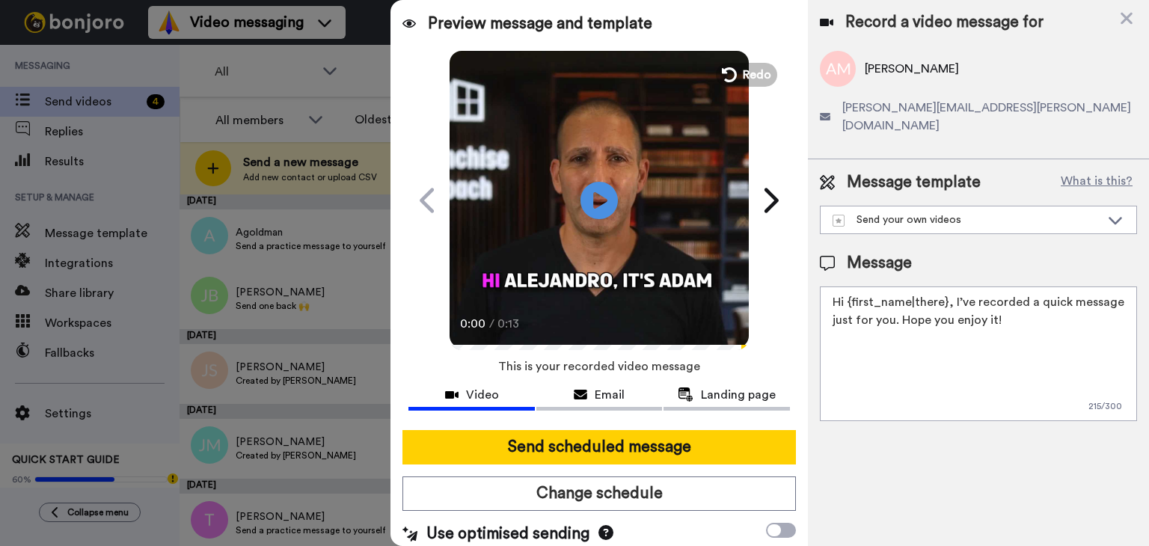
scroll to position [16, 0]
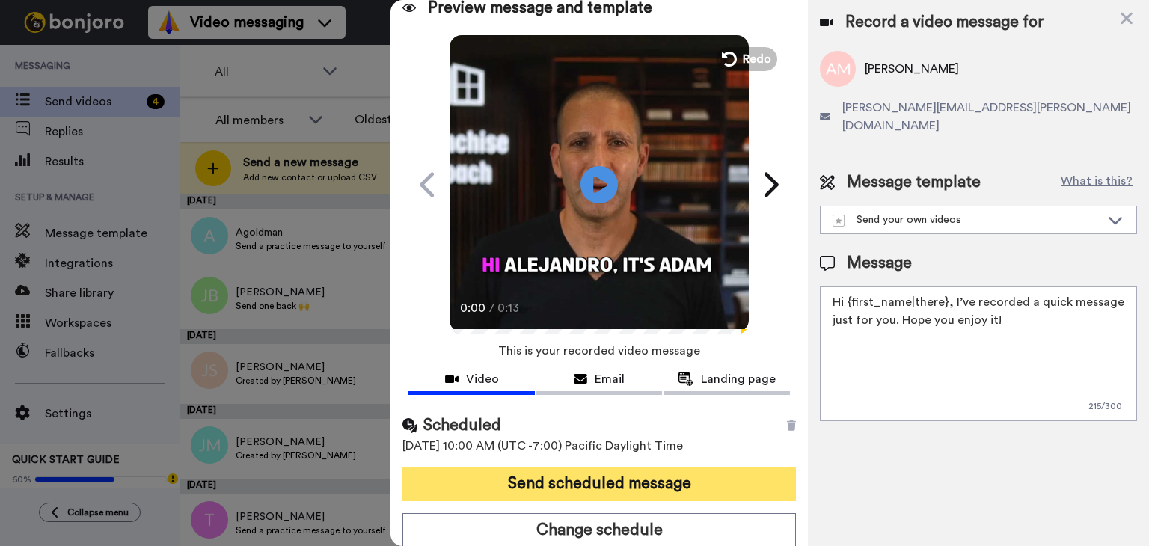
click at [637, 476] on button "Send scheduled message" at bounding box center [598, 484] width 393 height 34
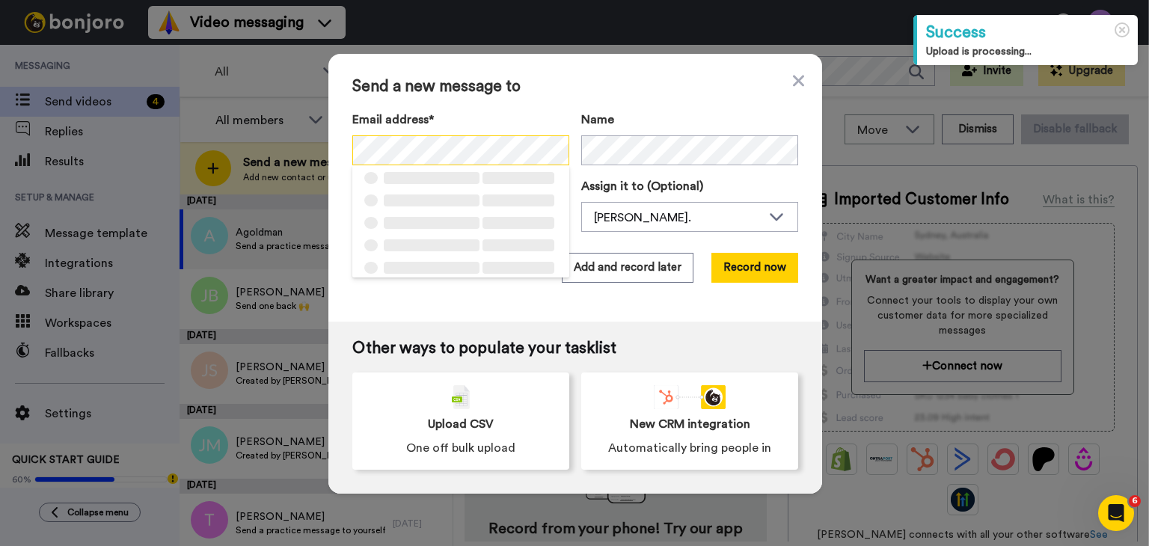
click at [300, 144] on div "Send a new message to Email address* ‌ ‌ ‌ ‌ ‌ ‌ ‌ ‌ ‌ ‌ ‌ ‌ ‌ ‌ ‌ Name Task de…" at bounding box center [574, 273] width 1149 height 546
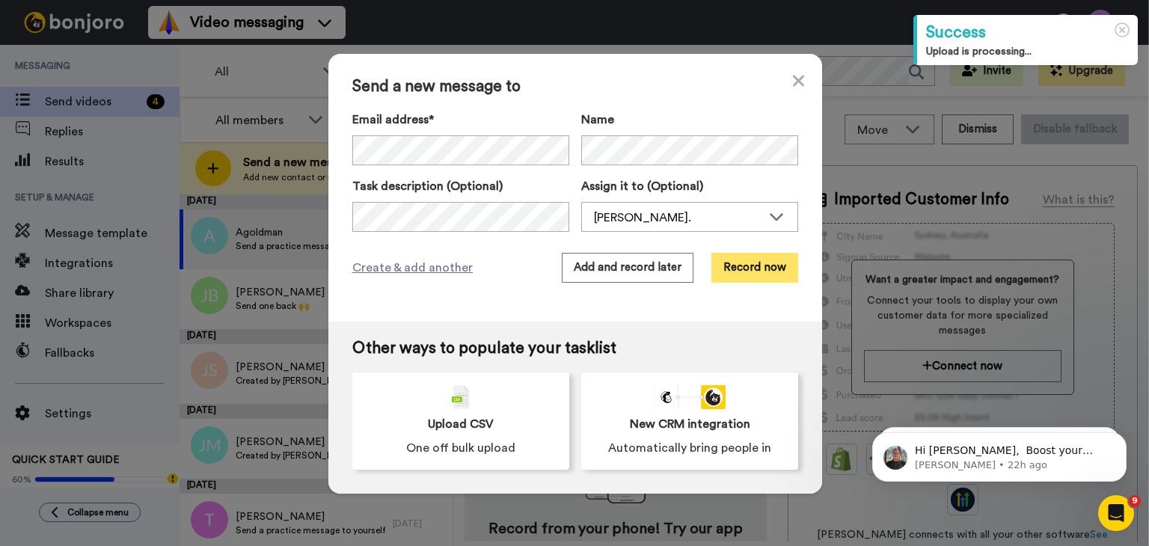
click at [748, 262] on button "Record now" at bounding box center [754, 268] width 87 height 30
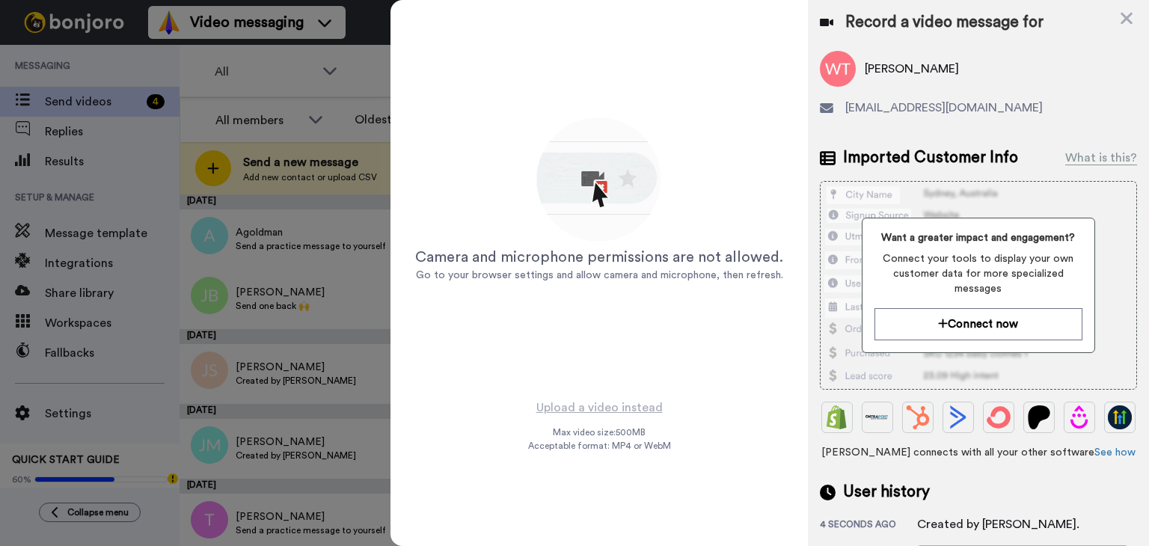
click at [611, 429] on span "Max video size: 500 MB" at bounding box center [599, 432] width 93 height 12
click at [612, 391] on div "Camera and microphone permissions are not allowed. Go to your browser settings …" at bounding box center [598, 199] width 417 height 398
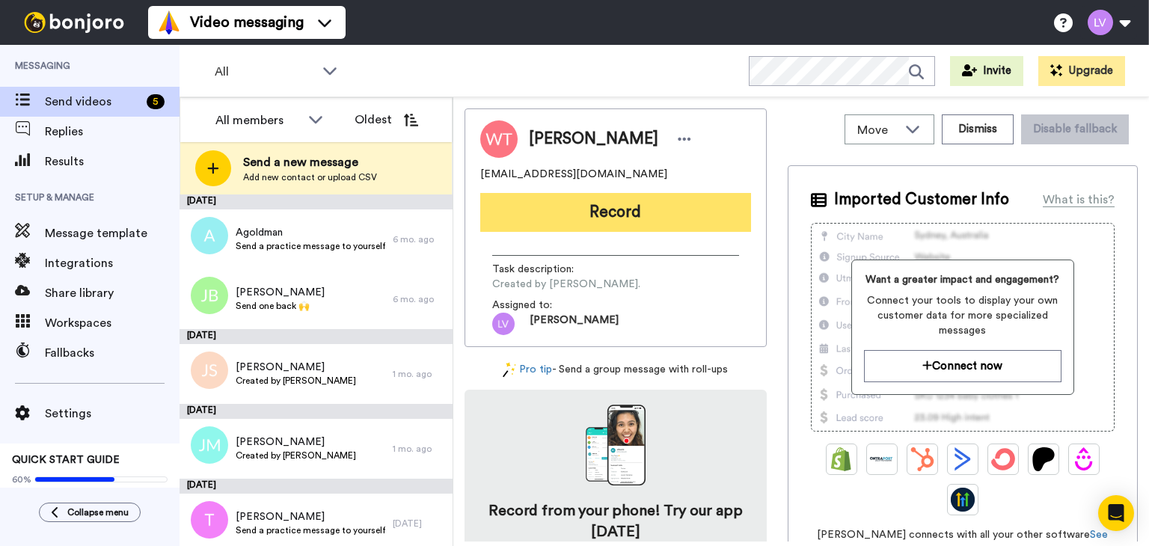
click at [647, 189] on div "[PERSON_NAME] [EMAIL_ADDRESS][DOMAIN_NAME] Record Task description : Created by…" at bounding box center [615, 227] width 302 height 239
click at [647, 200] on button "Record" at bounding box center [615, 212] width 271 height 39
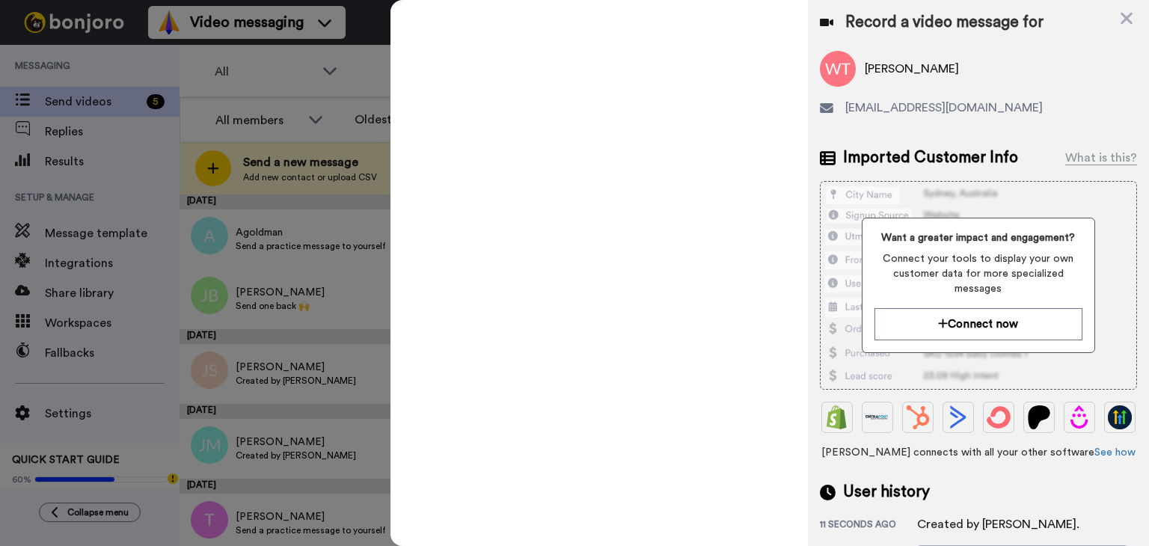
click at [0, 0] on video at bounding box center [0, 0] width 0 height 0
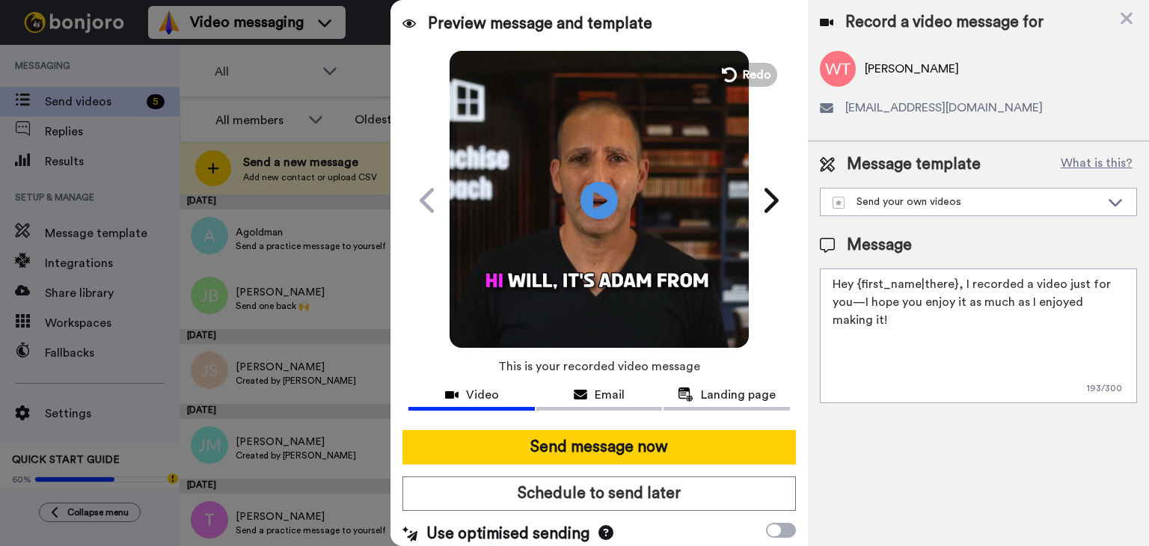
click at [609, 492] on button "Schedule to send later" at bounding box center [598, 493] width 393 height 34
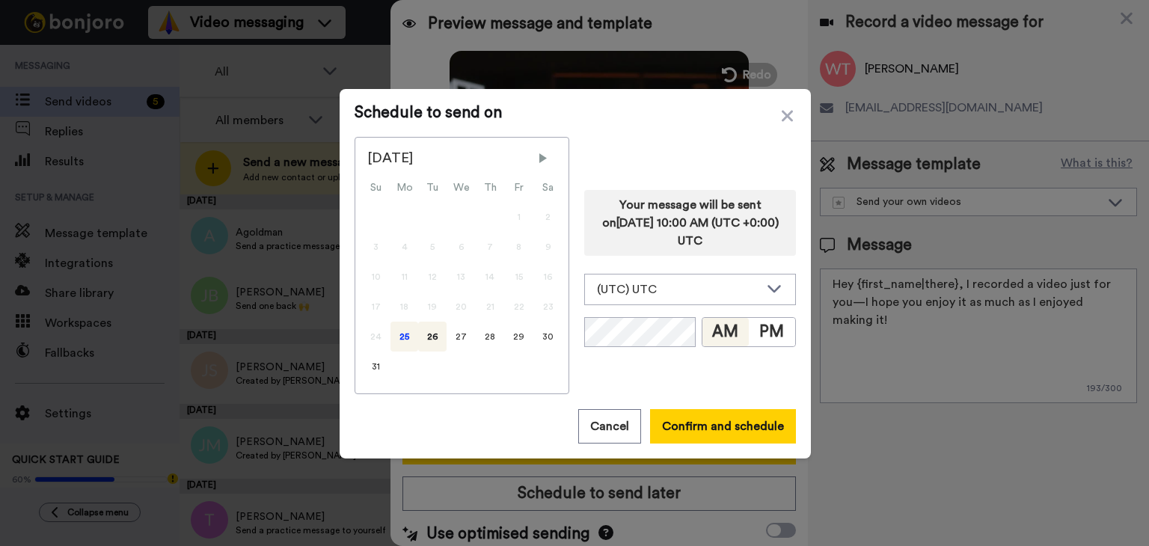
drag, startPoint x: 411, startPoint y: 336, endPoint x: 403, endPoint y: 334, distance: 8.4
click at [409, 335] on div "24 25 26 27 28 29 30" at bounding box center [461, 337] width 201 height 30
click at [403, 334] on div "25" at bounding box center [404, 337] width 28 height 30
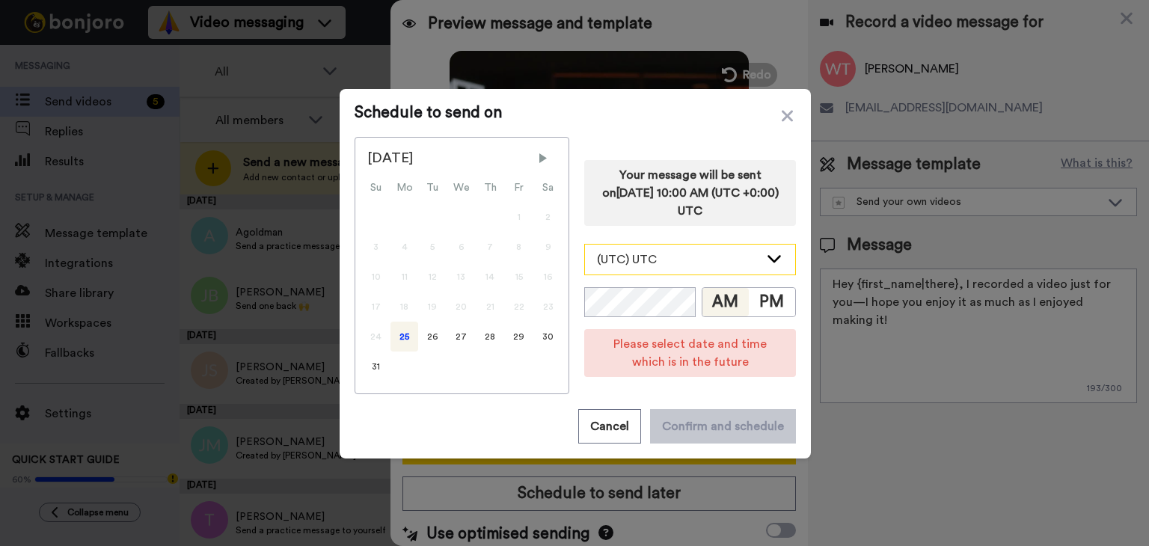
click at [663, 251] on div "(UTC) UTC" at bounding box center [678, 260] width 162 height 18
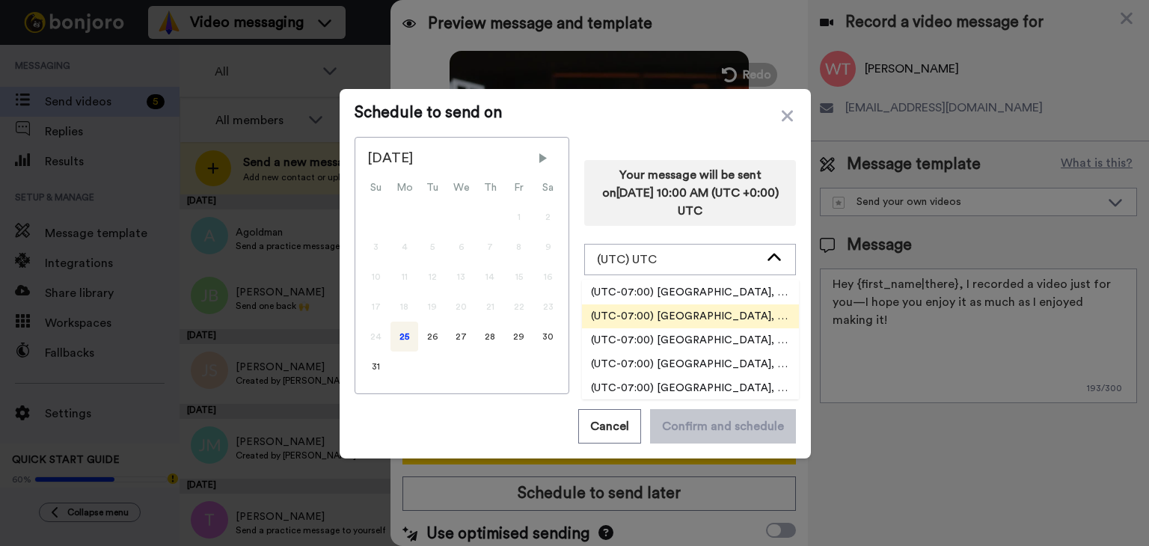
scroll to position [449, 0]
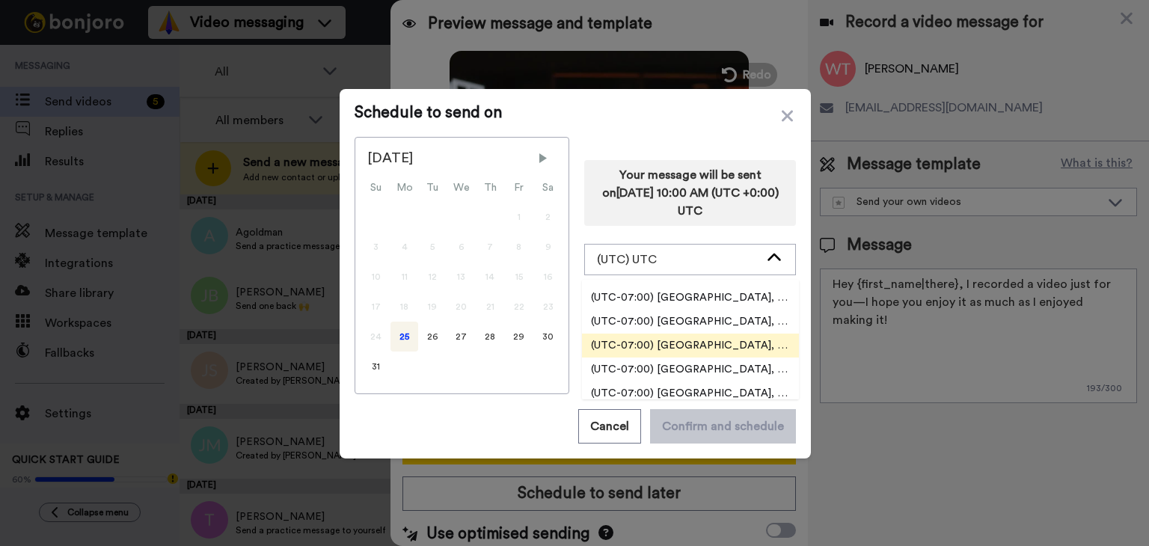
click at [730, 342] on span "(UTC-07:00) America, Los Angeles" at bounding box center [690, 345] width 217 height 15
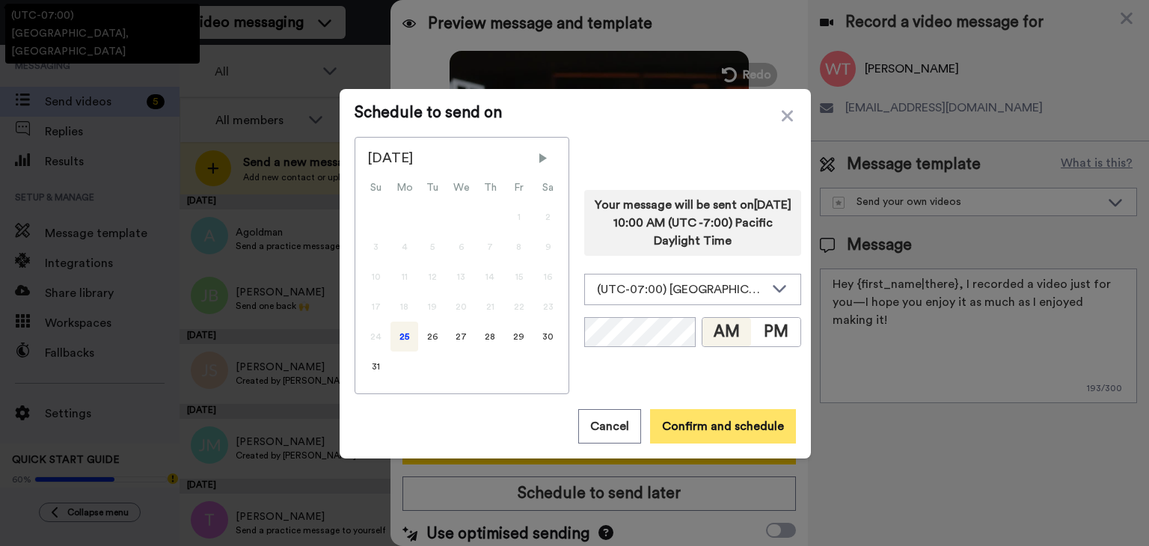
click at [709, 416] on button "Confirm and schedule" at bounding box center [723, 426] width 146 height 34
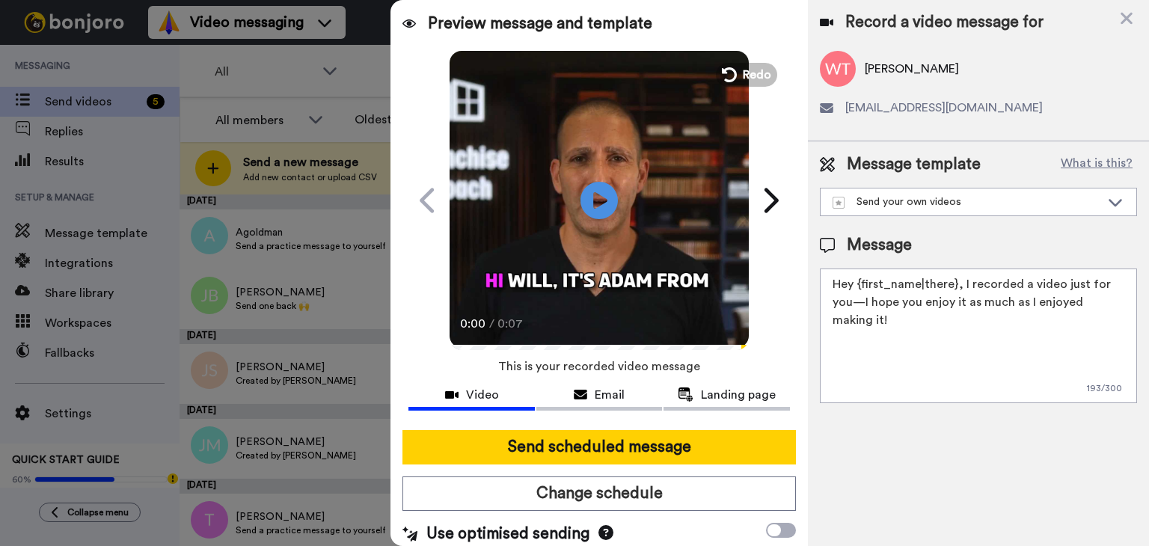
scroll to position [16, 0]
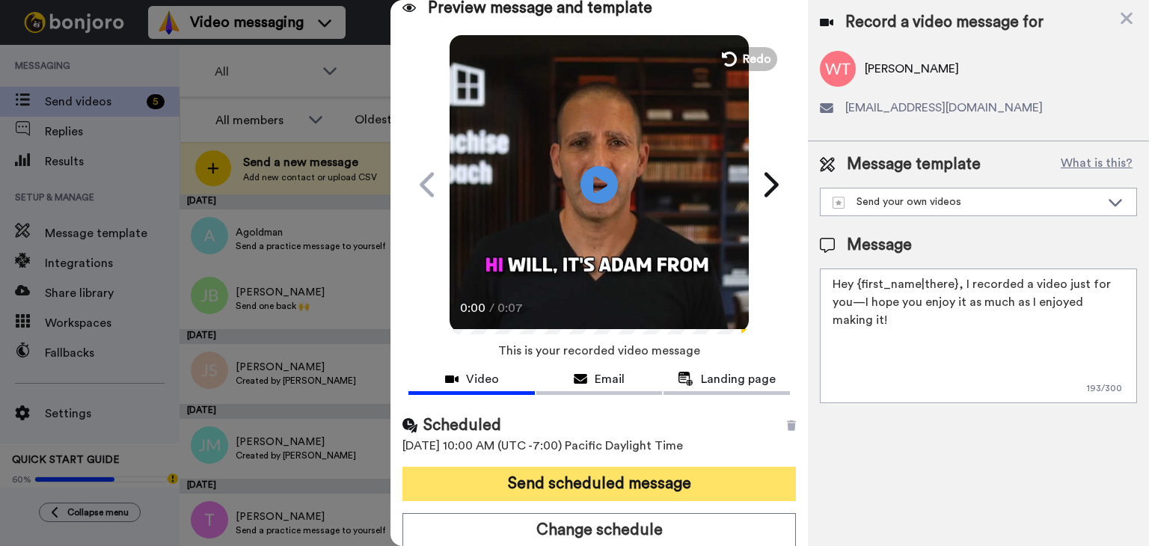
drag, startPoint x: 618, startPoint y: 477, endPoint x: 615, endPoint y: 469, distance: 8.5
click at [617, 477] on button "Send scheduled message" at bounding box center [598, 484] width 393 height 34
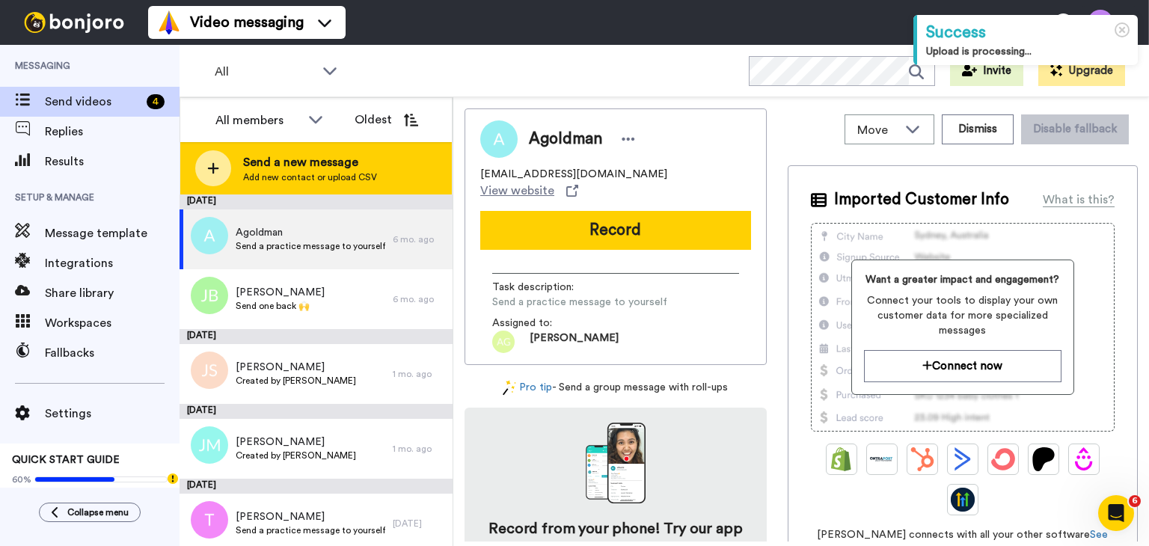
click at [309, 192] on div "Send a new message Add new contact or upload CSV" at bounding box center [315, 168] width 271 height 52
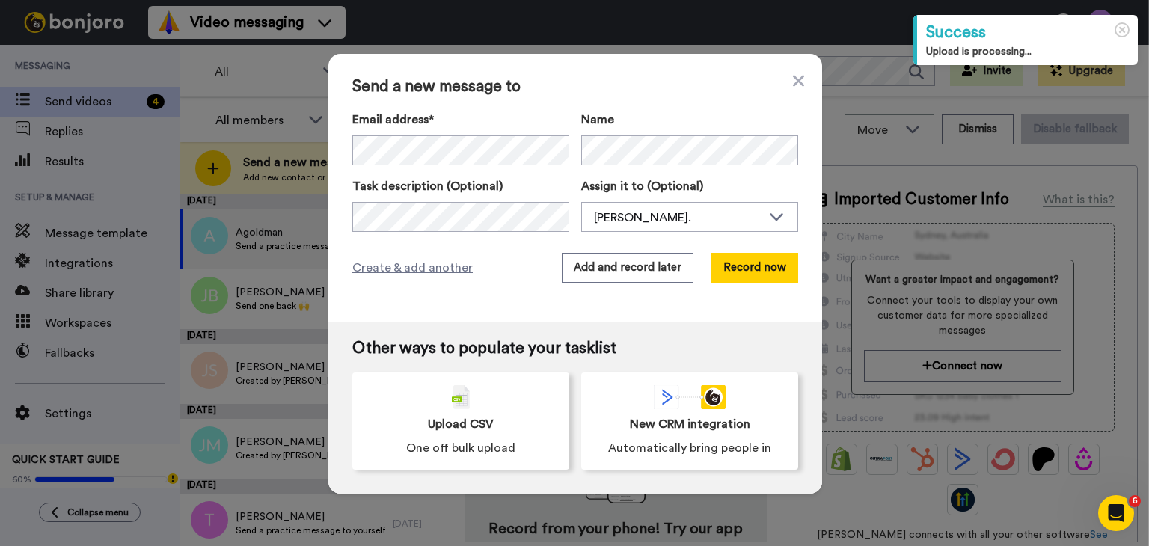
click at [565, 162] on div "Email address* Name" at bounding box center [575, 138] width 446 height 55
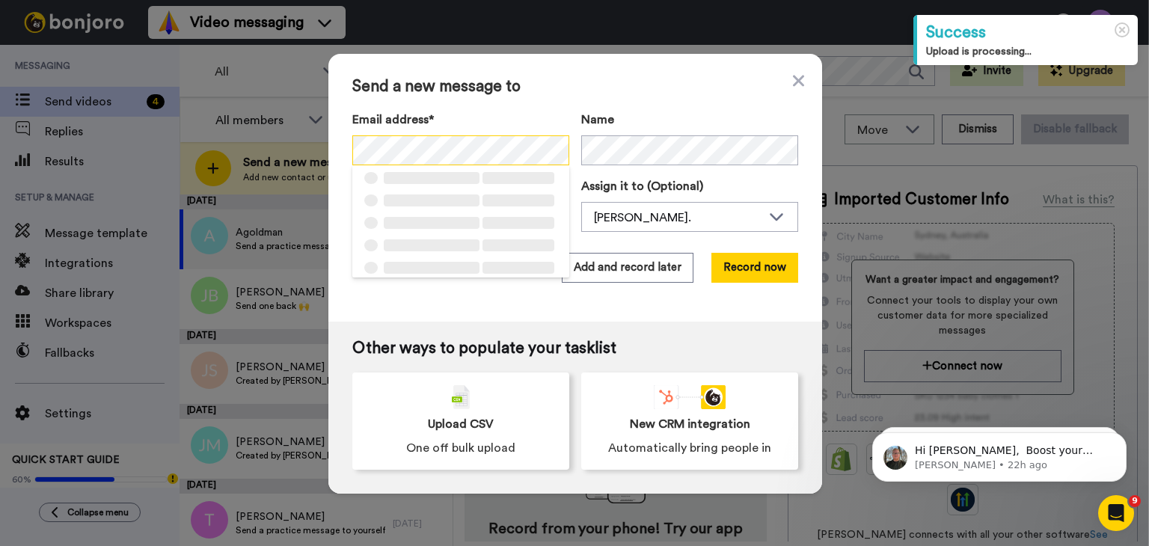
click at [311, 150] on div "Send a new message to Email address* ‌ ‌ ‌ ‌ ‌ ‌ ‌ ‌ ‌ ‌ ‌ ‌ ‌ ‌ ‌ Name Task de…" at bounding box center [574, 273] width 1149 height 546
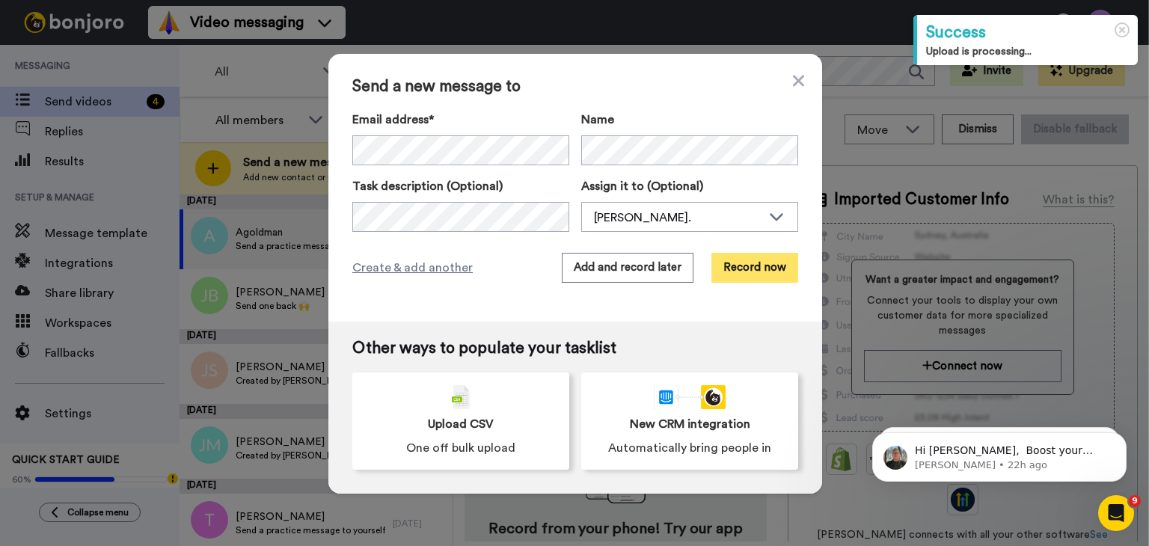
click at [745, 276] on button "Record now" at bounding box center [754, 268] width 87 height 30
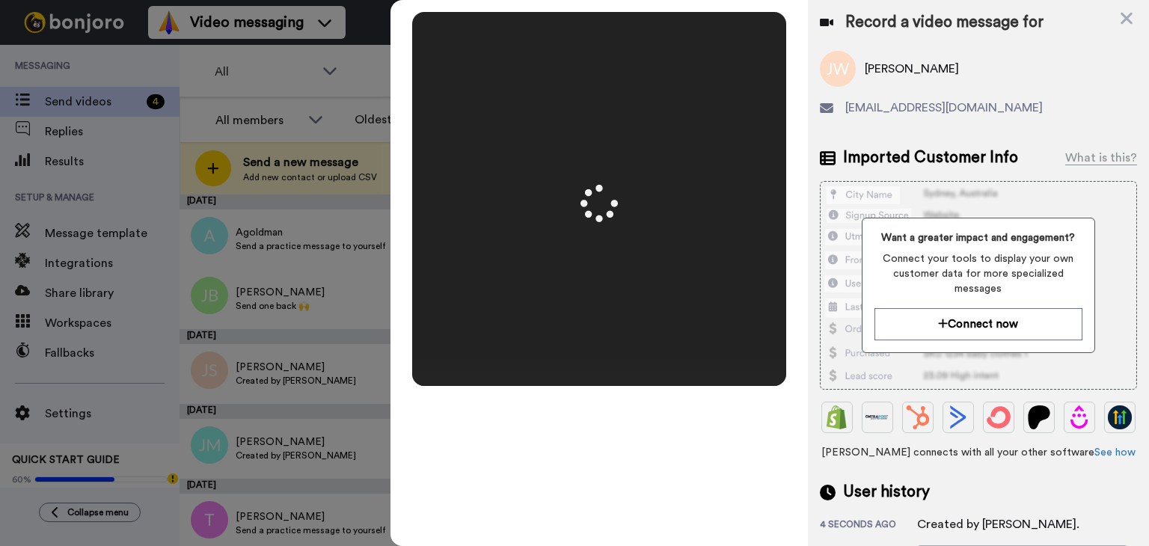
click at [589, 485] on div "Mirrored Redo 3 00:14" at bounding box center [598, 273] width 417 height 546
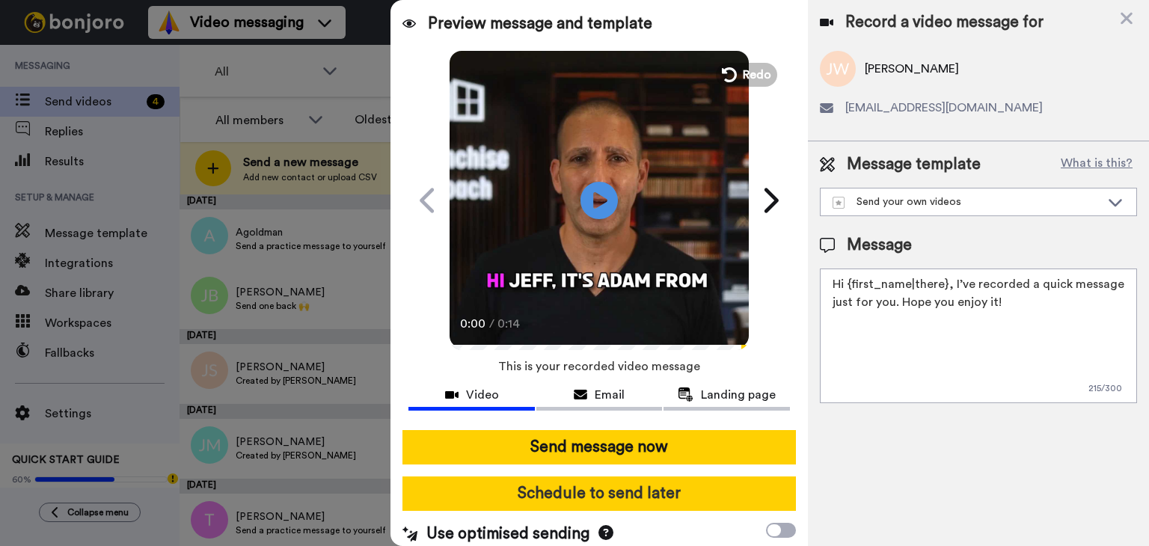
click at [598, 491] on button "Schedule to send later" at bounding box center [598, 493] width 393 height 34
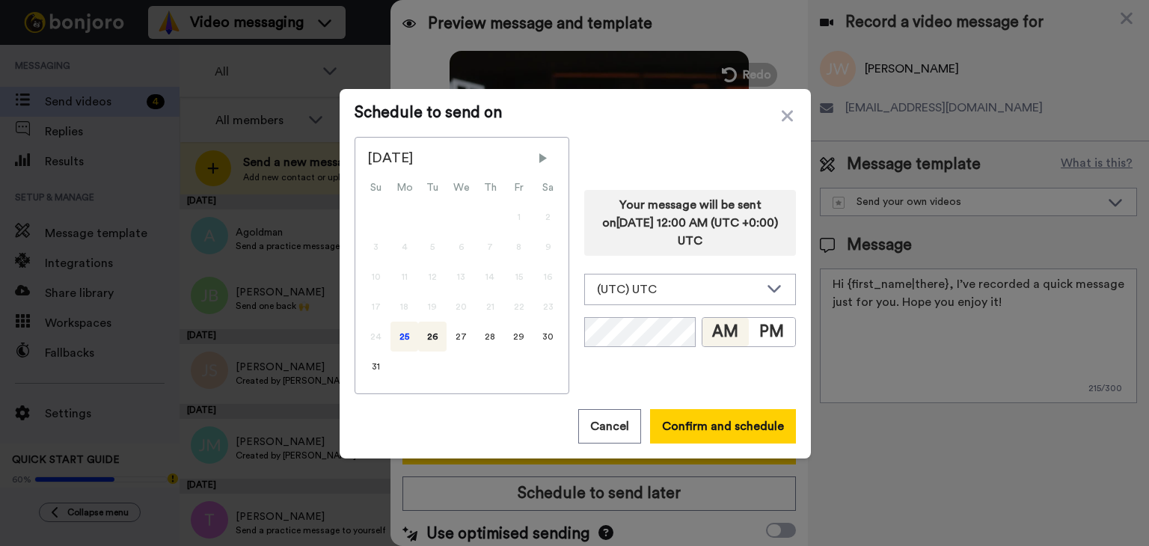
click at [390, 341] on div "25" at bounding box center [404, 337] width 28 height 30
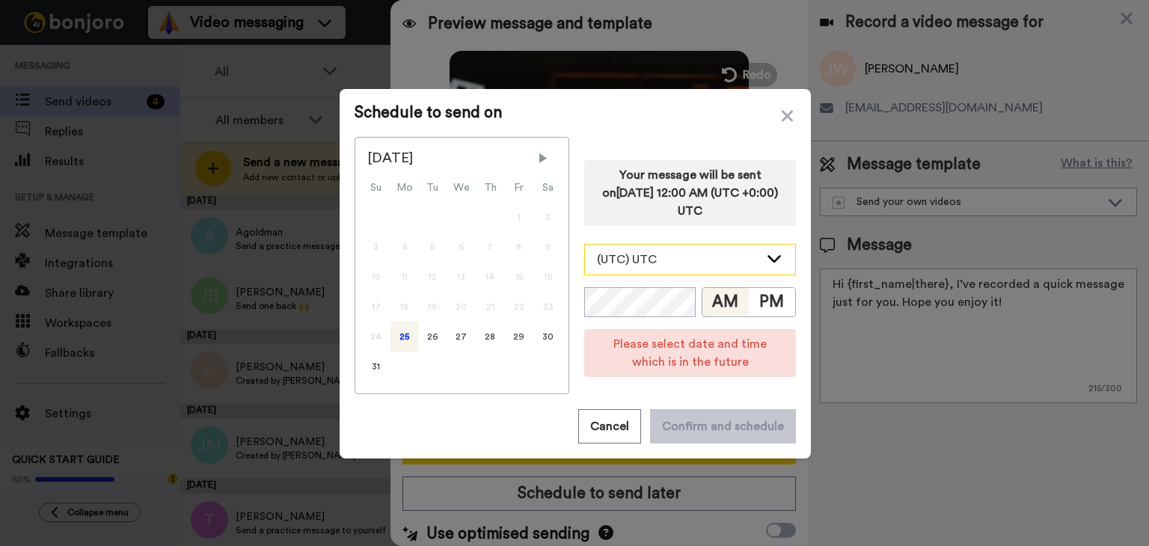
click at [733, 252] on div "(UTC) UTC" at bounding box center [678, 260] width 162 height 18
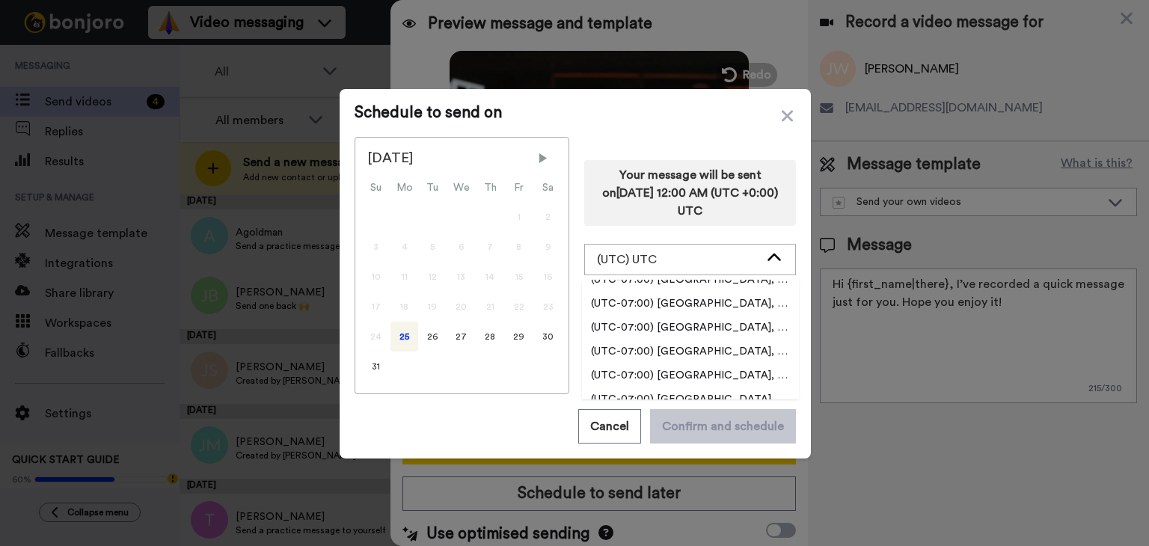
scroll to position [449, 0]
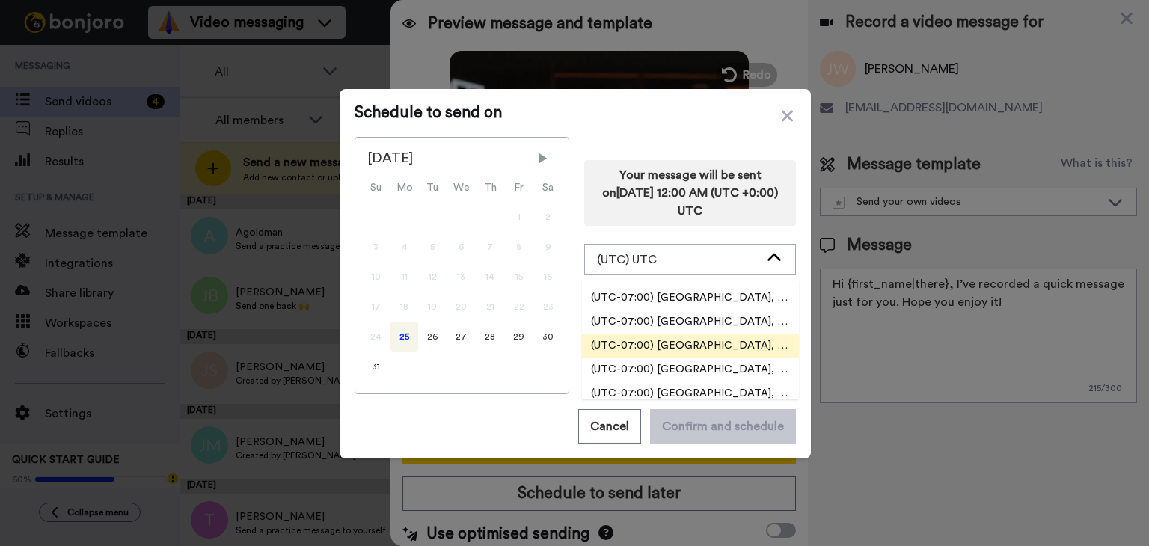
click at [725, 345] on span "(UTC-07:00) America, Los Angeles" at bounding box center [690, 345] width 217 height 15
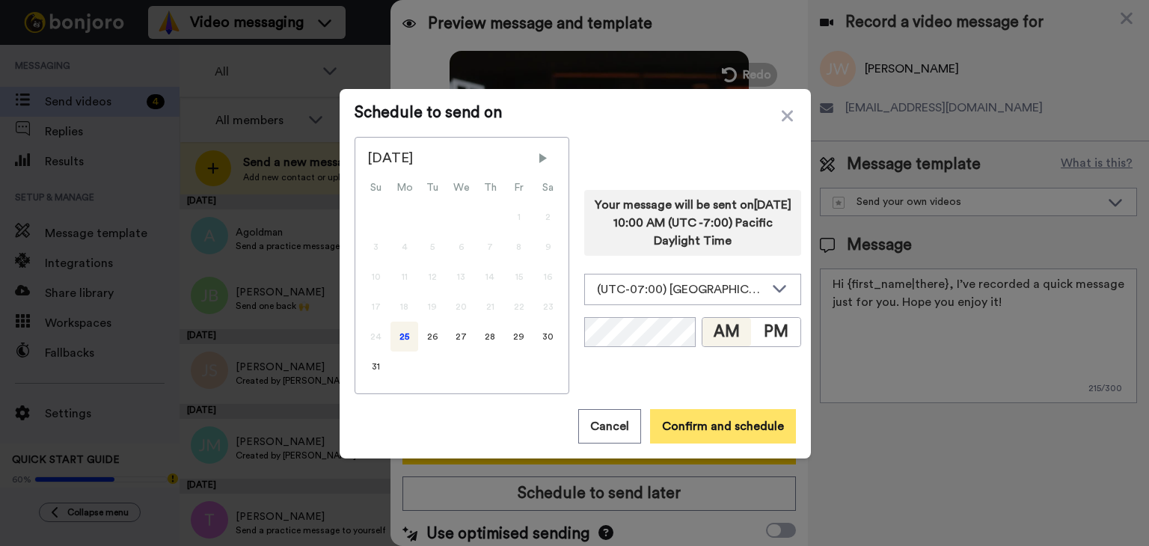
click at [716, 431] on button "Confirm and schedule" at bounding box center [723, 426] width 146 height 34
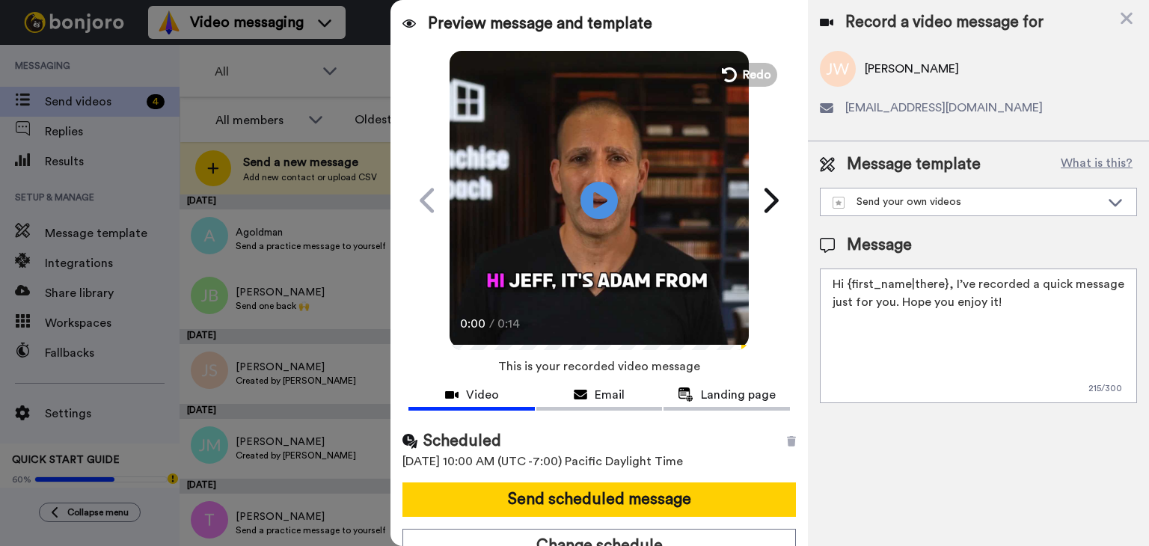
scroll to position [16, 0]
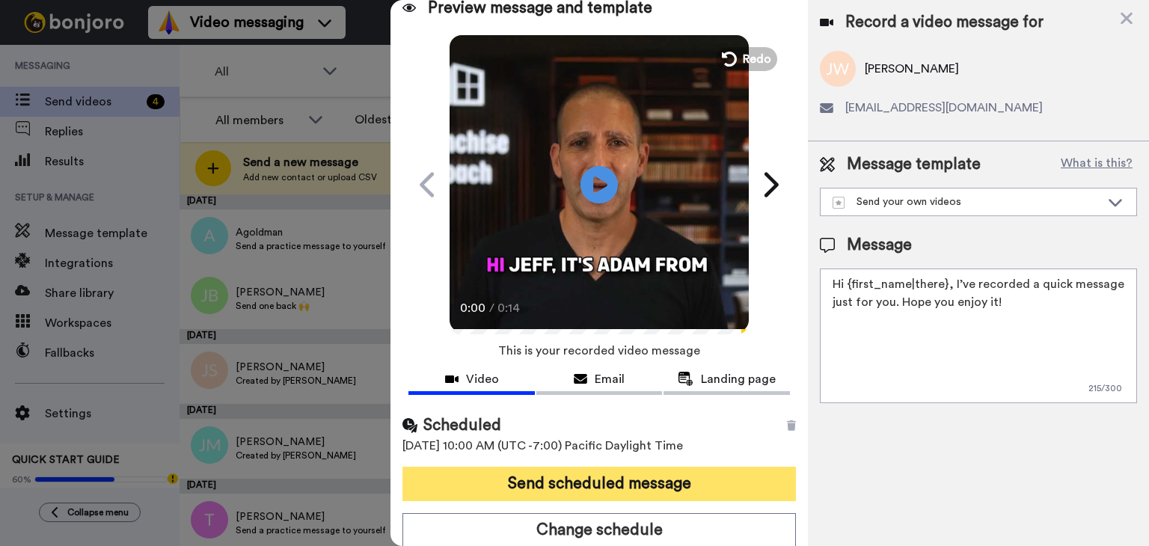
click at [679, 476] on button "Send scheduled message" at bounding box center [598, 484] width 393 height 34
